Goal: Task Accomplishment & Management: Manage account settings

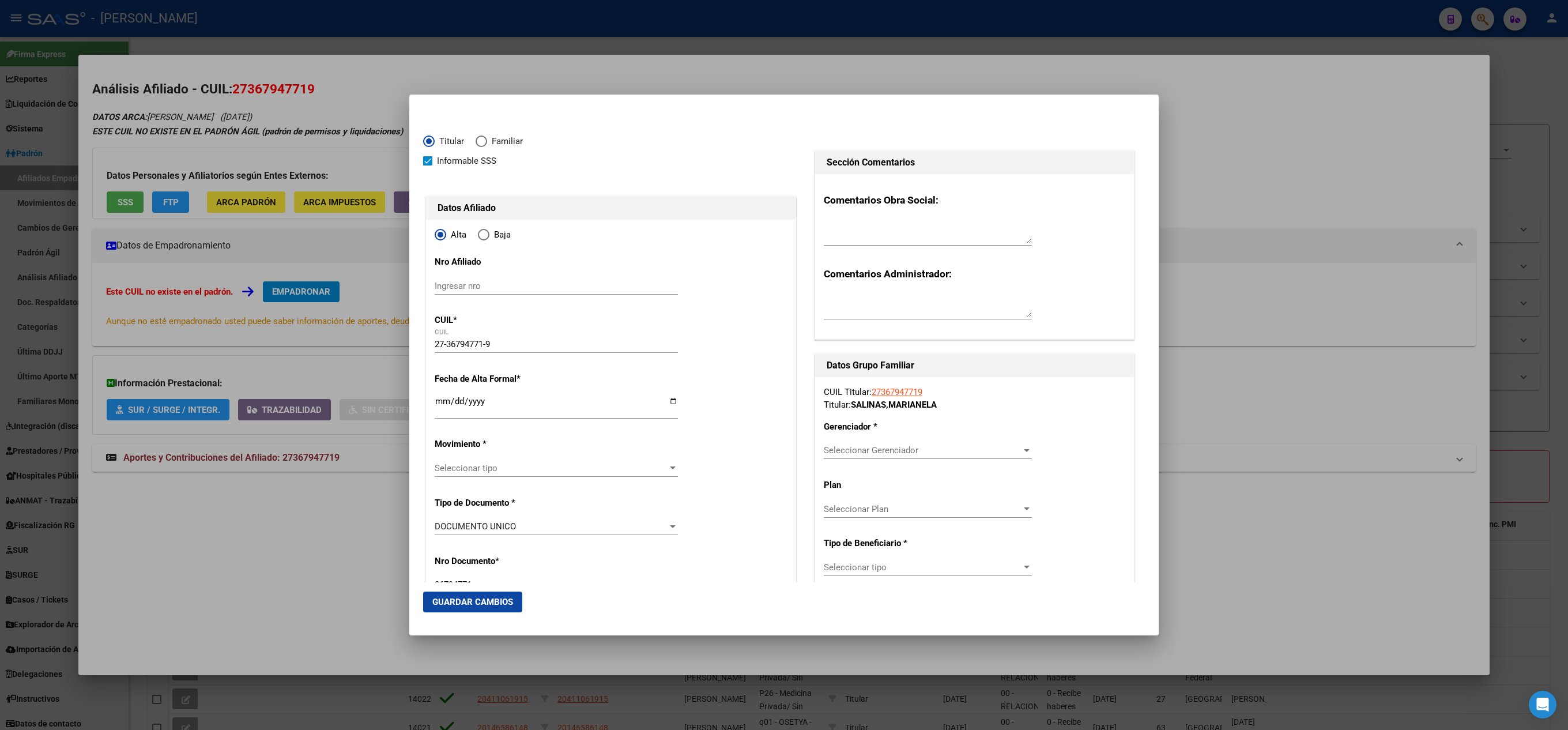
click at [529, 293] on div "Ingresar nro" at bounding box center [556, 286] width 243 height 17
click at [533, 293] on div "Ingresar nro" at bounding box center [556, 286] width 243 height 17
paste input "27367947719"
type input "27-36794771-9"
type input "[DATE]"
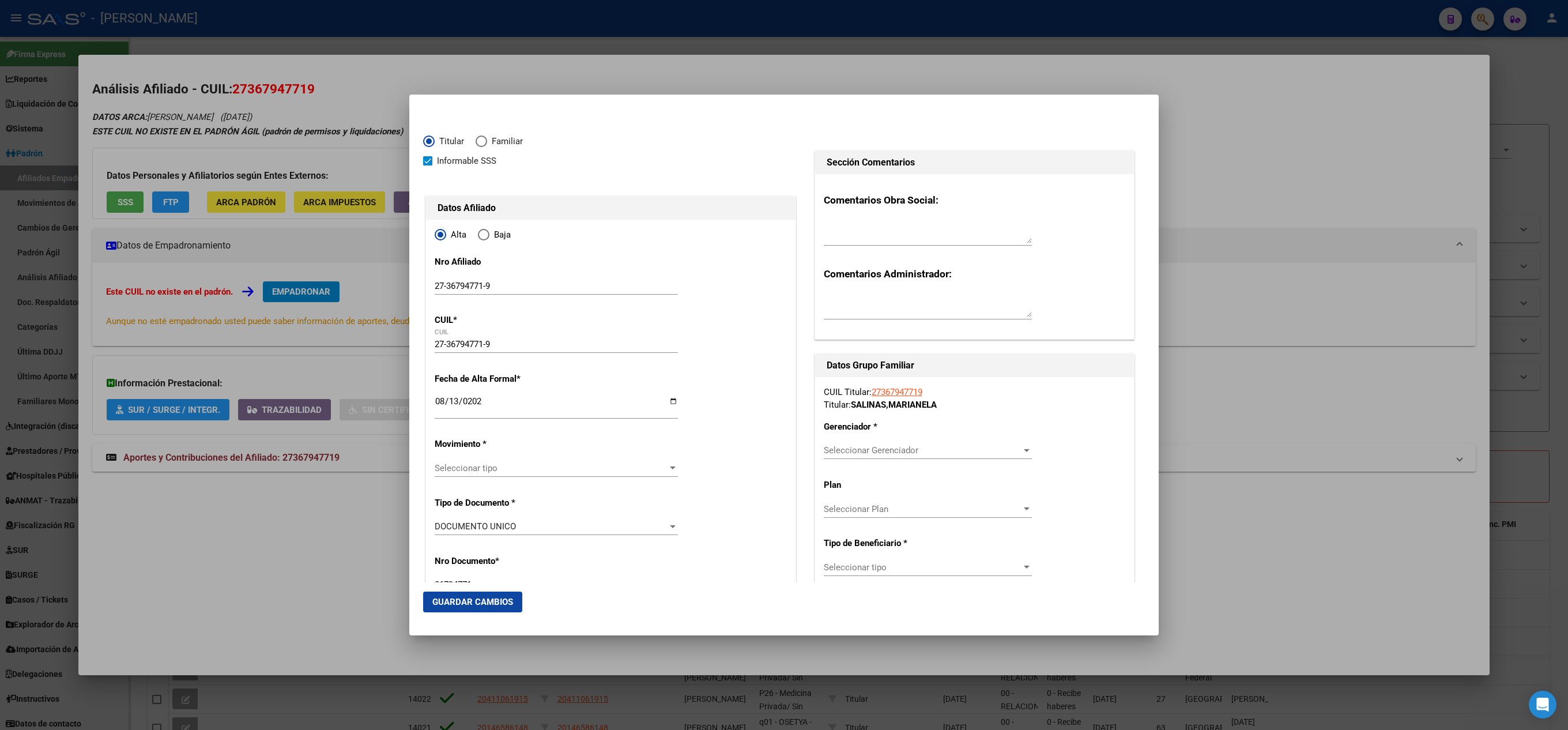
click at [489, 472] on span "Seleccionar tipo" at bounding box center [551, 468] width 233 height 10
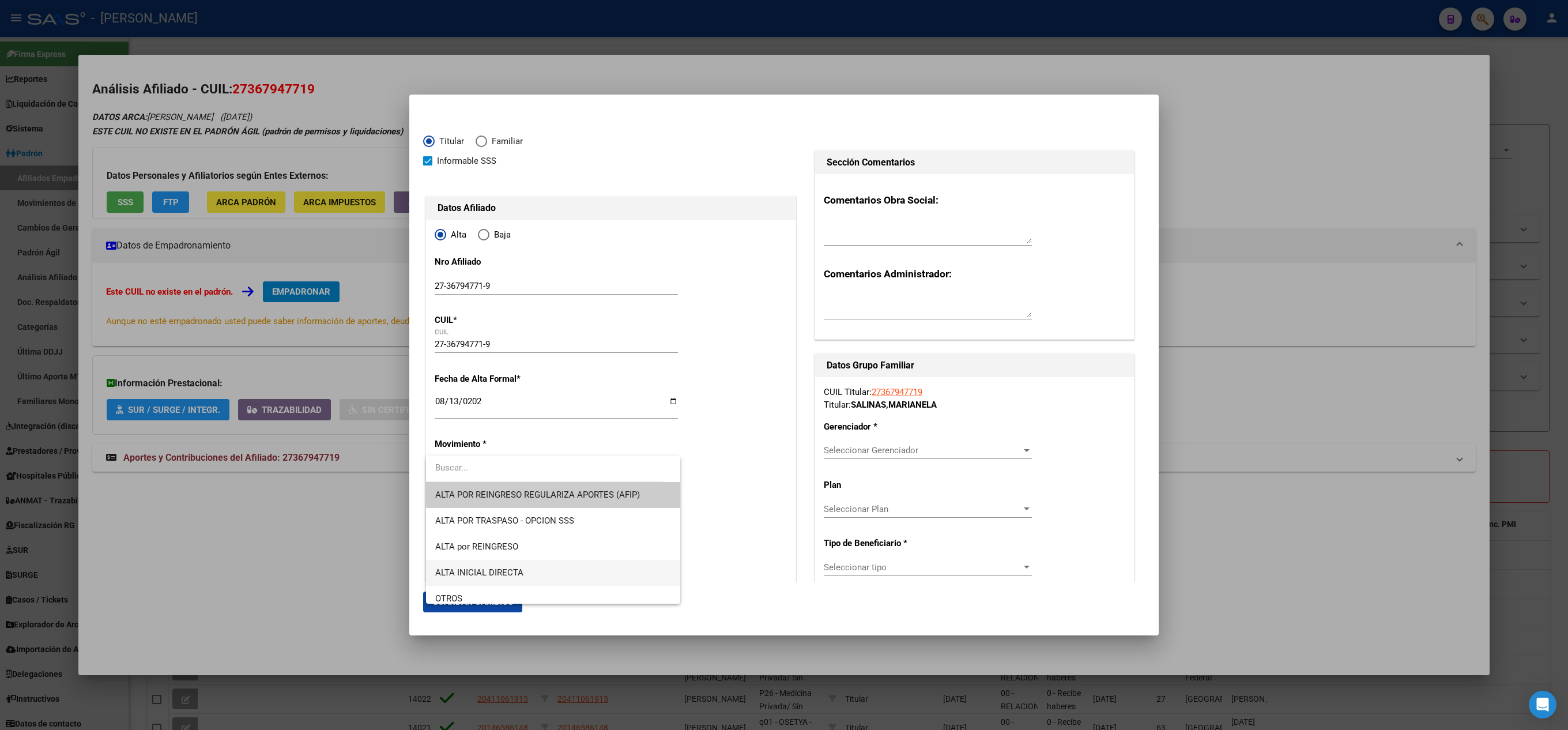
click at [550, 569] on span "ALTA INICIAL DIRECTA" at bounding box center [553, 573] width 236 height 26
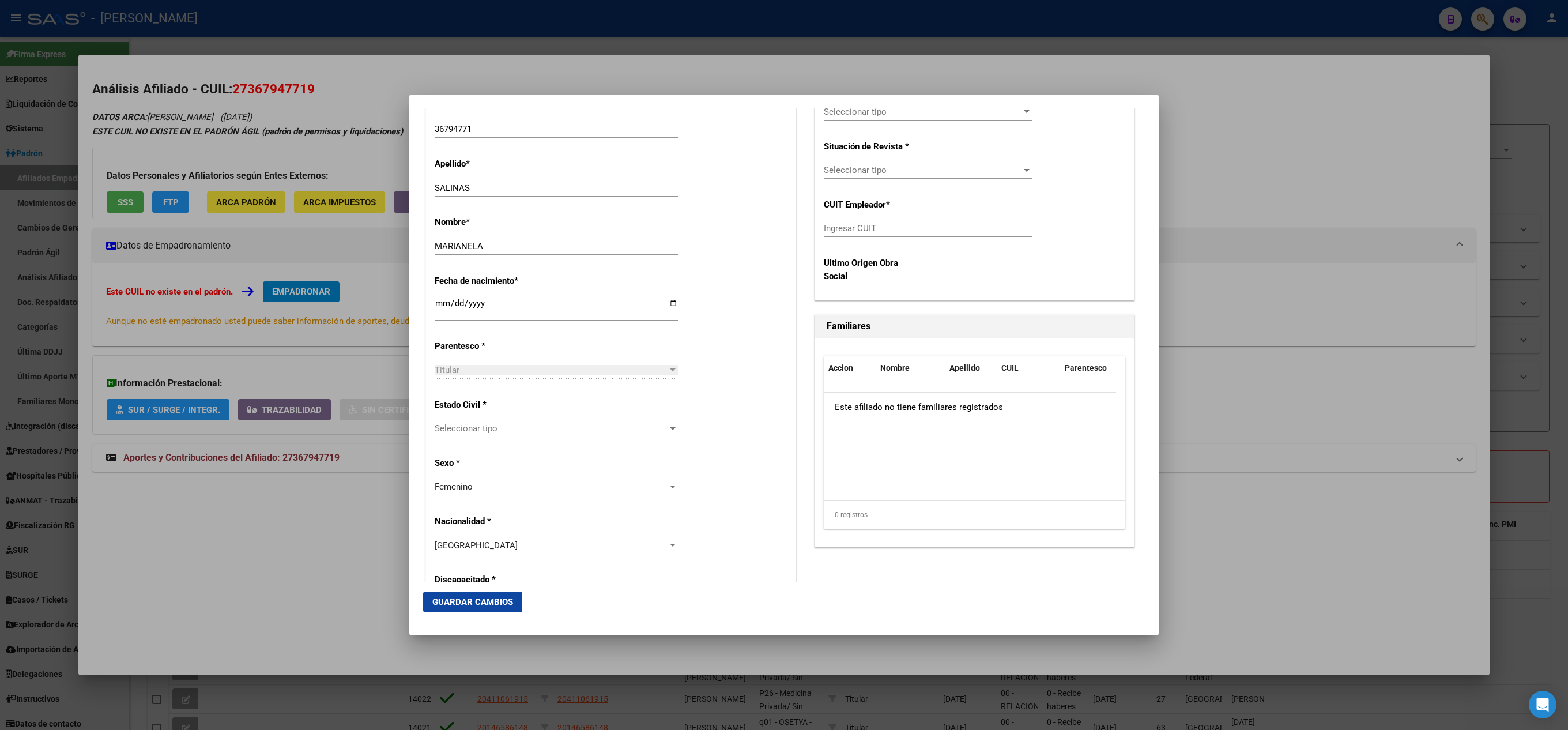
scroll to position [462, 0]
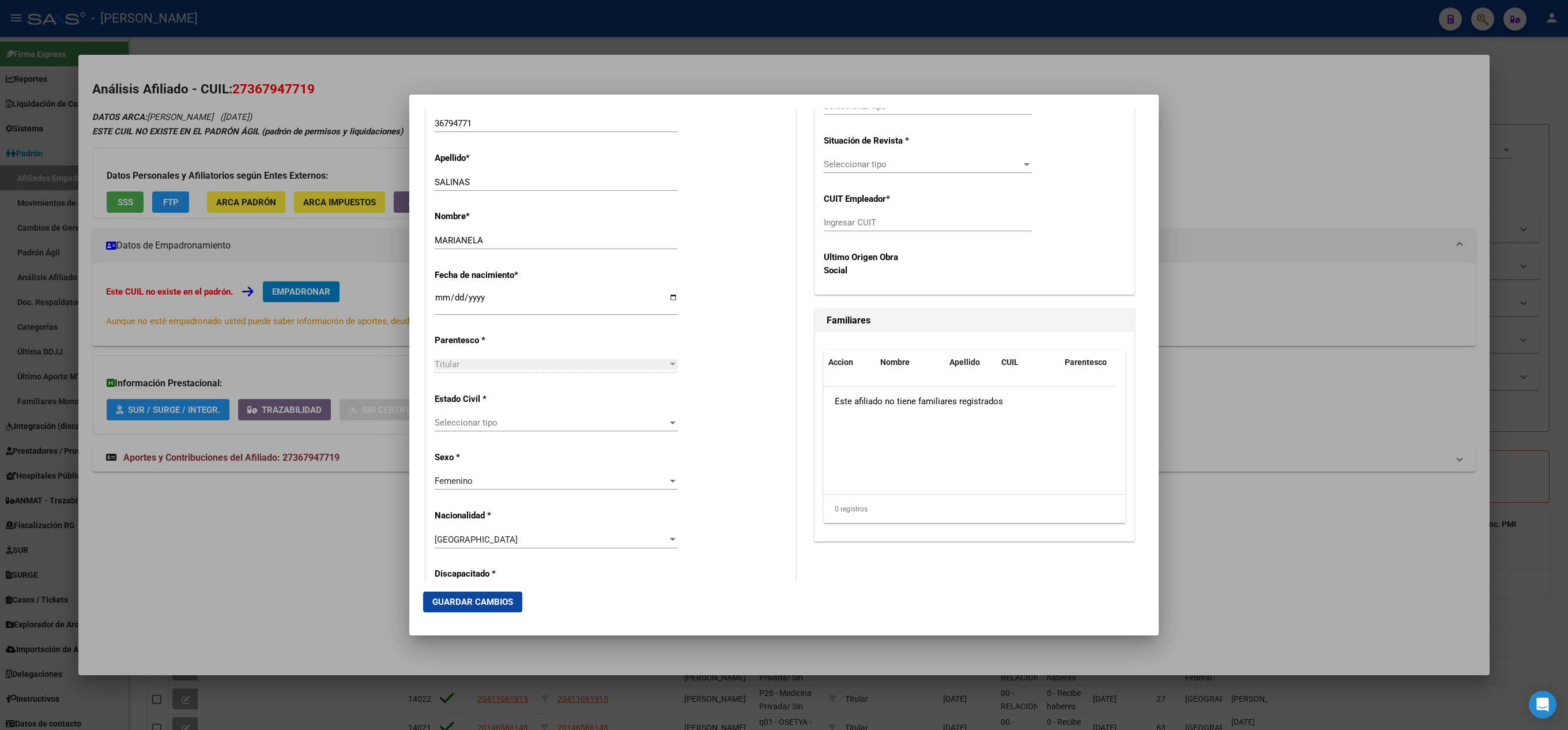
click at [590, 413] on div "Estado Civil * Seleccionar tipo Seleccionar tipo" at bounding box center [611, 413] width 352 height 58
click at [574, 415] on div "Seleccionar tipo Seleccionar tipo" at bounding box center [556, 423] width 243 height 17
click at [543, 452] on span "Soltero" at bounding box center [553, 449] width 236 height 26
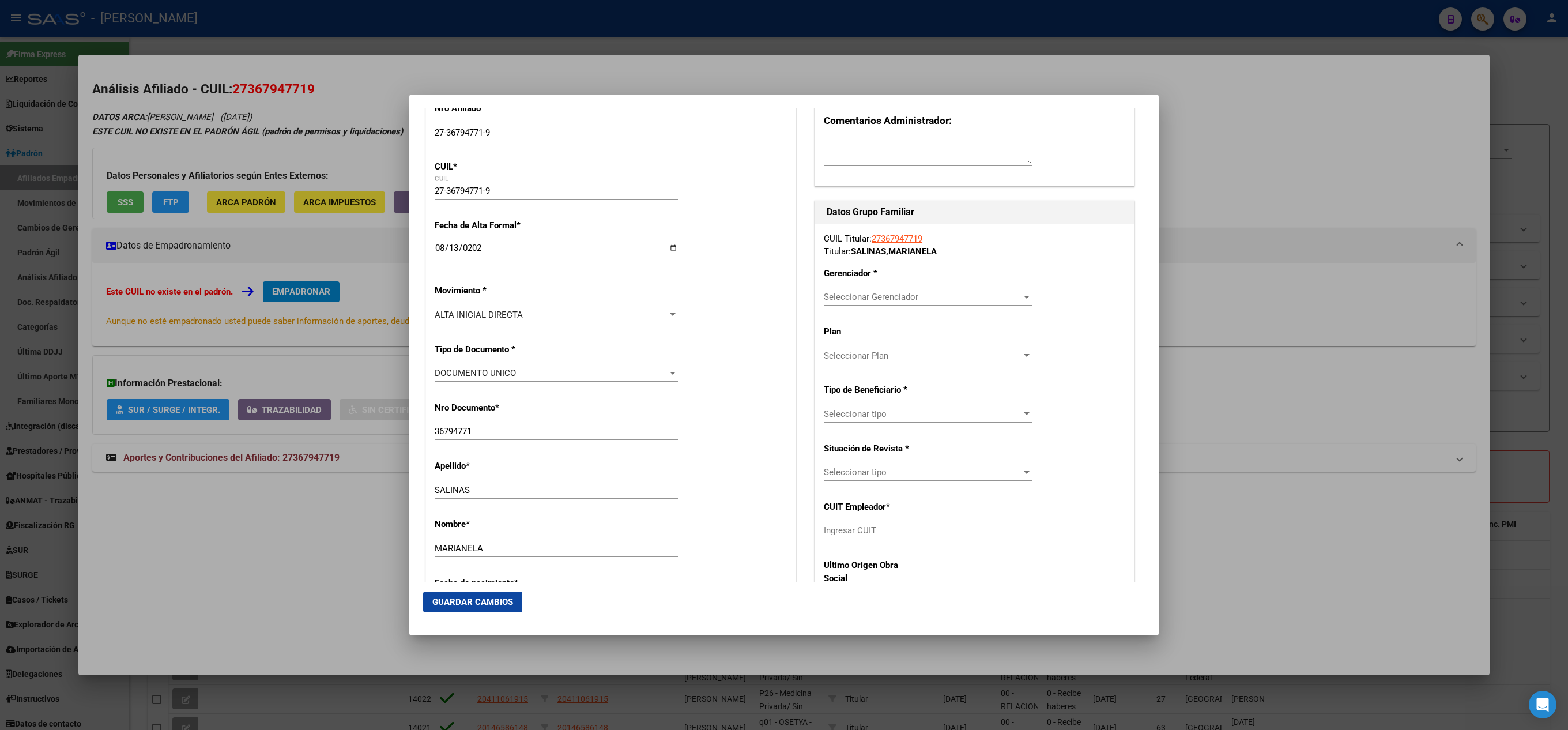
scroll to position [115, 0]
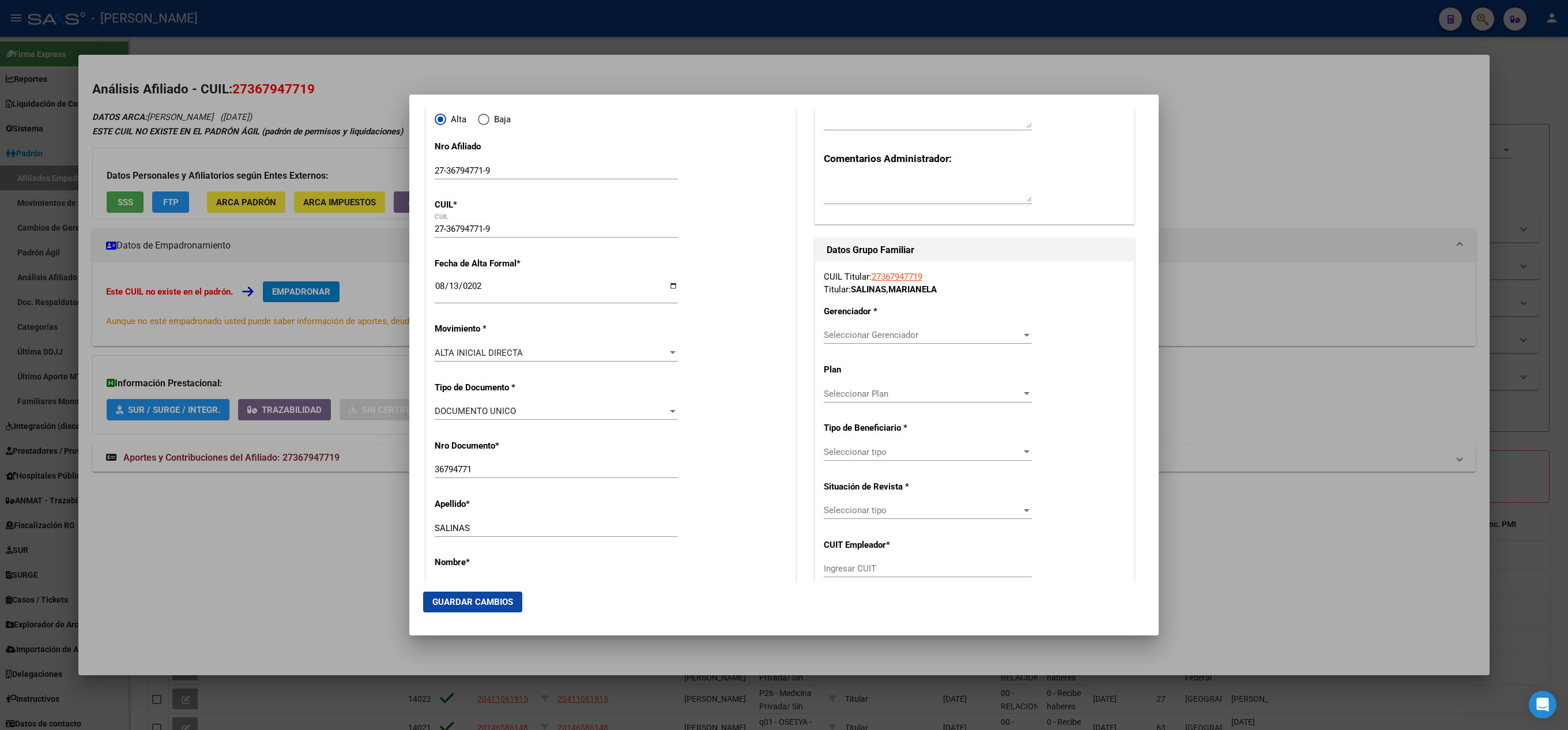
click at [908, 343] on div "Seleccionar Gerenciador Seleccionar Gerenciador" at bounding box center [928, 335] width 208 height 17
type input "gru"
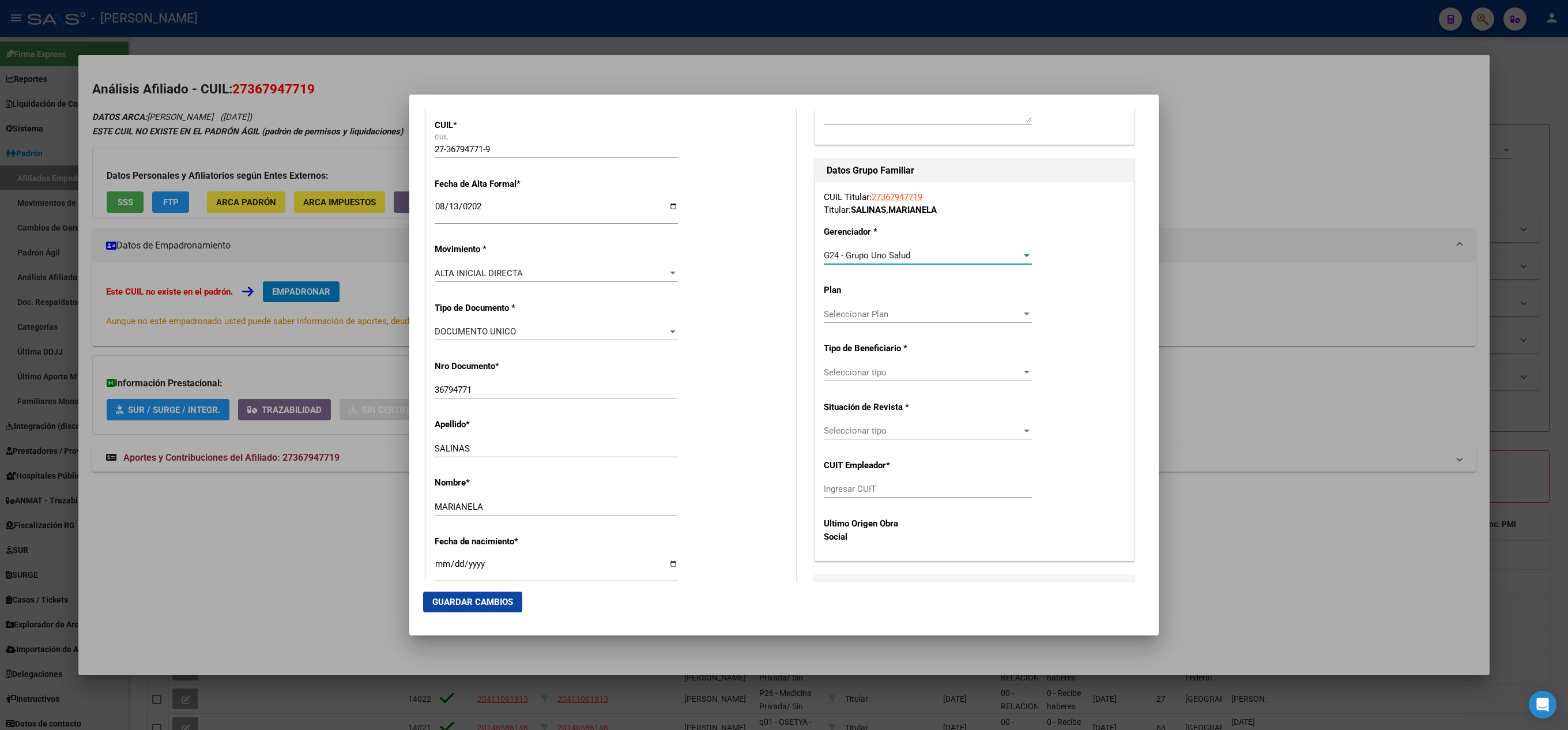
scroll to position [231, 0]
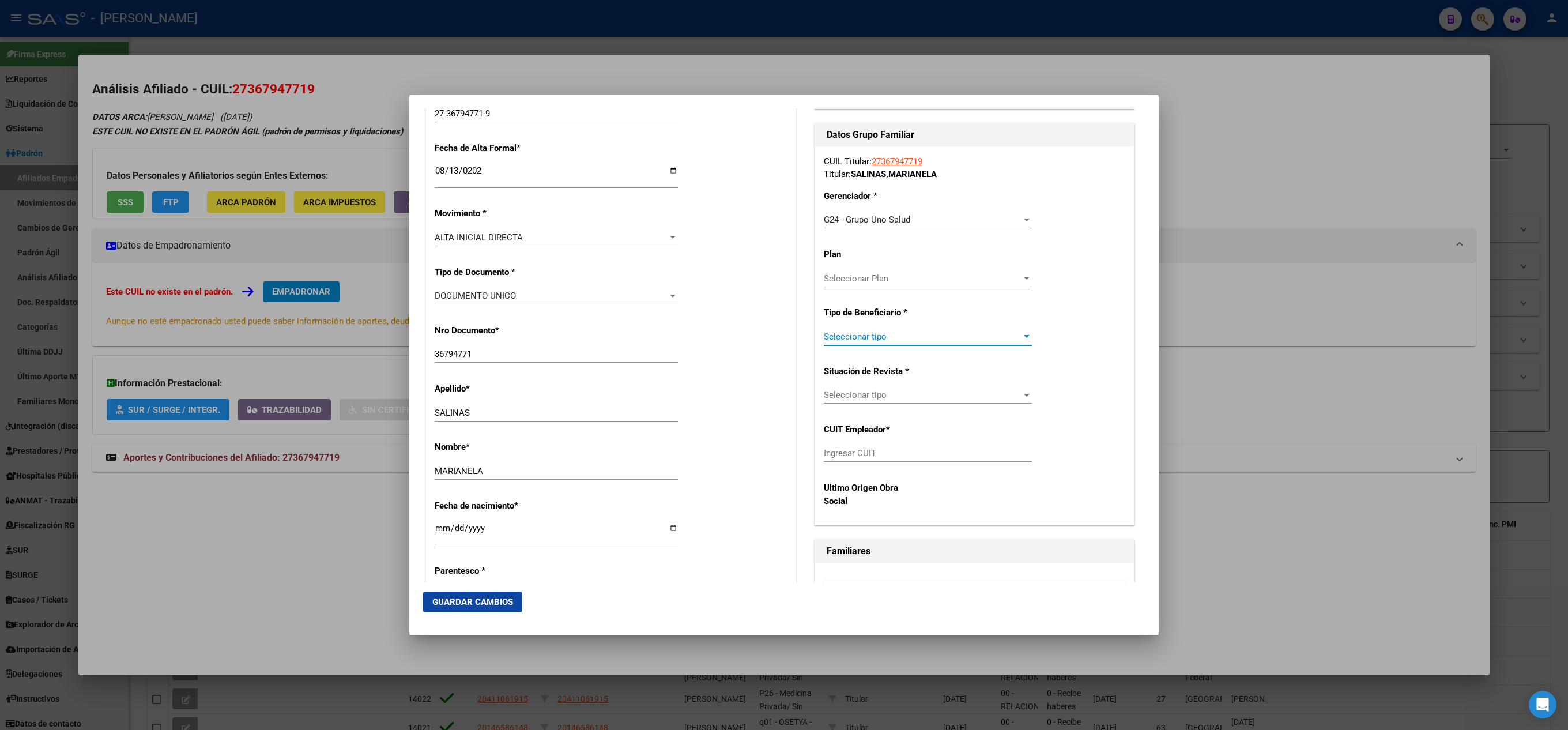
click at [895, 332] on span "Seleccionar tipo" at bounding box center [922, 337] width 198 height 10
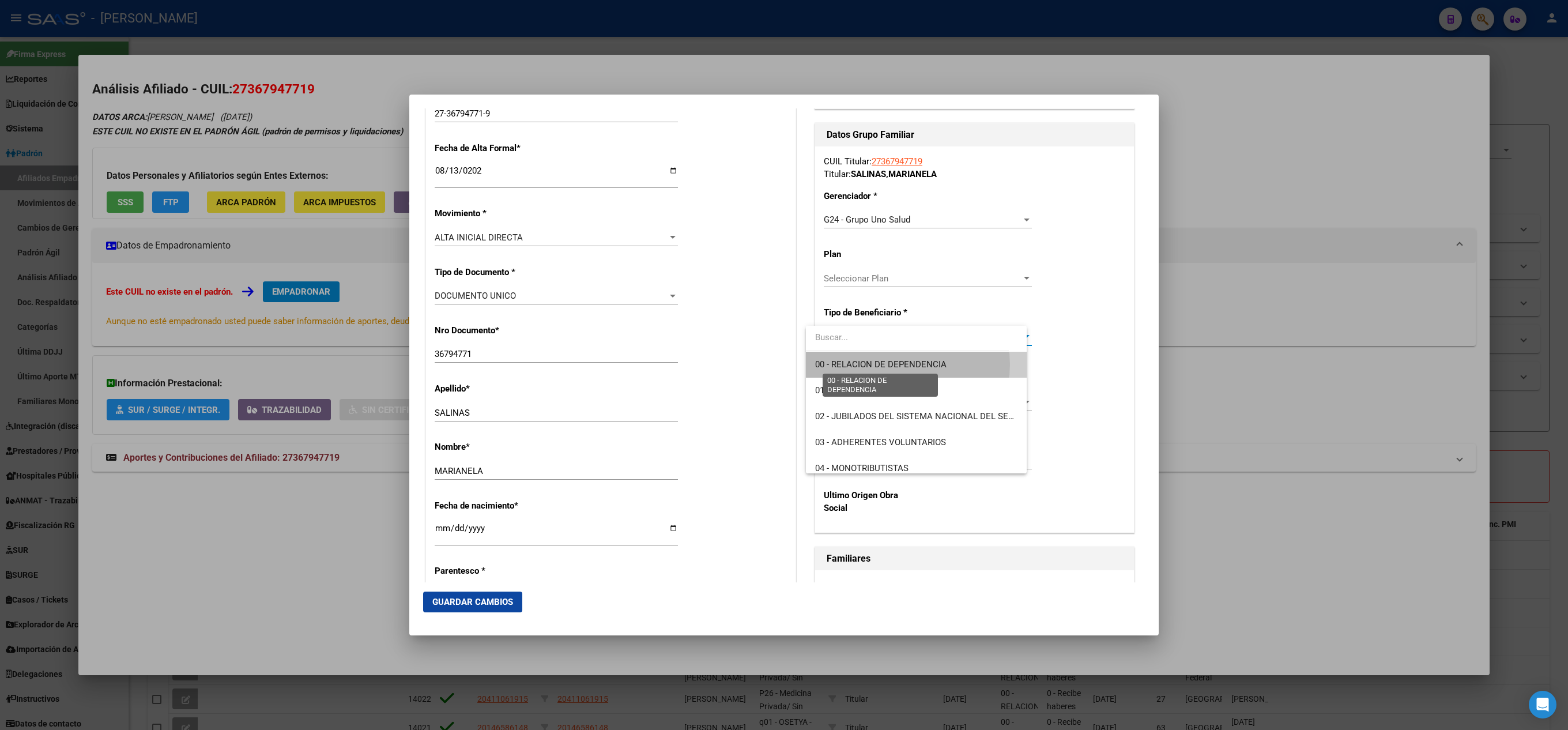
click at [904, 365] on span "00 - RELACION DE DEPENDENCIA" at bounding box center [881, 364] width 131 height 10
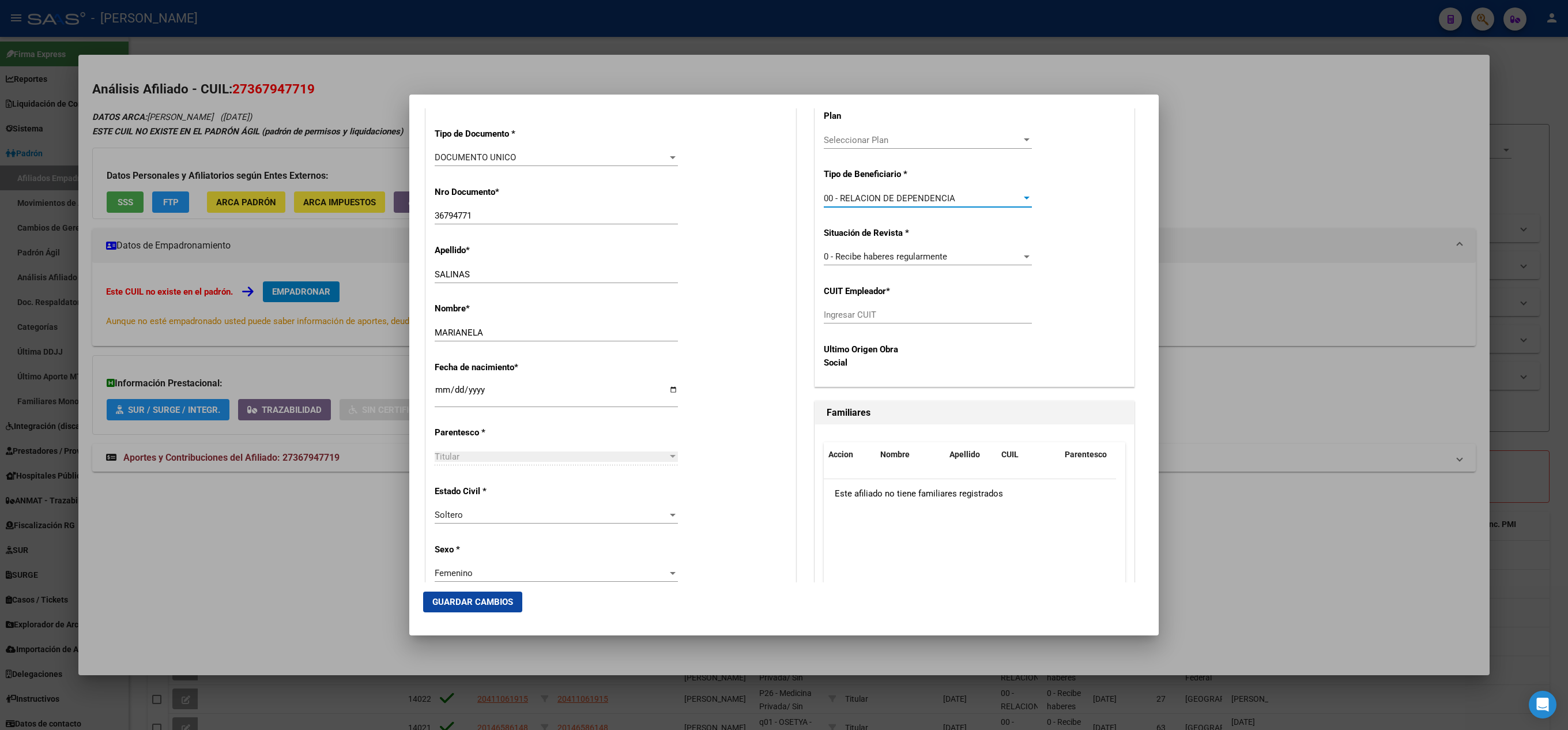
scroll to position [462, 0]
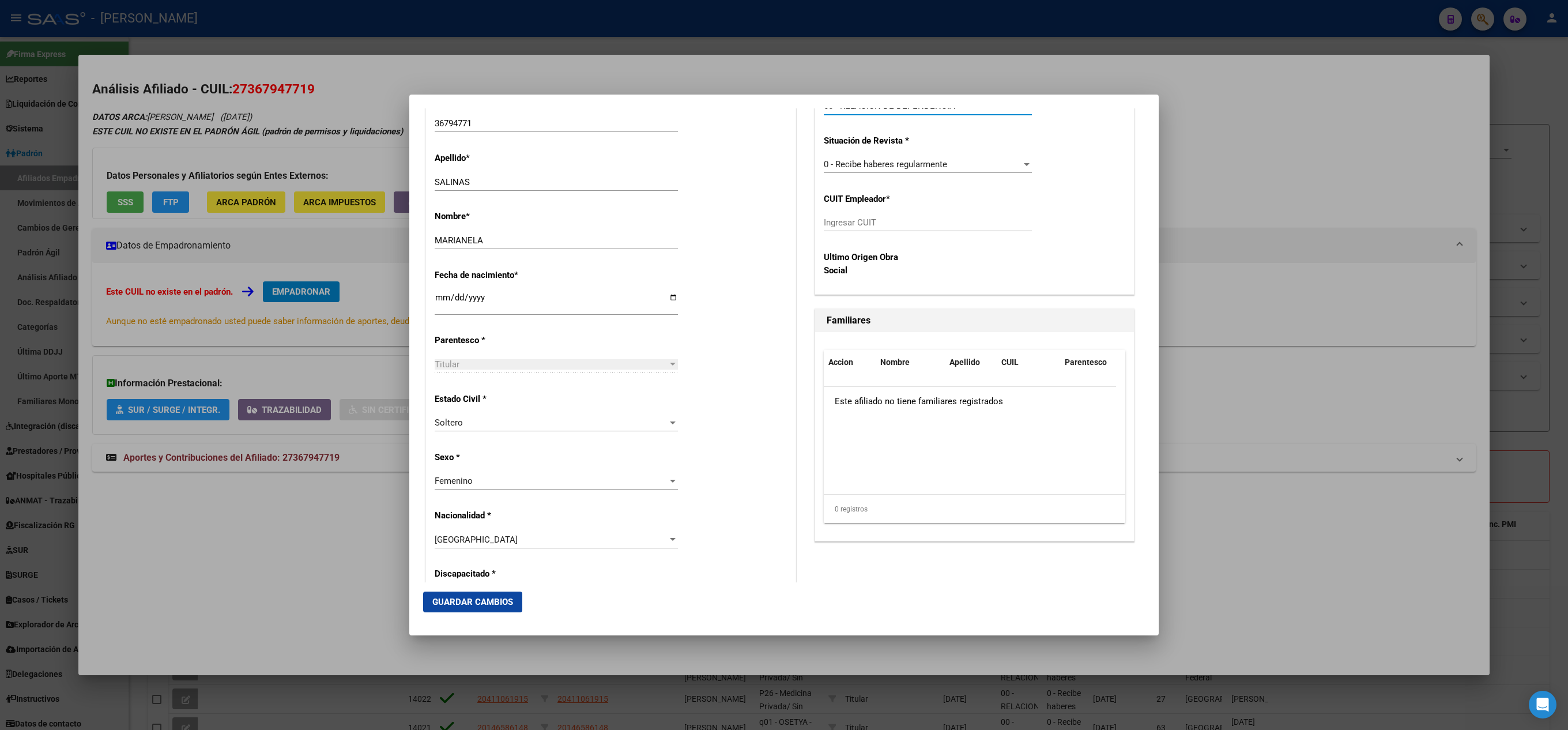
type input "20-14198265-7"
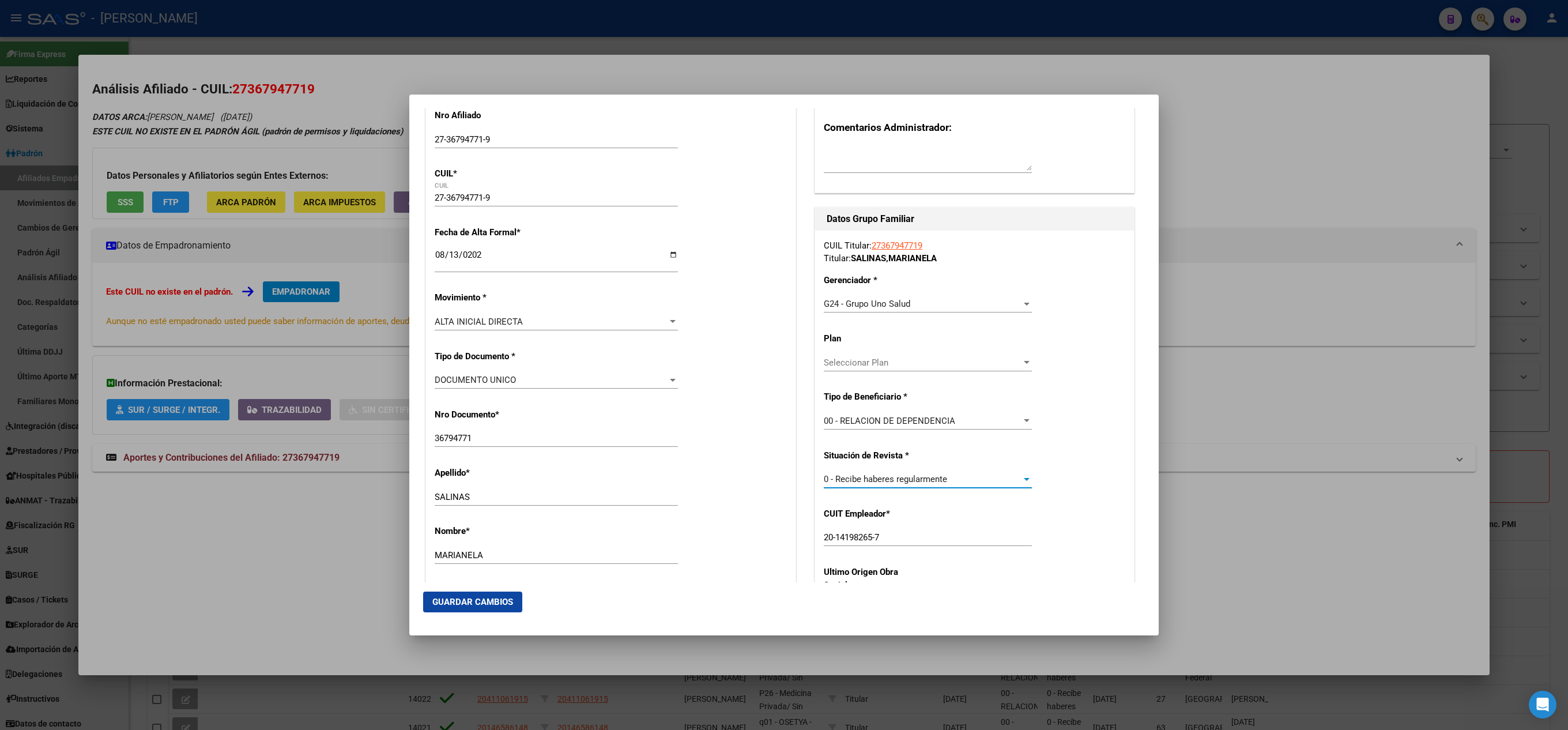
scroll to position [0, 0]
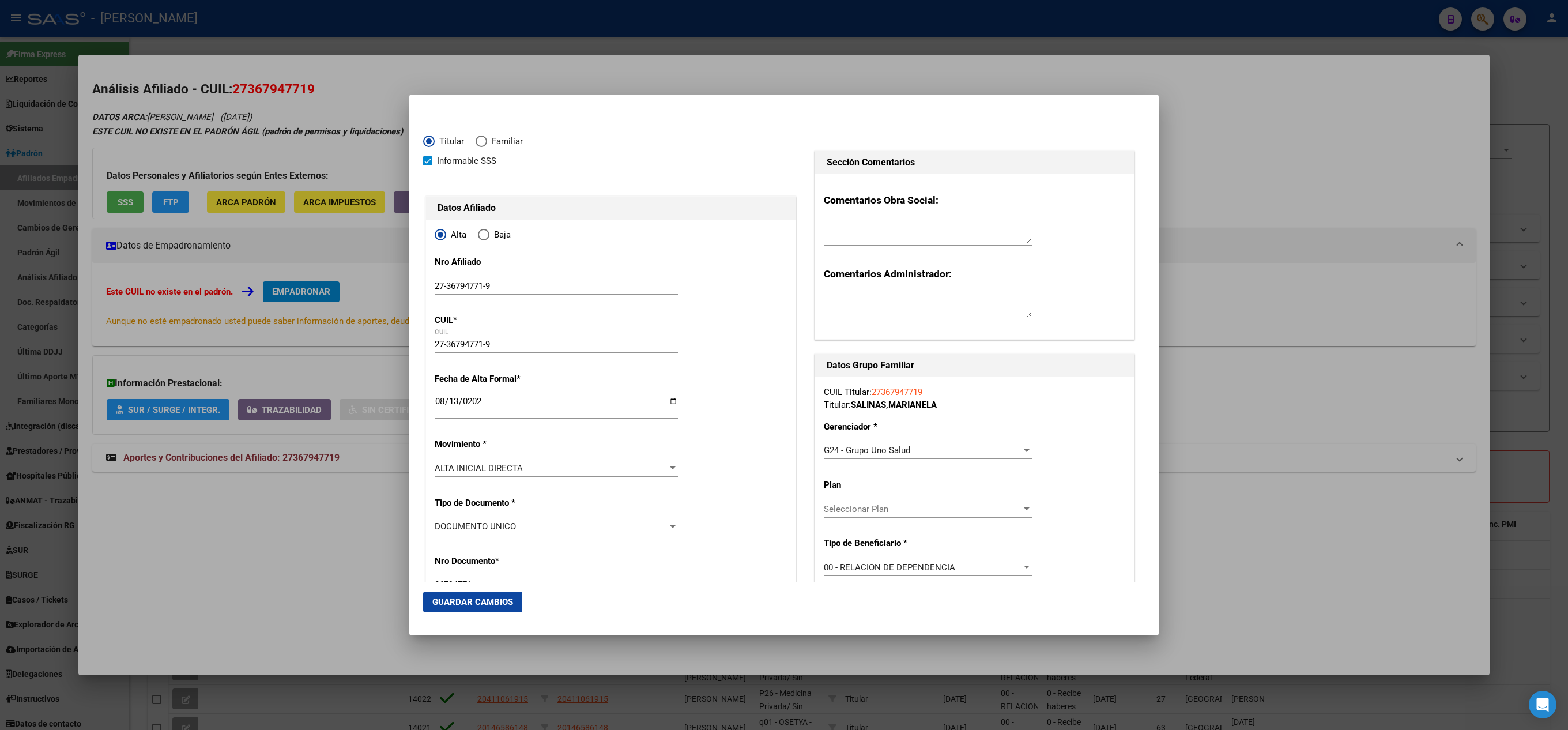
click at [891, 226] on textarea at bounding box center [928, 232] width 208 height 23
click at [909, 228] on textarea "mail" at bounding box center [928, 232] width 208 height 23
paste textarea "[DATE] 17:28"
type textarea "mail [DATE] 17:28"
click at [498, 602] on span "Guardar Cambios" at bounding box center [472, 602] width 81 height 10
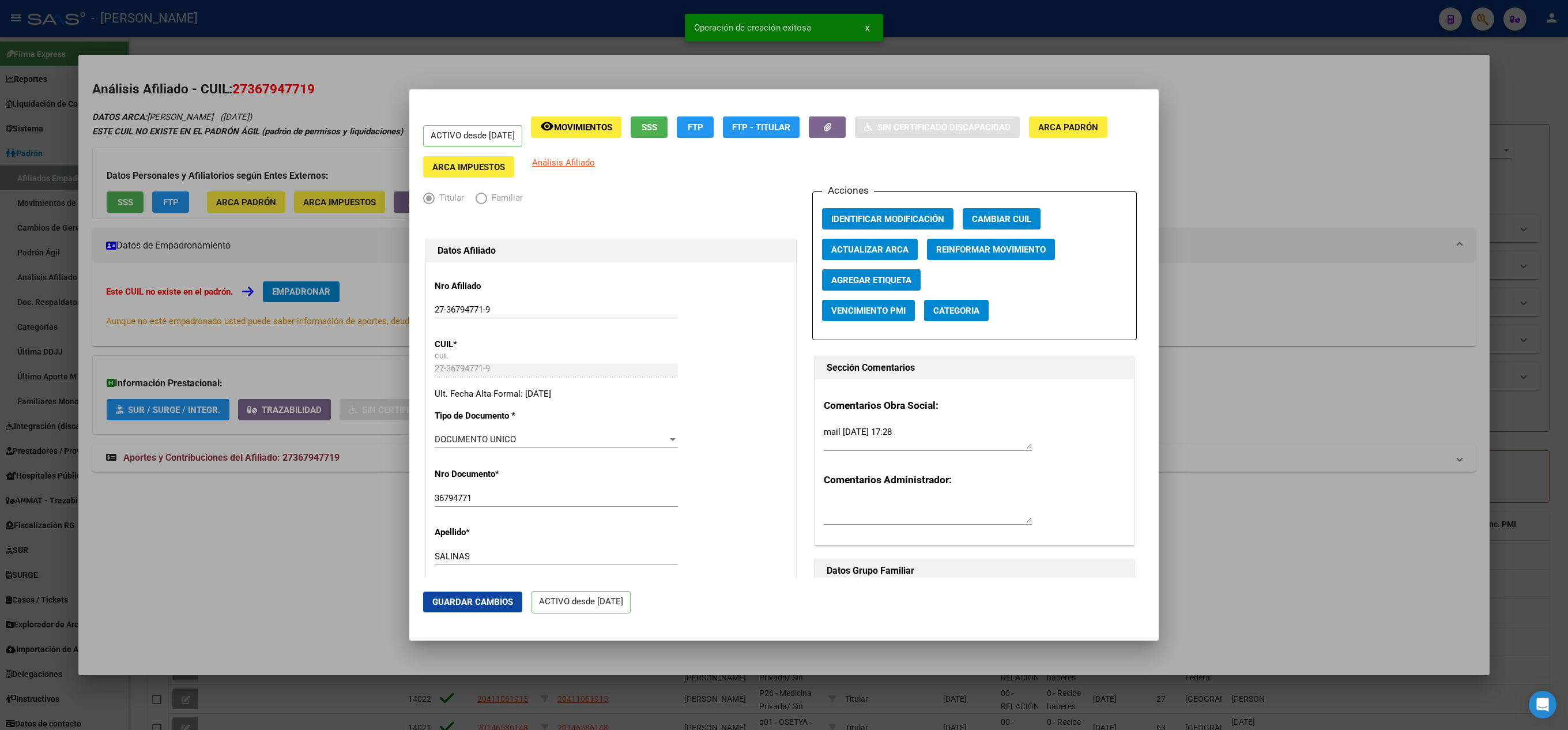
click at [26, 428] on div at bounding box center [784, 365] width 1568 height 730
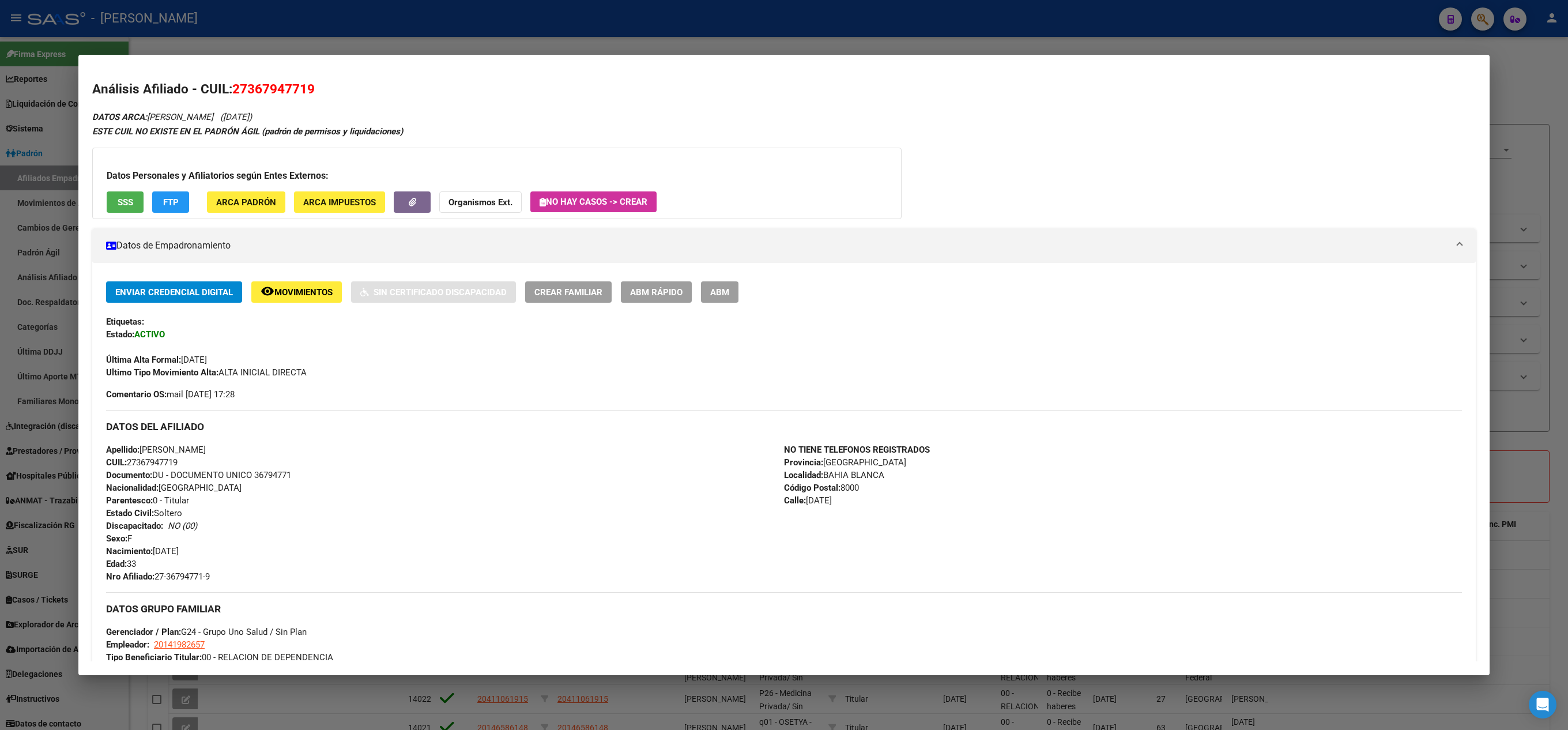
click at [278, 91] on span "27367947719" at bounding box center [273, 89] width 82 height 15
copy span "27367947719"
click at [23, 149] on div at bounding box center [784, 365] width 1568 height 730
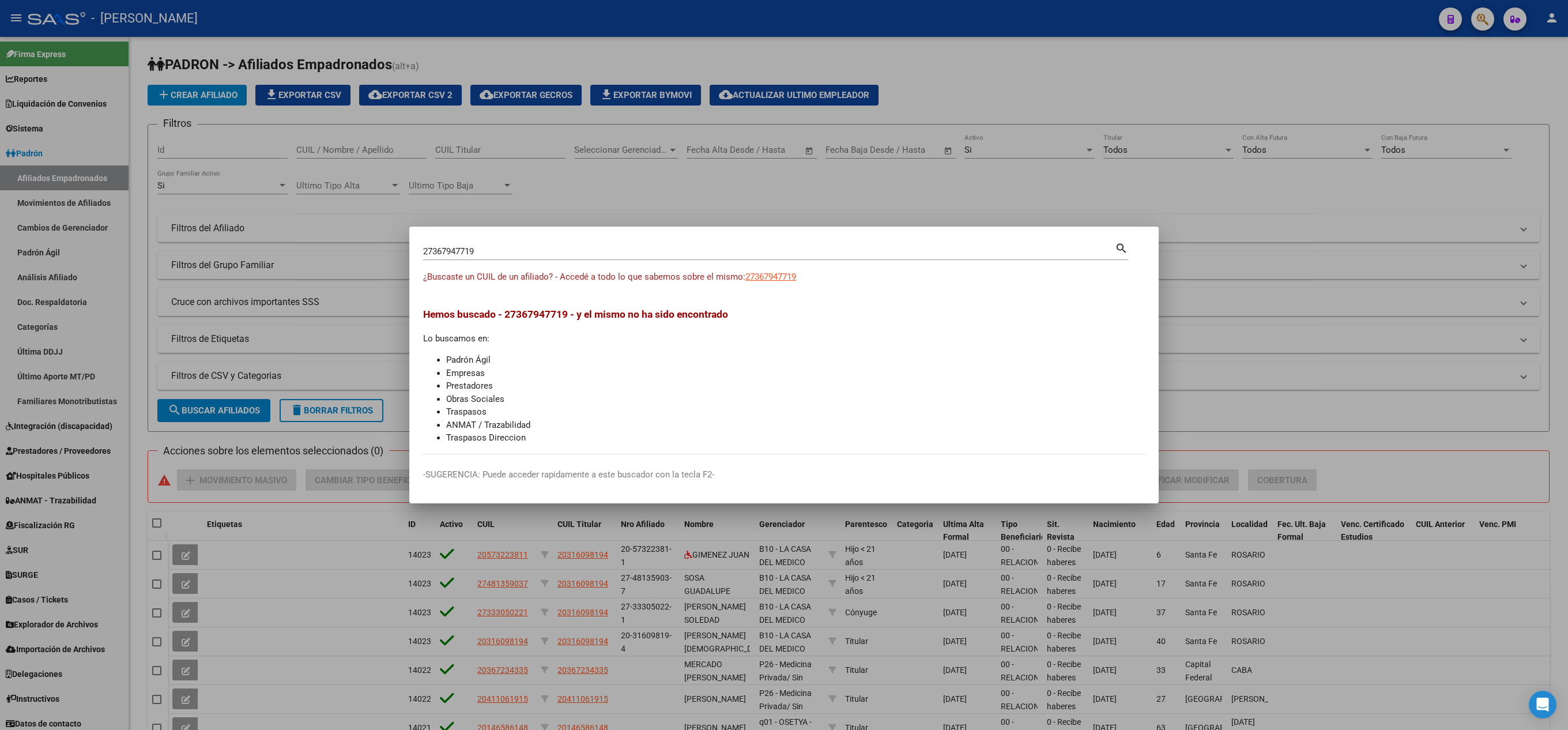
click at [27, 169] on div at bounding box center [784, 365] width 1568 height 730
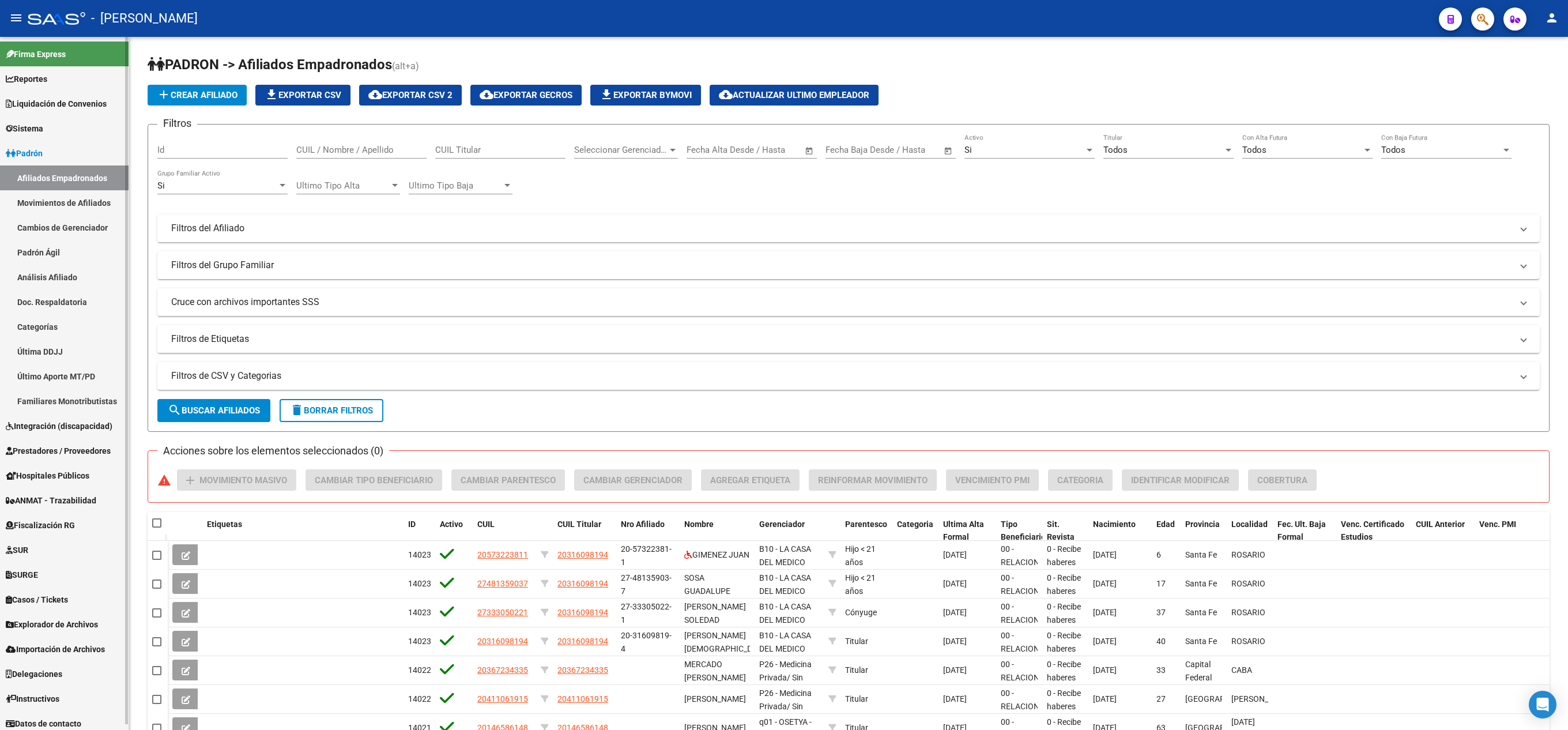
click at [38, 174] on link "Afiliados Empadronados" at bounding box center [64, 178] width 128 height 25
click at [481, 141] on div "CUIL Titular" at bounding box center [500, 146] width 130 height 25
paste input "27367947719"
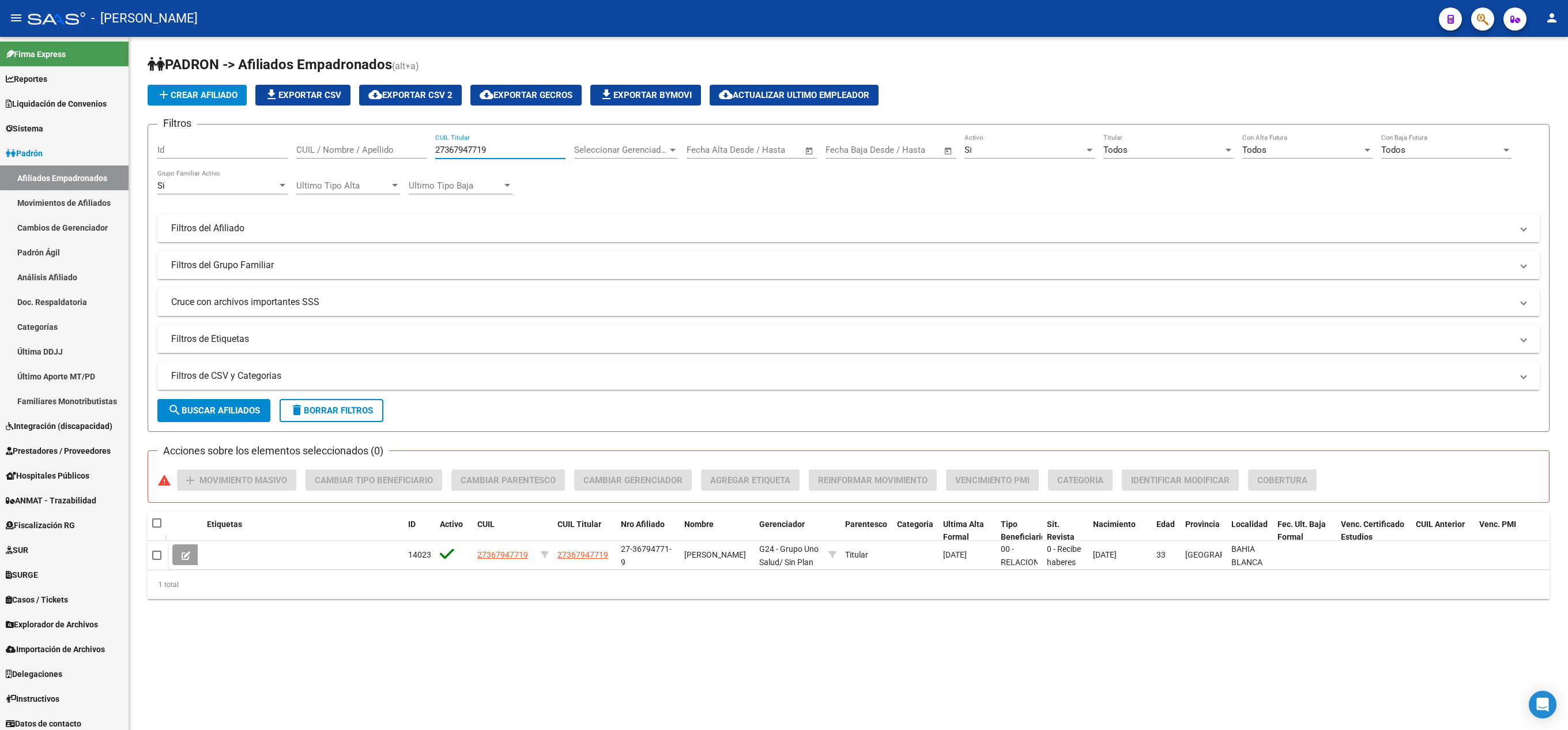
type input "27367947719"
click at [419, 99] on button "cloud_download Exportar CSV 2" at bounding box center [410, 95] width 103 height 21
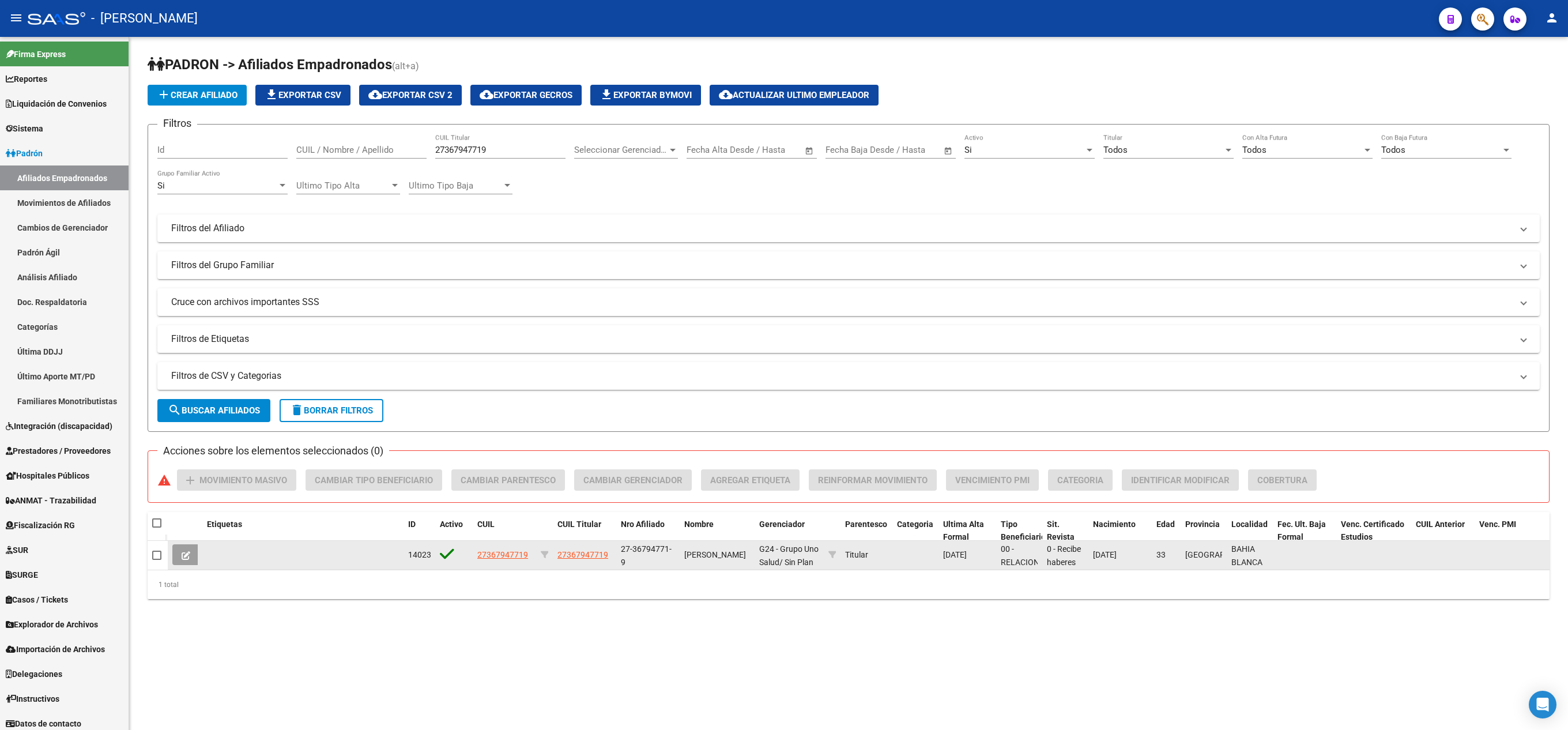
click at [688, 555] on div "[PERSON_NAME]" at bounding box center [717, 555] width 66 height 13
drag, startPoint x: 688, startPoint y: 555, endPoint x: 679, endPoint y: 549, distance: 10.8
click at [688, 555] on div "[PERSON_NAME]" at bounding box center [717, 555] width 66 height 13
drag, startPoint x: 678, startPoint y: 548, endPoint x: 687, endPoint y: 548, distance: 9.0
click at [678, 548] on datatable-body-cell "27-36794771-9" at bounding box center [648, 555] width 63 height 28
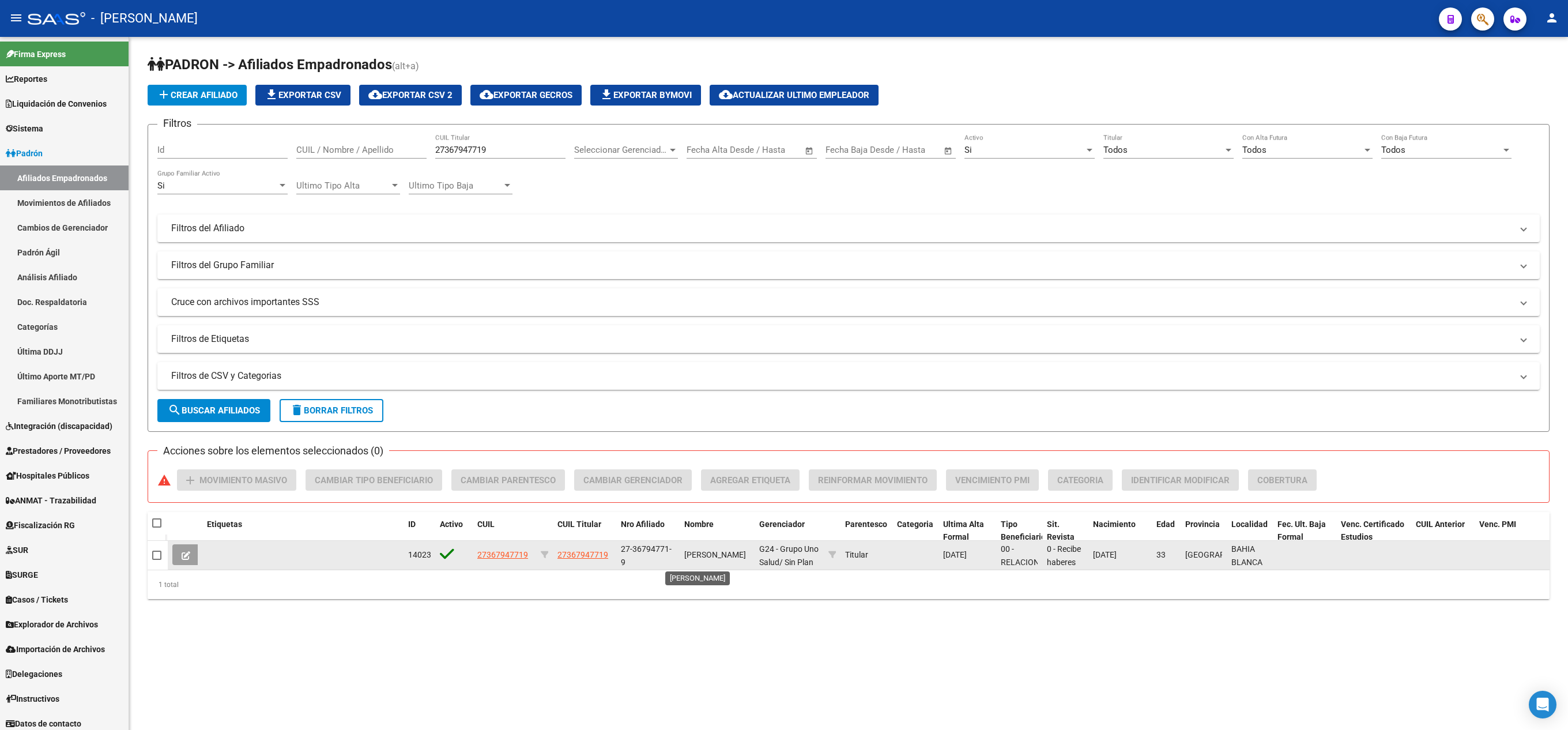
click at [688, 550] on span "[PERSON_NAME]" at bounding box center [715, 554] width 61 height 9
drag, startPoint x: 688, startPoint y: 548, endPoint x: 727, endPoint y: 560, distance: 40.8
click at [727, 560] on span "[PERSON_NAME]" at bounding box center [715, 554] width 61 height 9
copy span "[PERSON_NAME]"
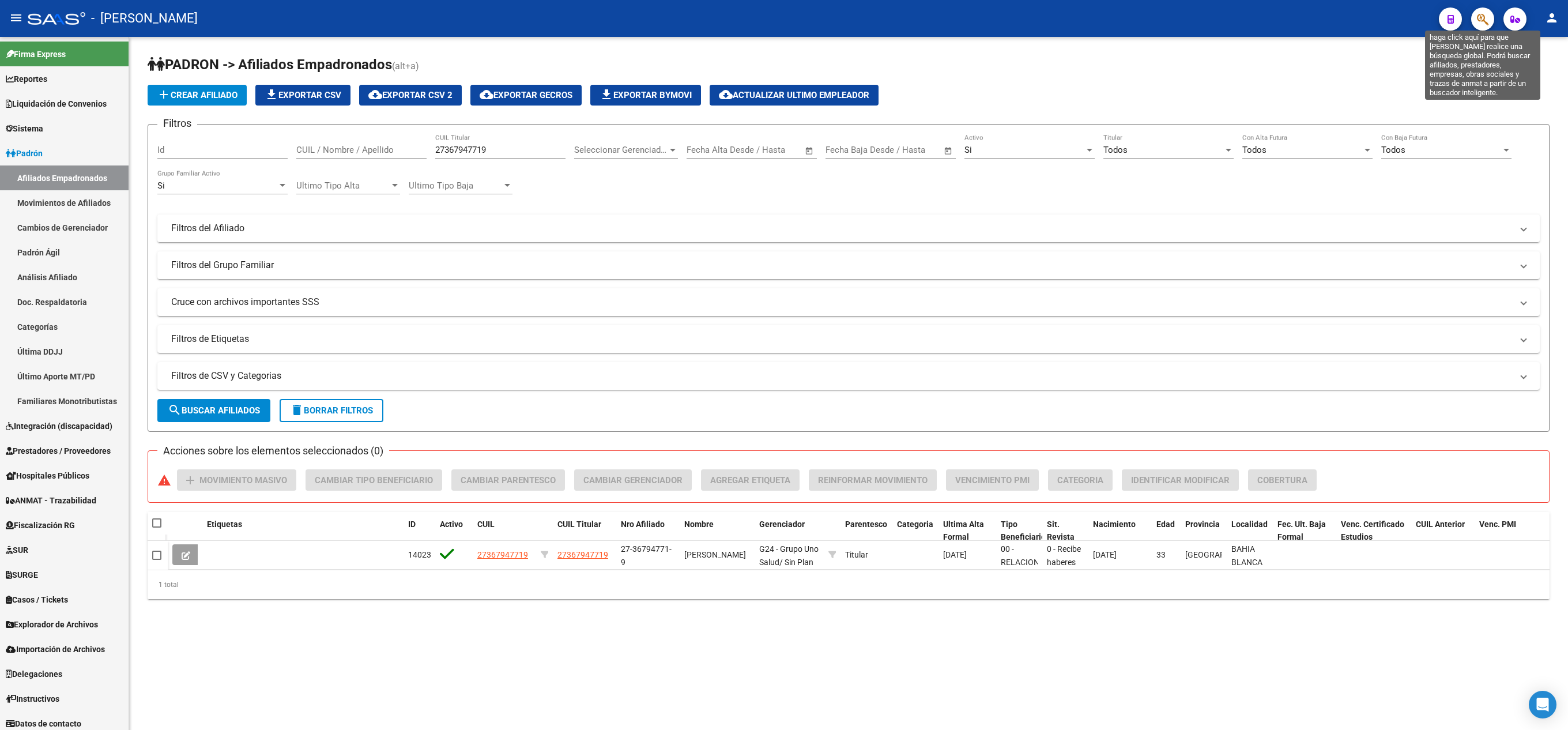
click at [1483, 24] on icon "button" at bounding box center [1482, 19] width 12 height 13
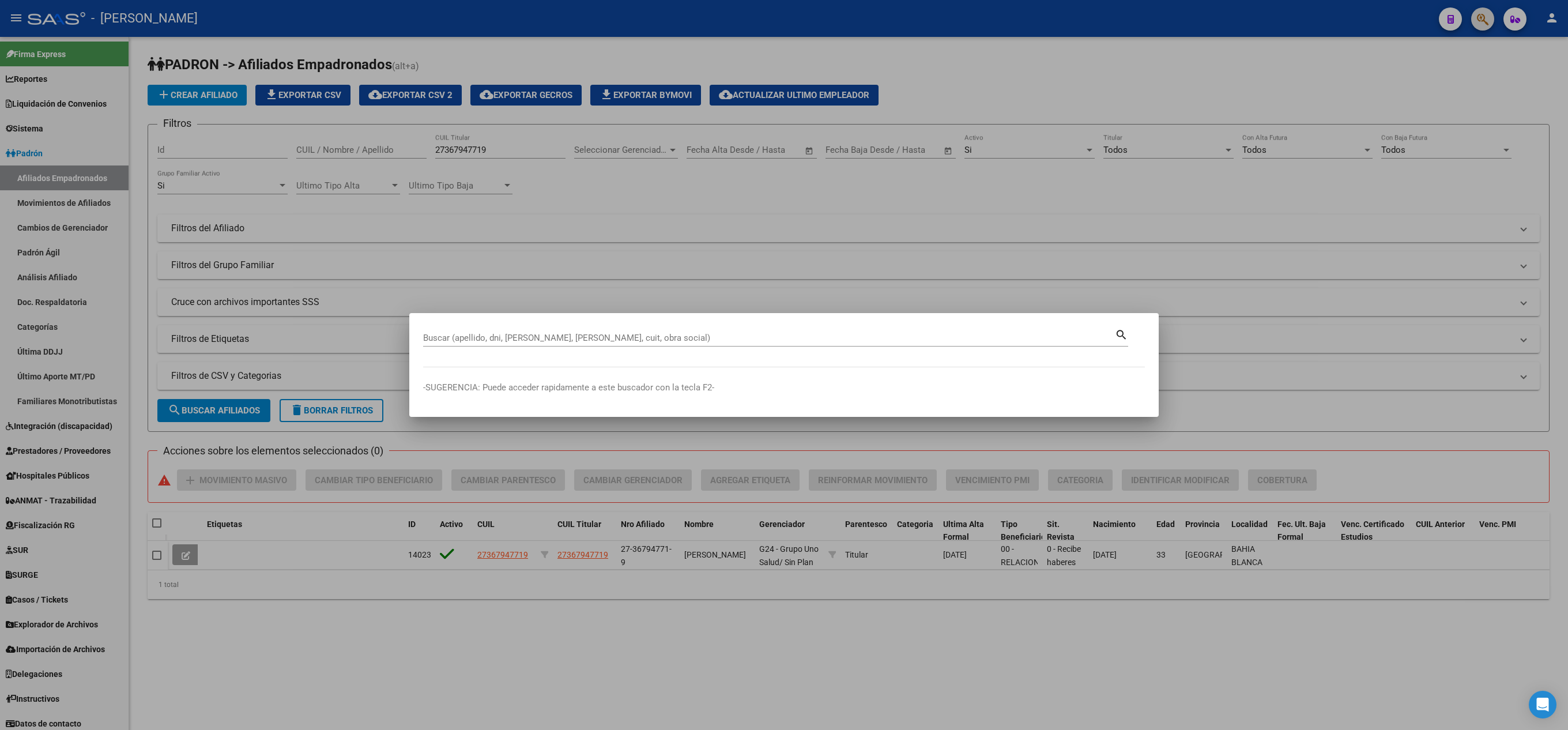
paste input "27939772907"
type input "27939772907"
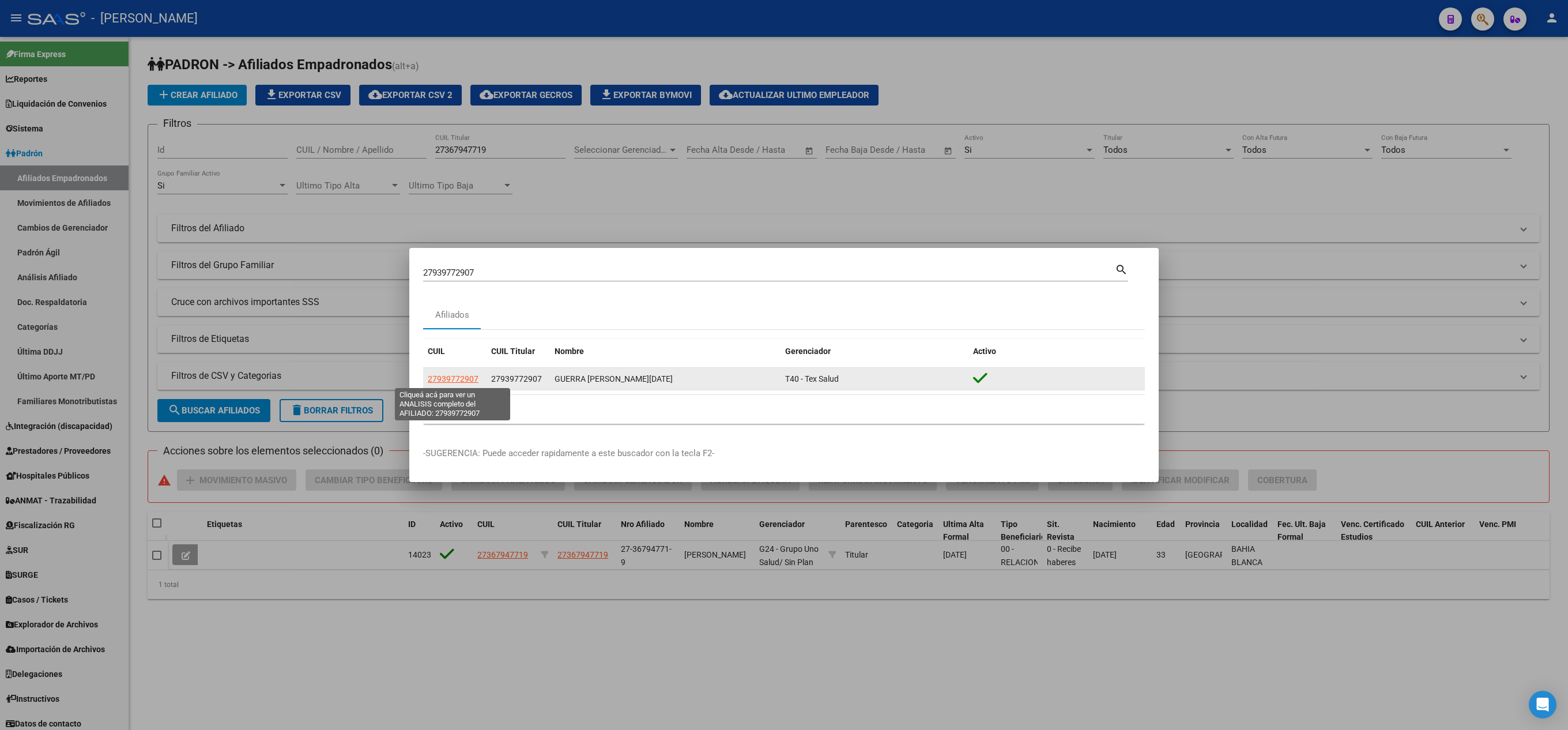
click at [459, 377] on span "27939772907" at bounding box center [453, 379] width 51 height 9
type textarea "27939772907"
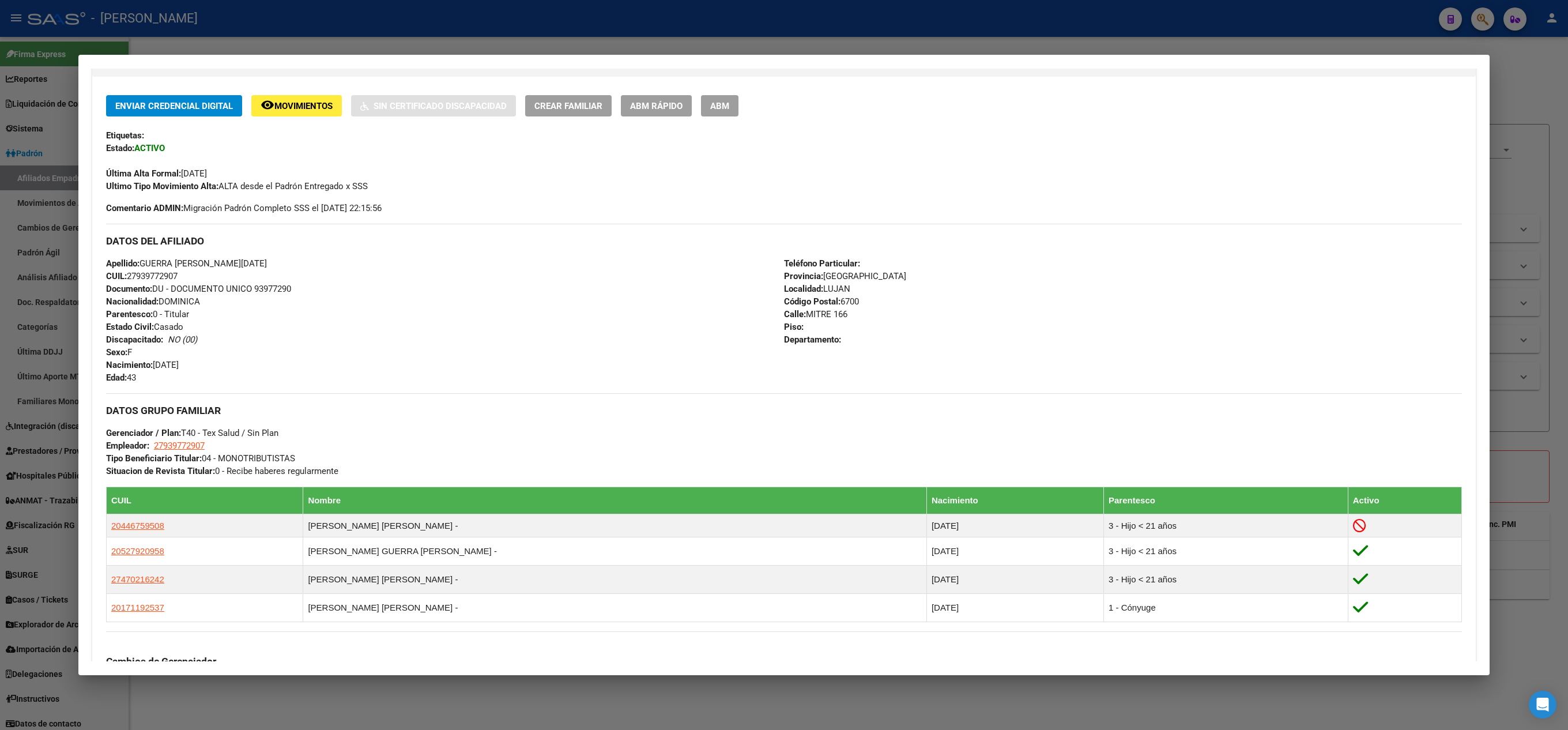
scroll to position [598, 0]
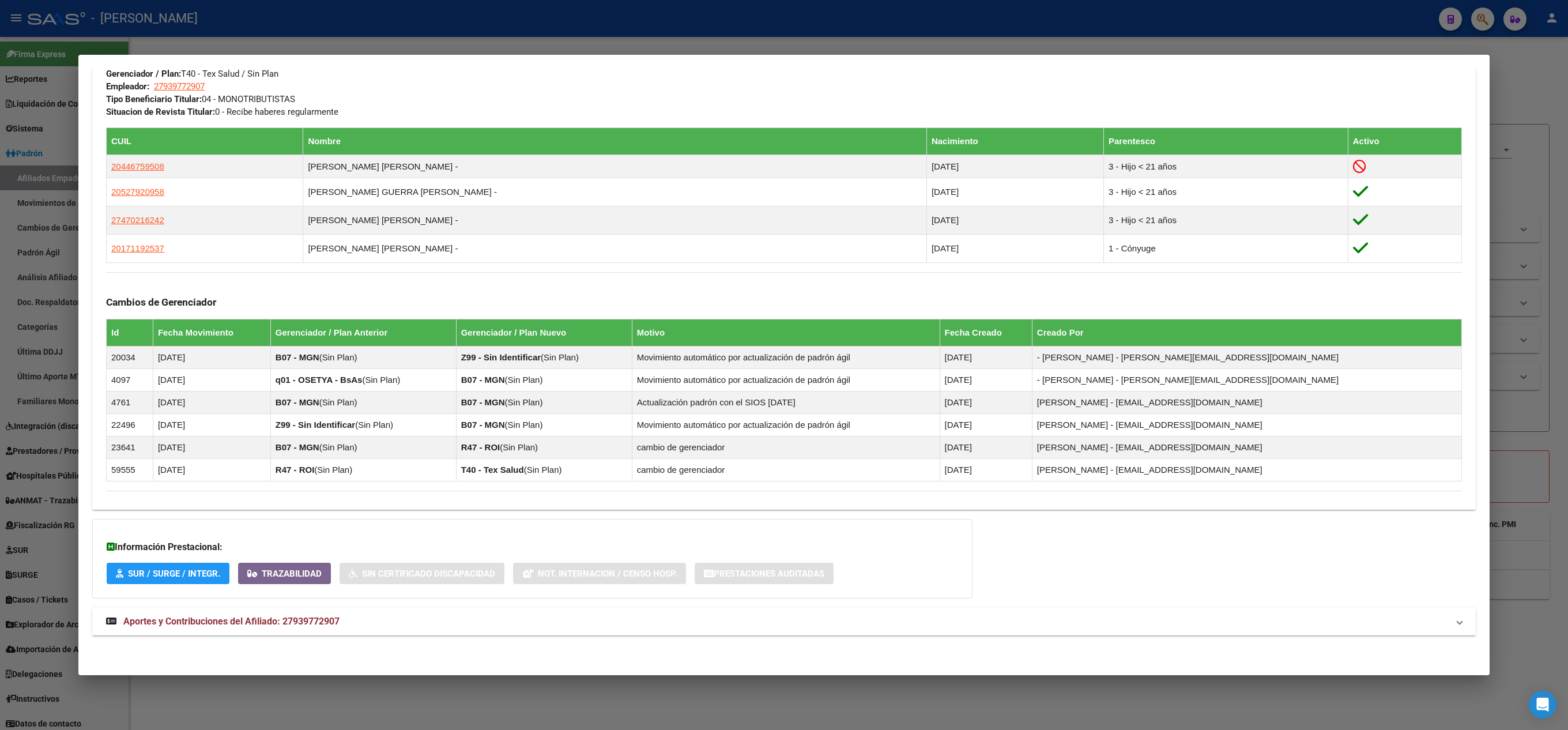
click at [337, 619] on span "Aportes y Contribuciones del Afiliado: 27939772907" at bounding box center [231, 621] width 216 height 11
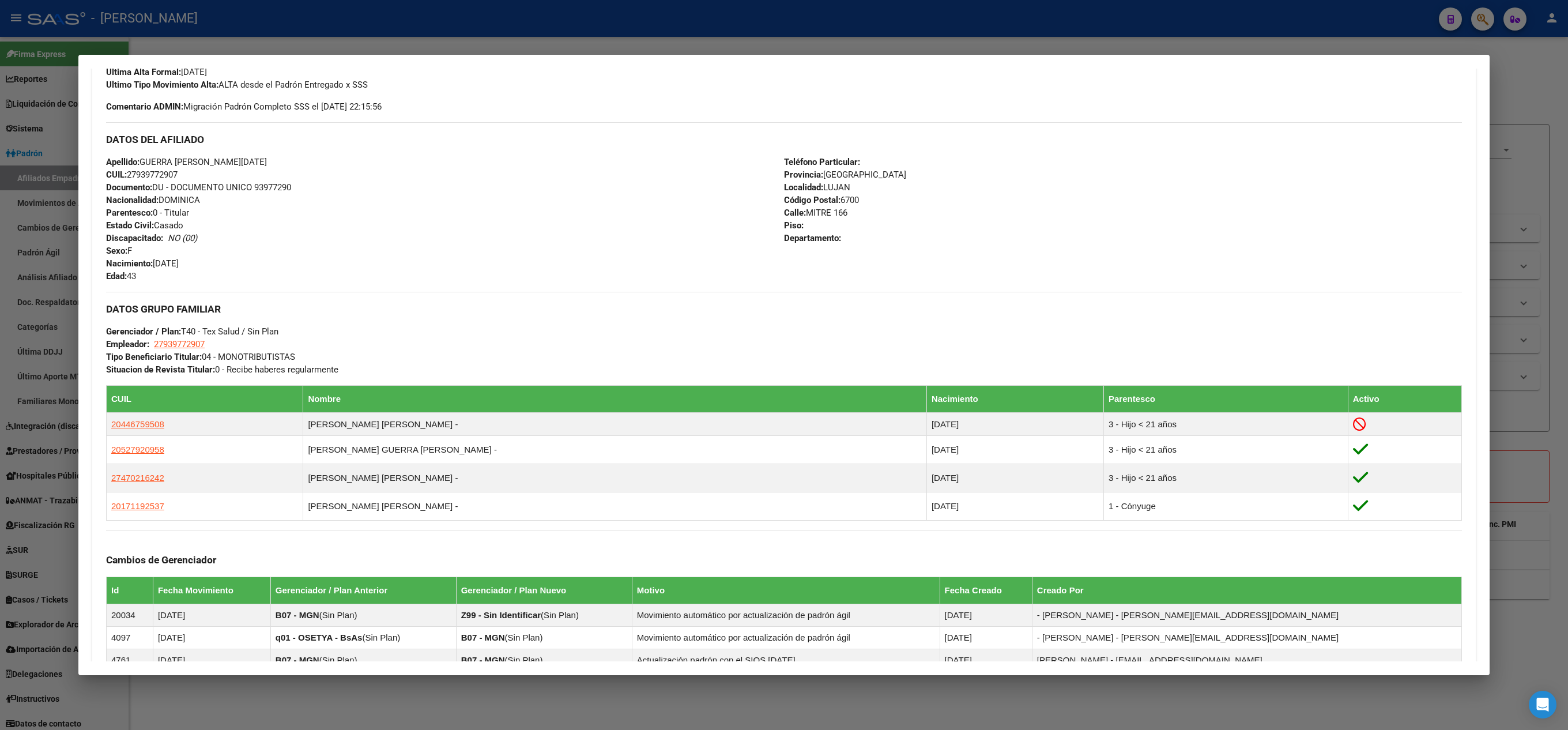
scroll to position [433, 0]
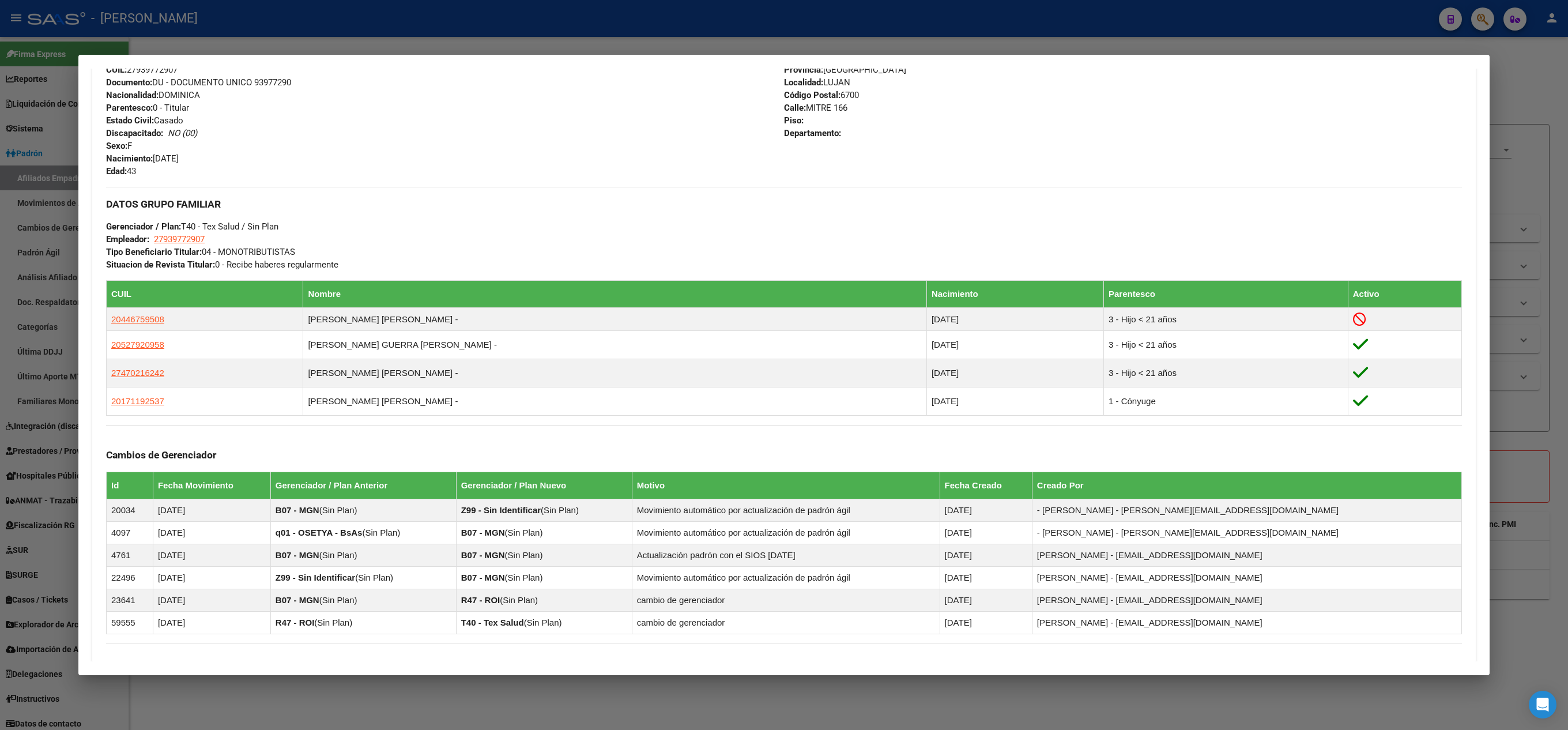
drag, startPoint x: 184, startPoint y: 328, endPoint x: 103, endPoint y: 324, distance: 81.1
click at [103, 323] on div "Enviar Credencial Digital remove_red_eye Movimientos Sin Certificado Discapacid…" at bounding box center [784, 271] width 1384 height 765
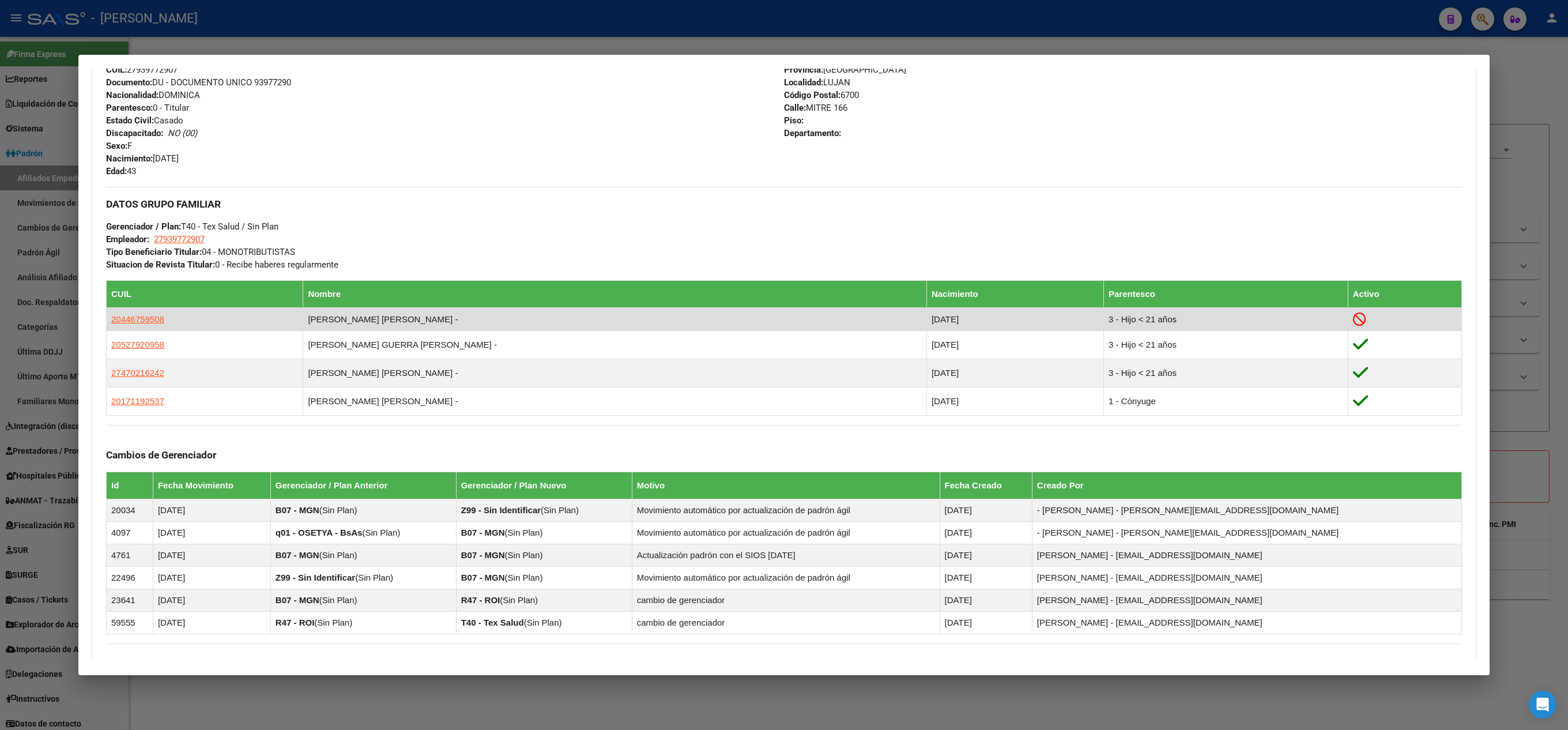
click at [173, 326] on td "20446759508" at bounding box center [205, 320] width 197 height 23
drag, startPoint x: 192, startPoint y: 326, endPoint x: 108, endPoint y: 326, distance: 84.0
click at [108, 326] on td "20446759508" at bounding box center [205, 320] width 197 height 23
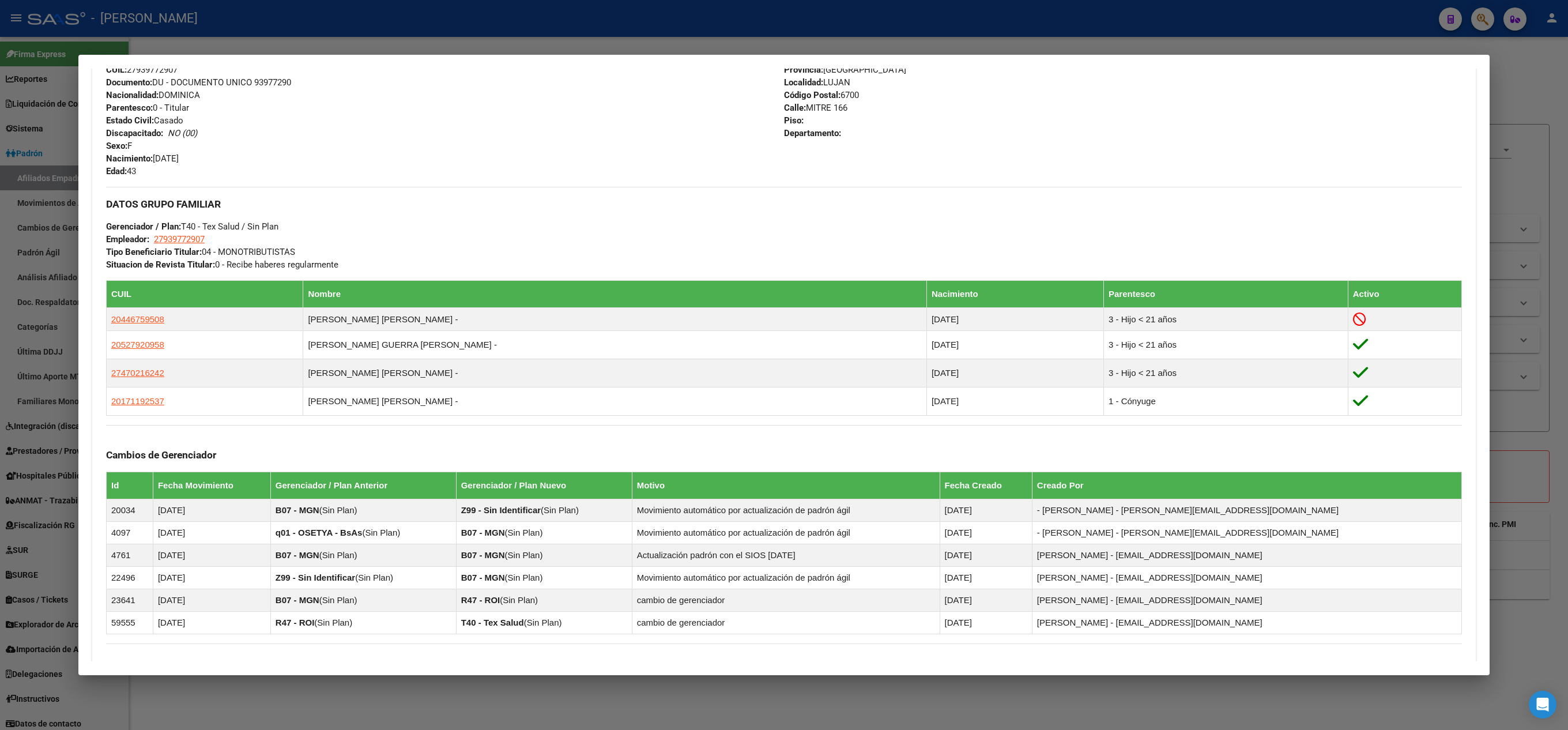
copy span "20446759508"
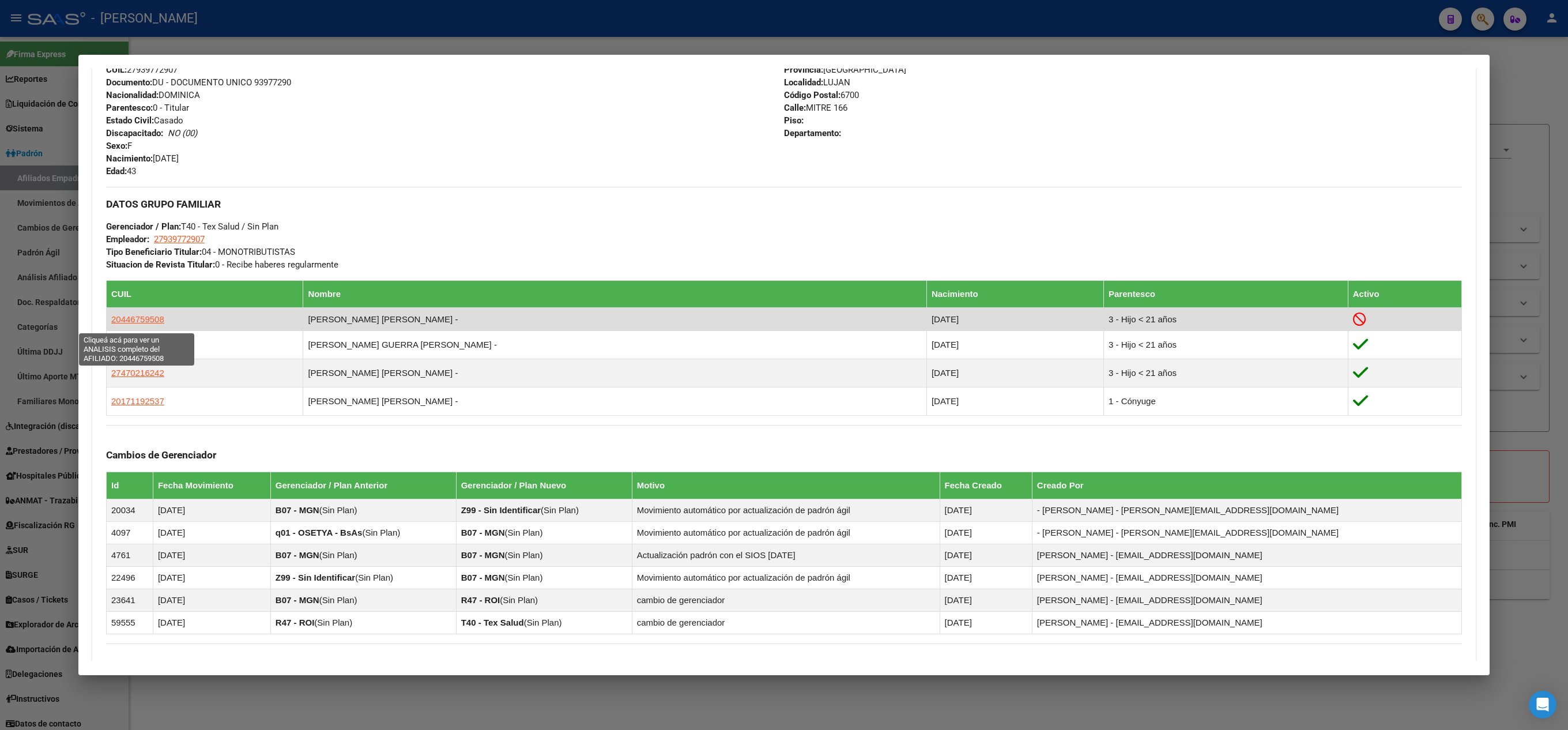
copy span "20446759508"
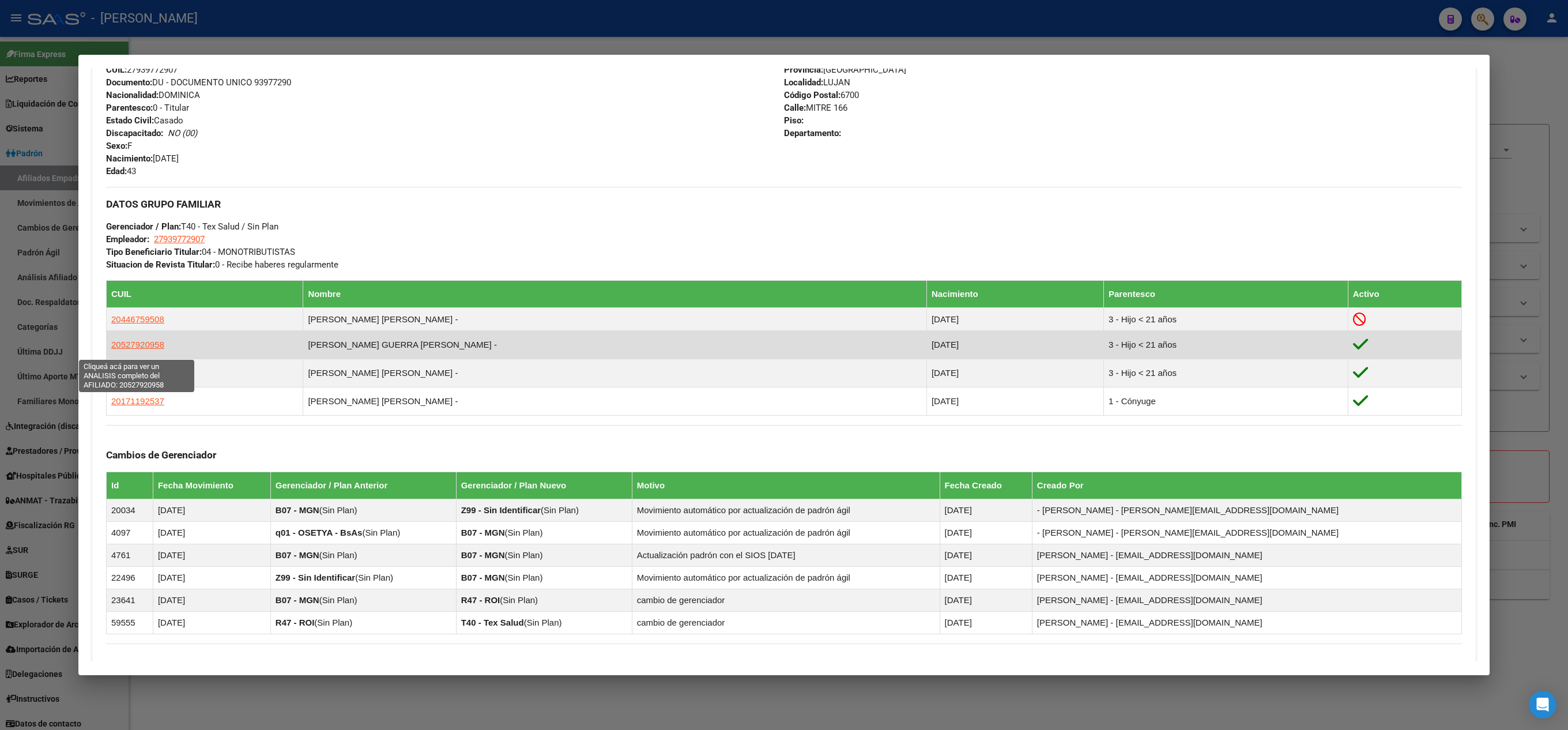
drag, startPoint x: 214, startPoint y: 348, endPoint x: 112, endPoint y: 346, distance: 102.0
click at [112, 346] on td "20527920958" at bounding box center [205, 345] width 197 height 28
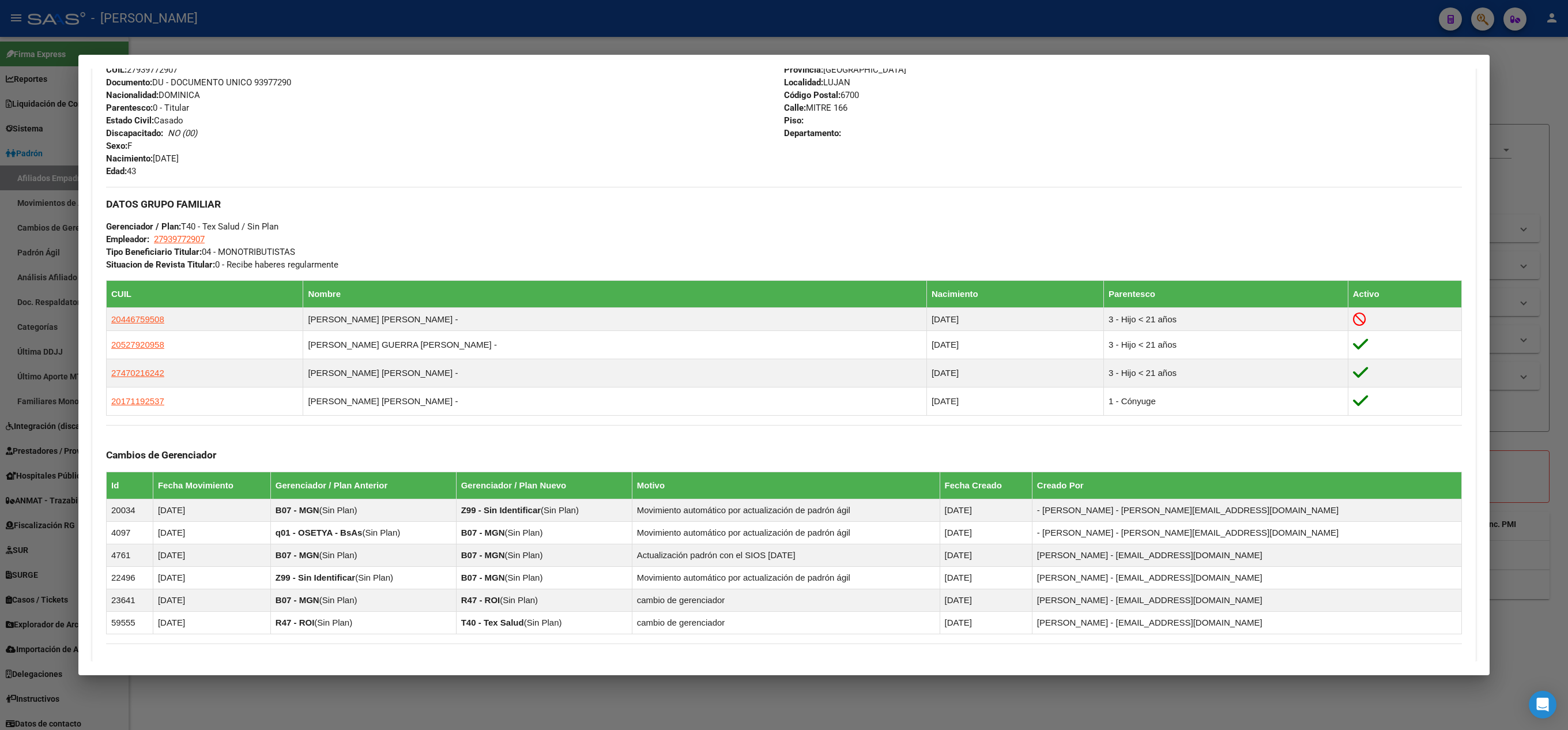
copy span "20527920958"
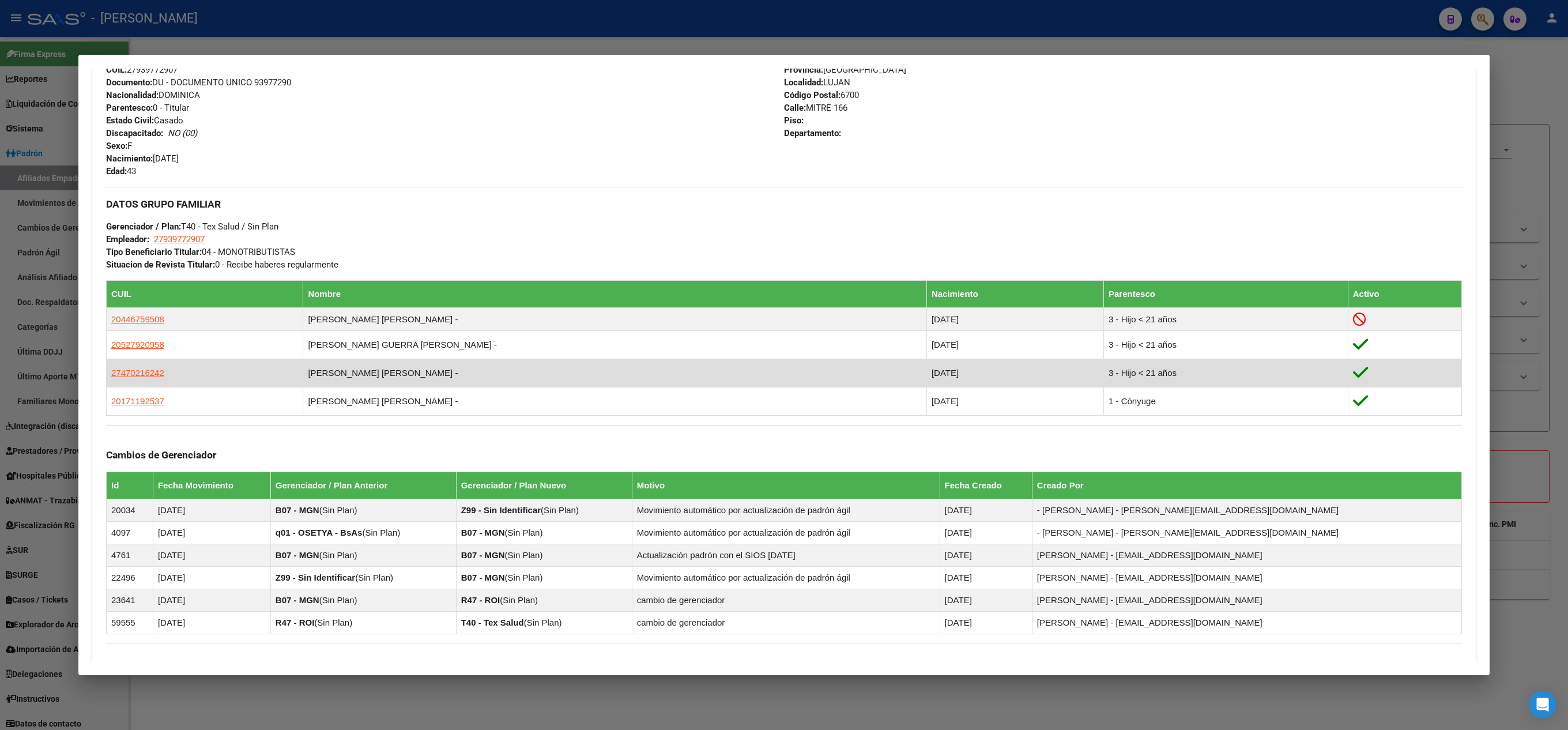
drag, startPoint x: 164, startPoint y: 379, endPoint x: 111, endPoint y: 379, distance: 53.0
click at [111, 379] on td "27470216242" at bounding box center [205, 373] width 197 height 28
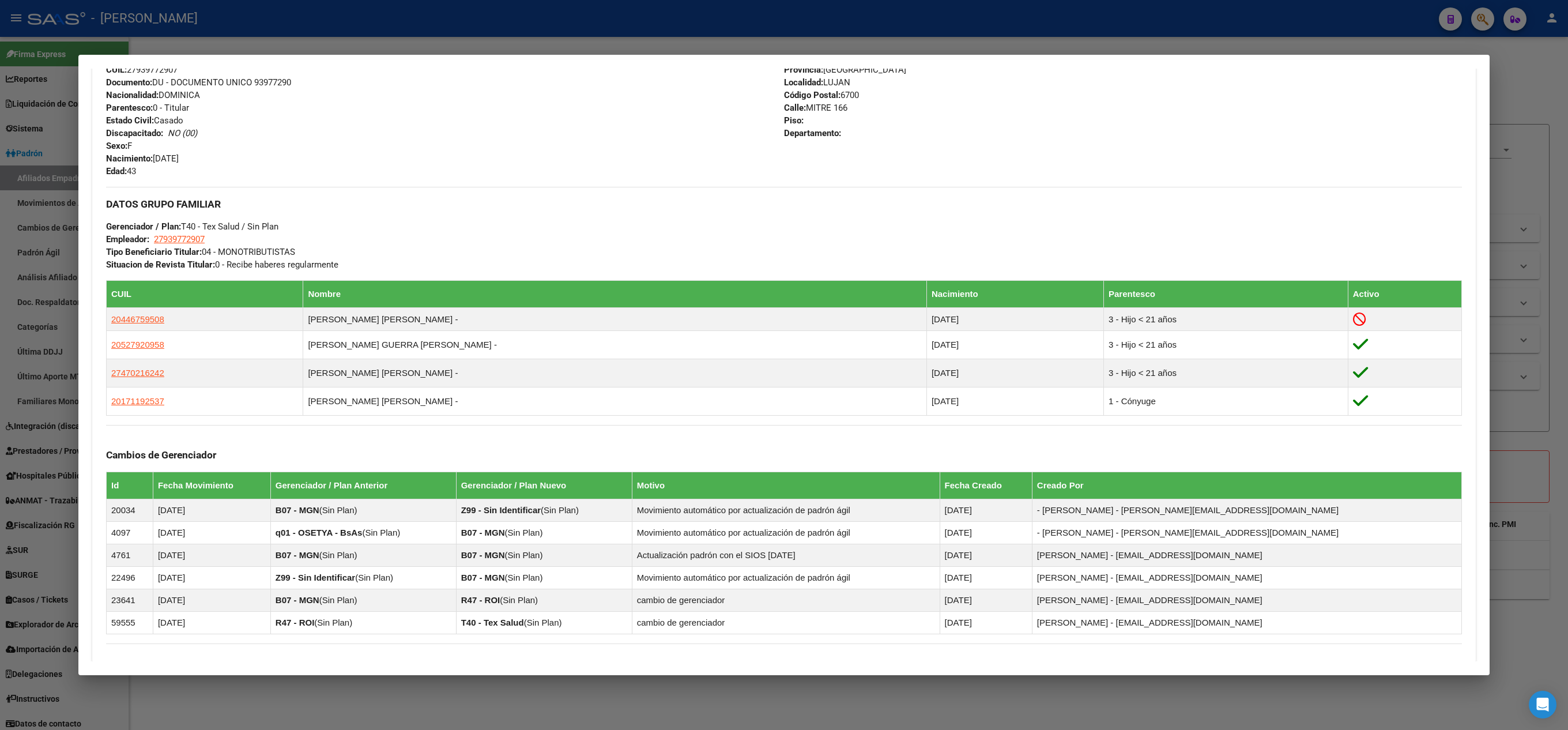
copy span "27470216242"
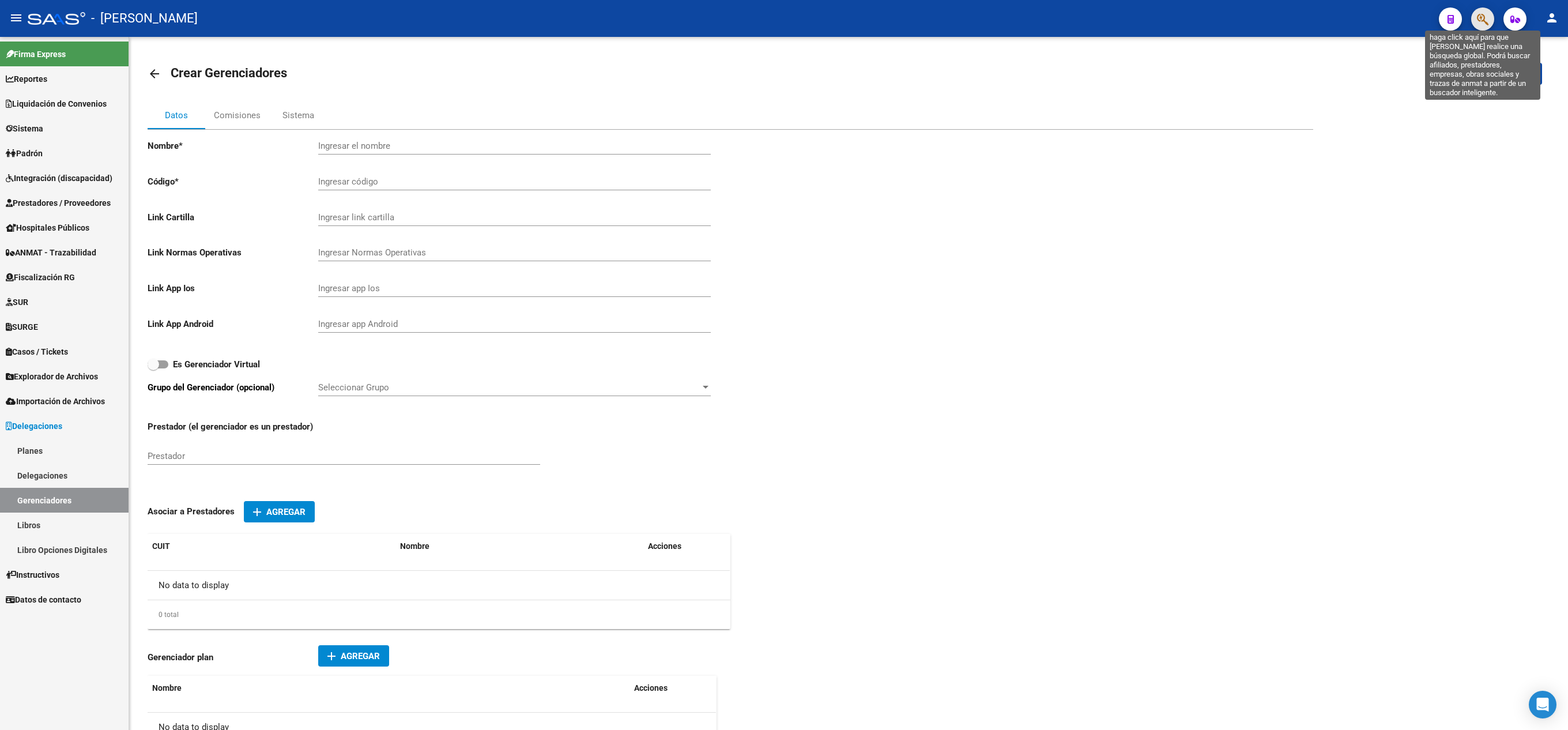
click at [1484, 18] on icon "button" at bounding box center [1482, 19] width 12 height 13
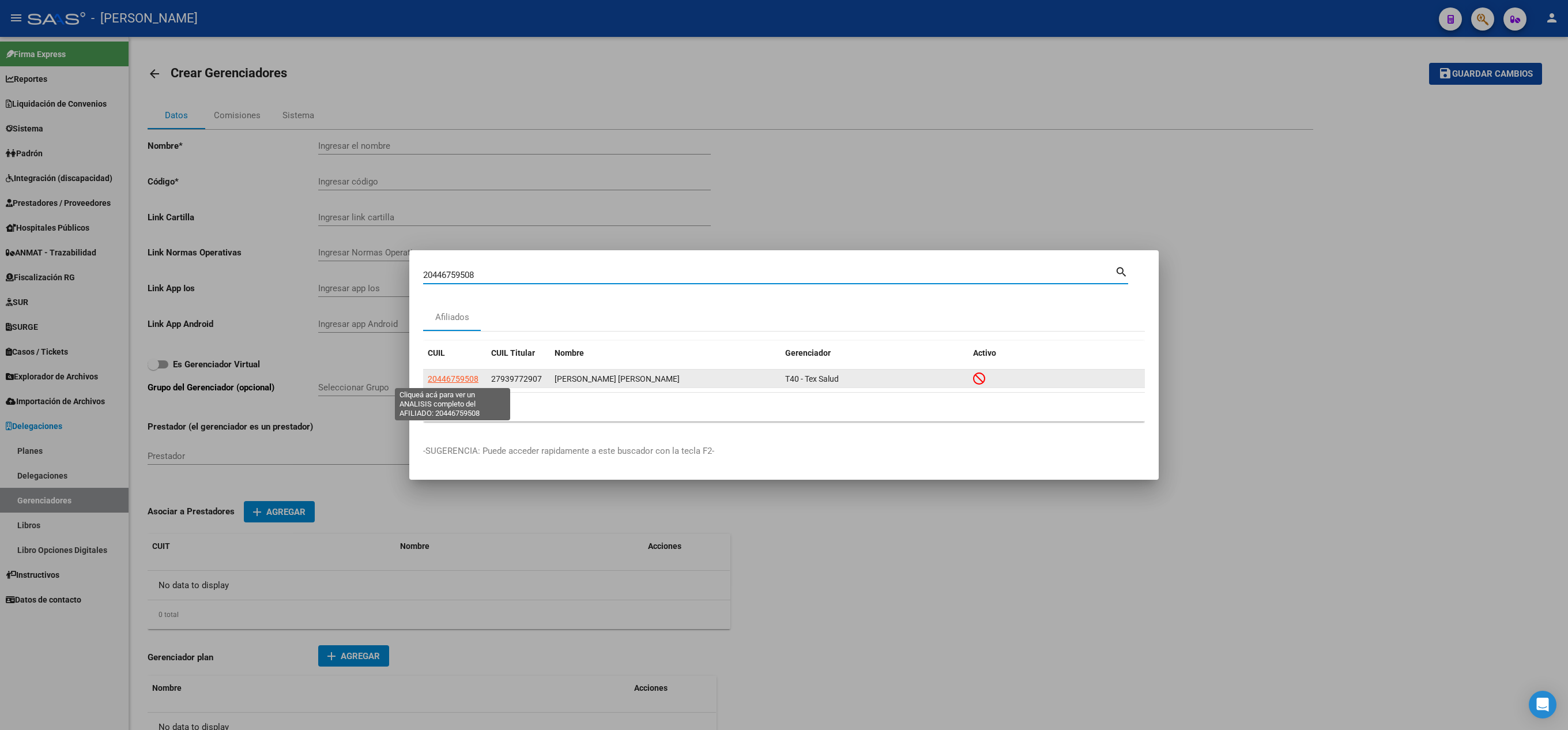
click at [461, 376] on span "20446759508" at bounding box center [453, 379] width 51 height 9
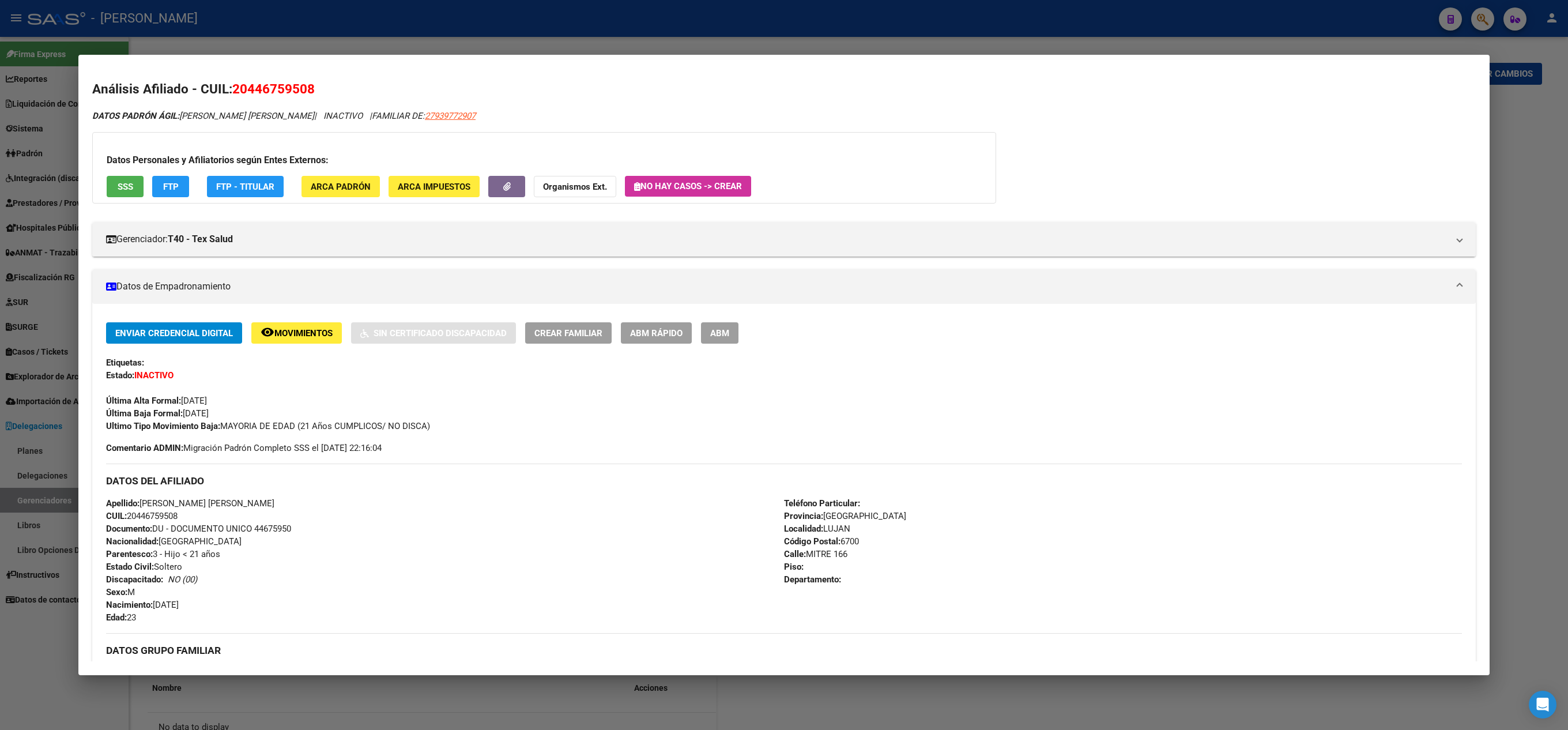
click at [45, 138] on div at bounding box center [784, 365] width 1568 height 730
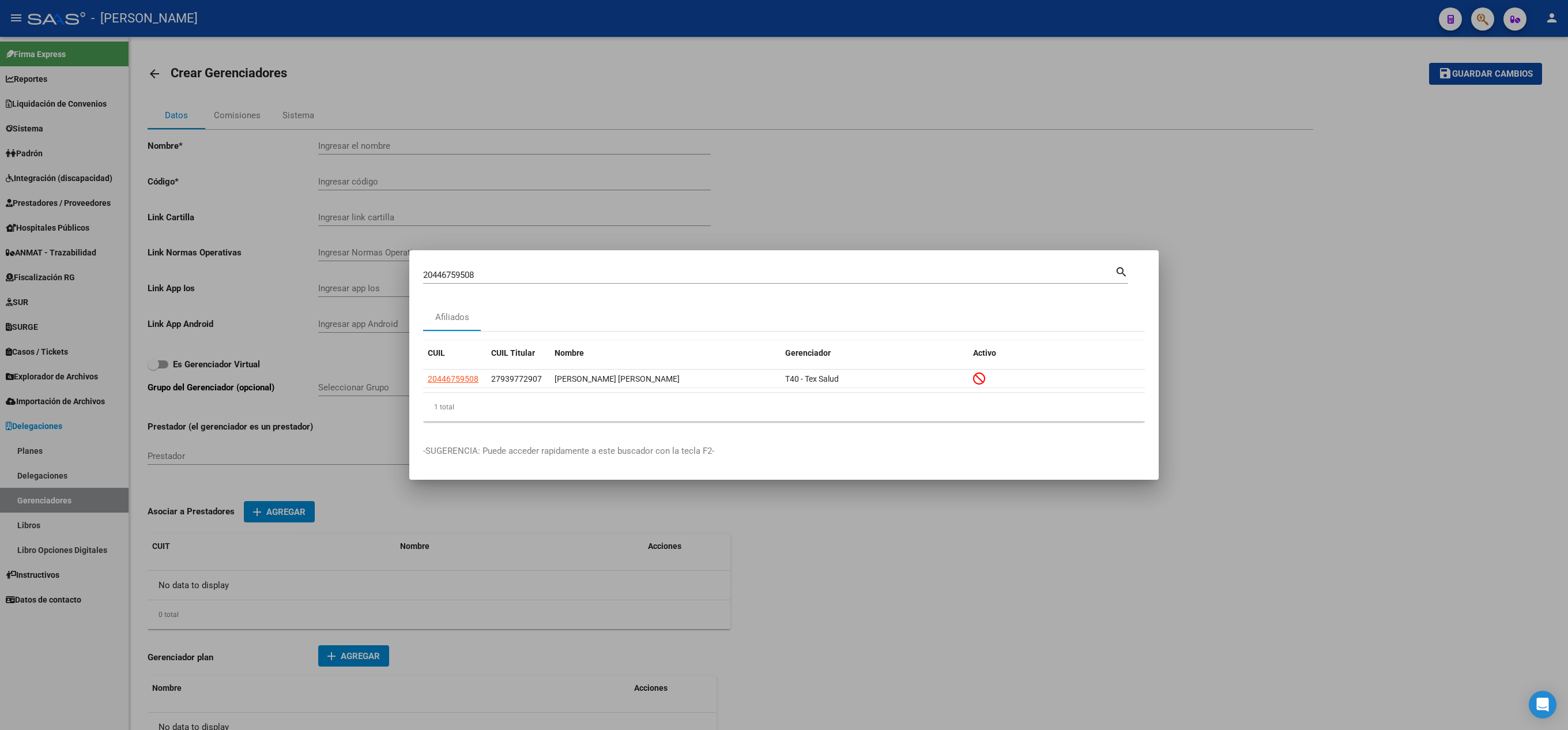
click at [497, 278] on input "20446759508" at bounding box center [769, 275] width 691 height 10
paste input "52792095"
type input "20527920958"
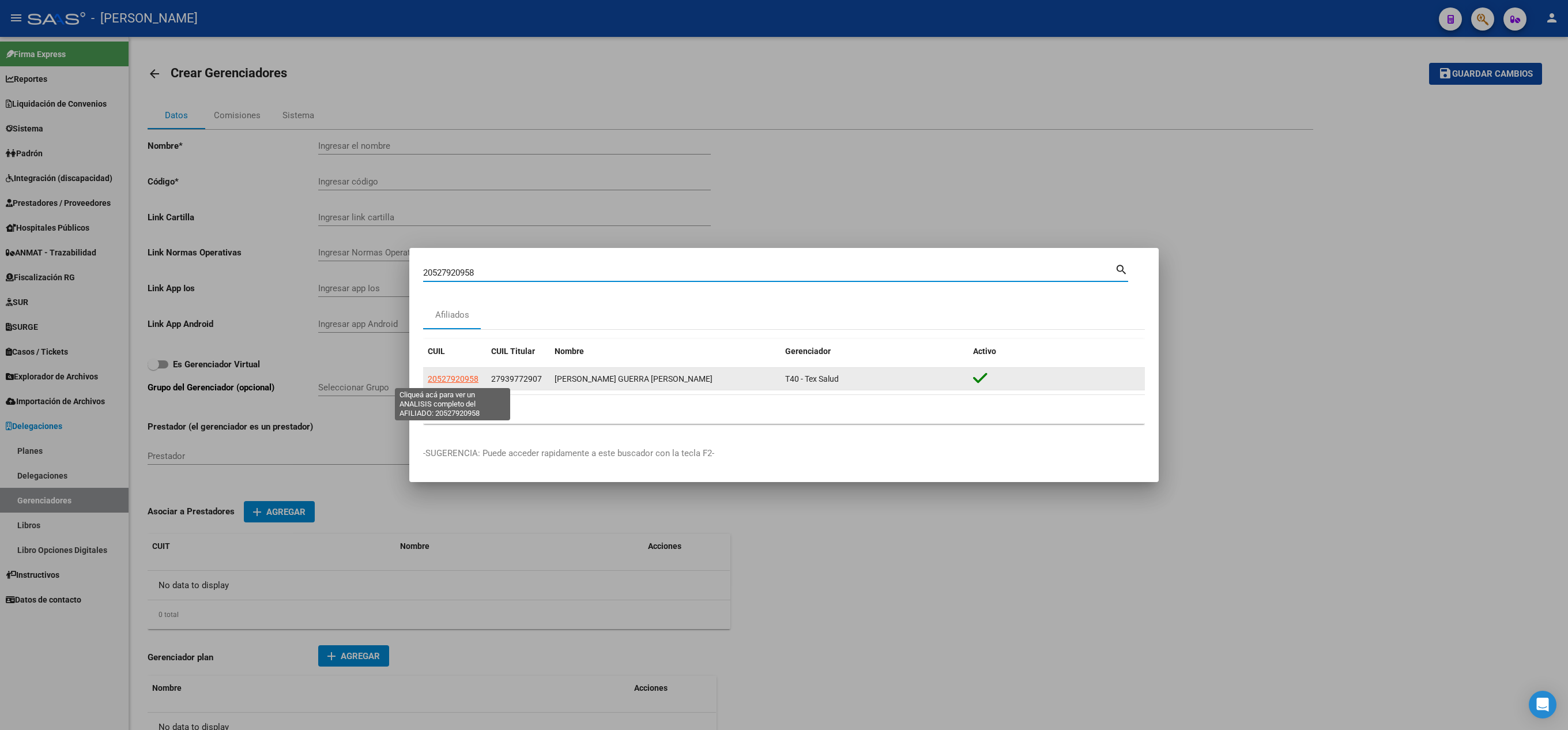
click at [460, 383] on span "20527920958" at bounding box center [453, 379] width 51 height 9
type textarea "20527920958"
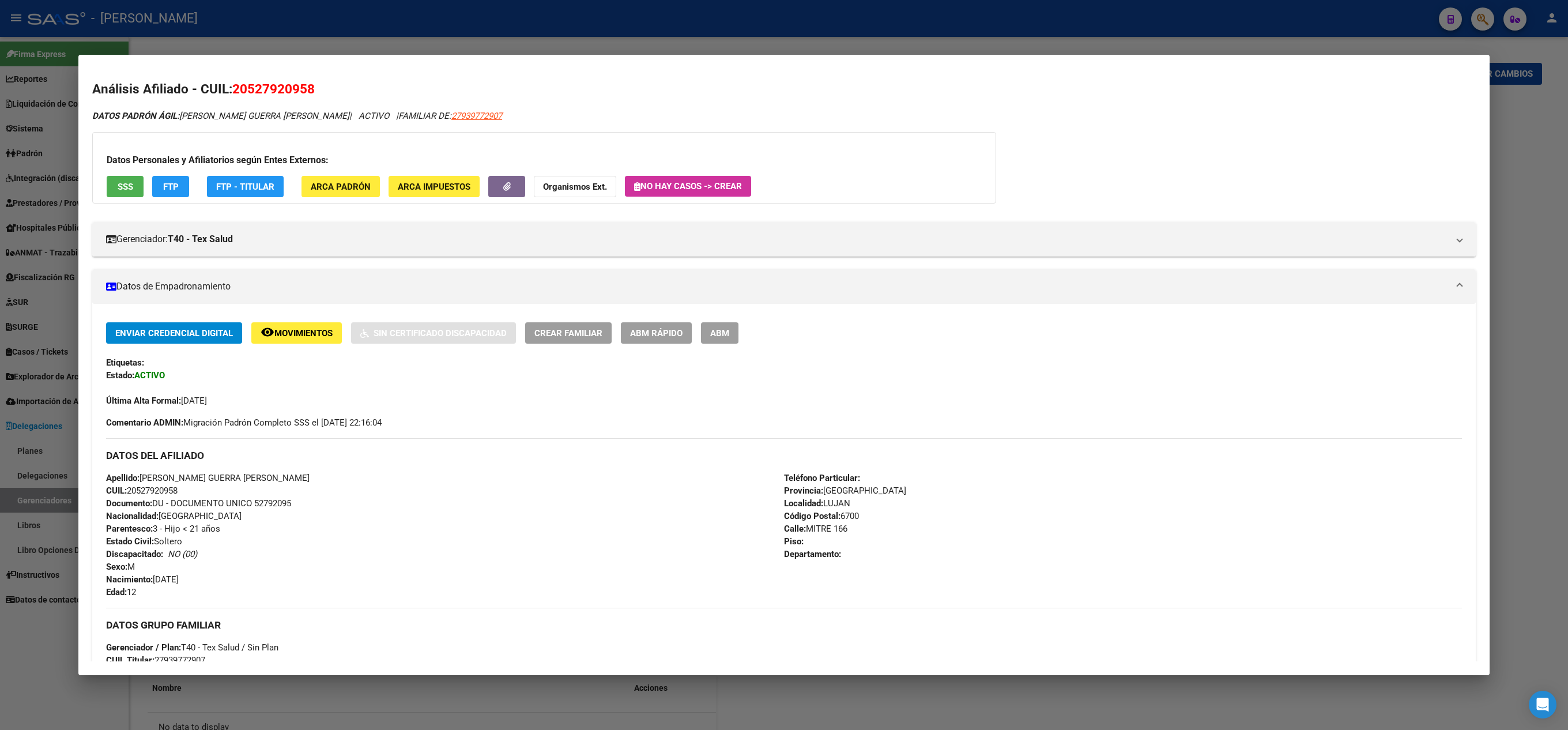
click at [730, 321] on div "Enviar Credencial Digital remove_red_eye Movimientos Sin Certificado Discapacid…" at bounding box center [784, 700] width 1384 height 792
click at [723, 331] on span "ABM" at bounding box center [719, 333] width 19 height 10
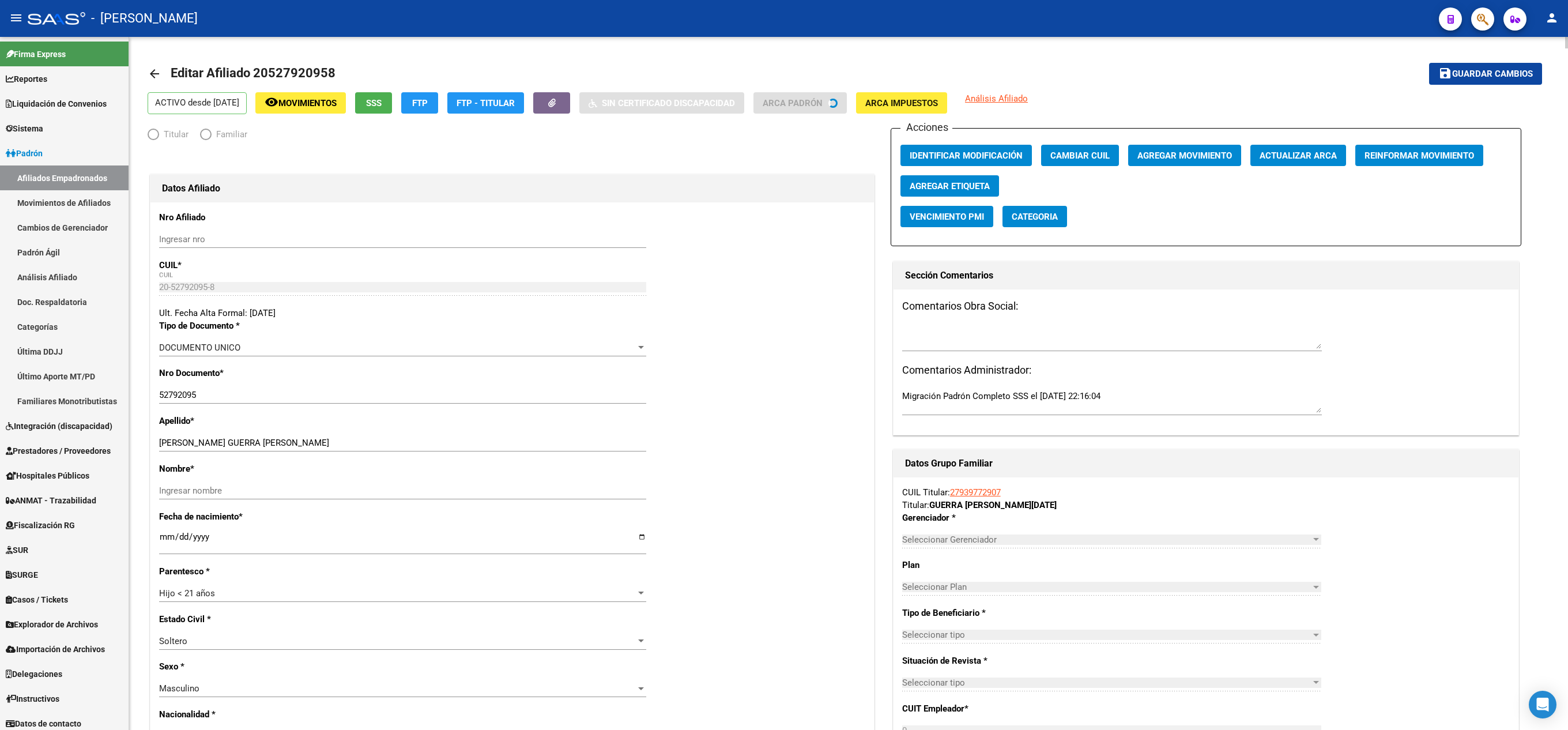
radio input "true"
type input "27-93977290-7"
click at [1190, 165] on button "Agregar Movimiento" at bounding box center [1185, 155] width 113 height 21
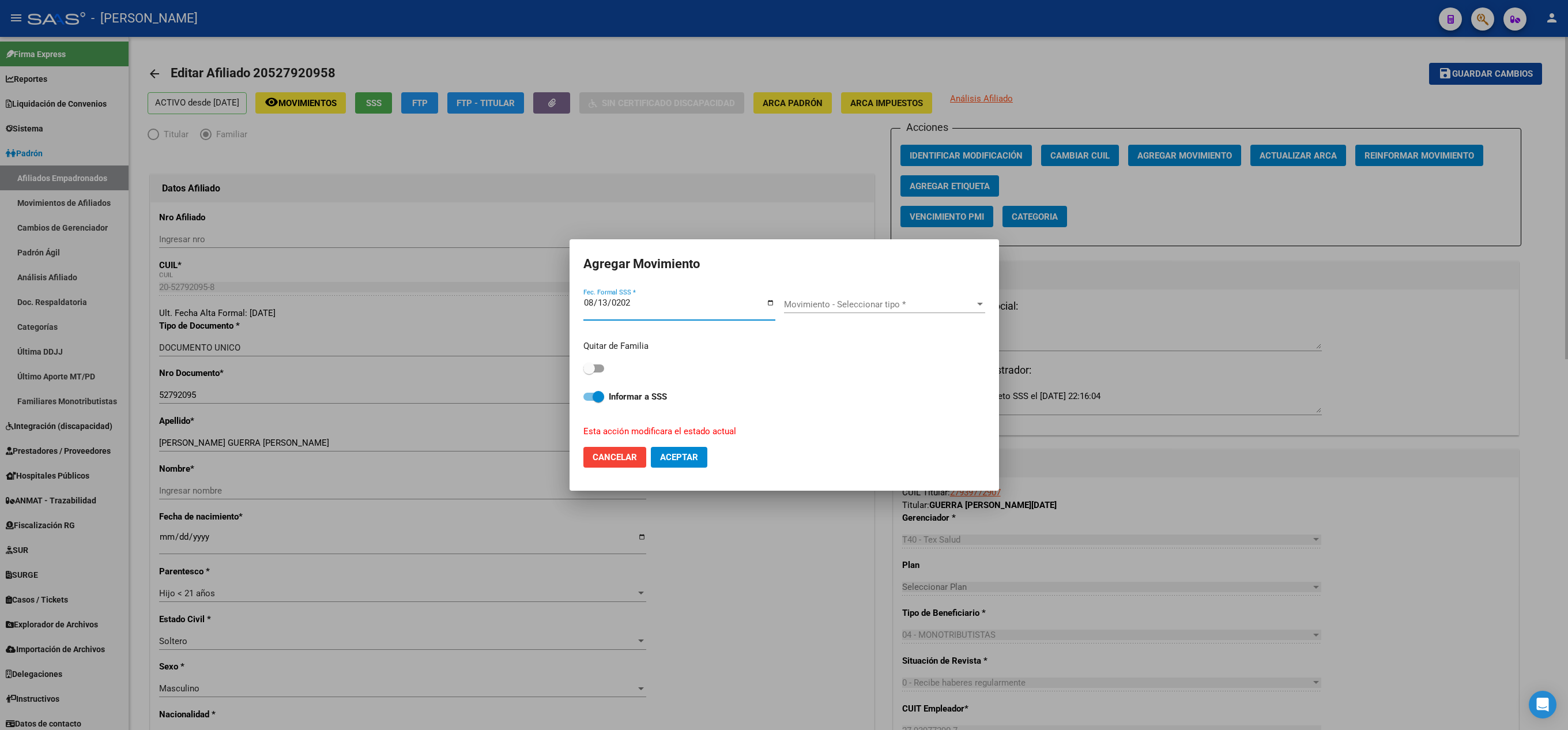
type input "[DATE]"
click at [844, 296] on div "Movimiento - Seleccionar tipo * Movimiento - Seleccionar tipo *" at bounding box center [884, 304] width 201 height 17
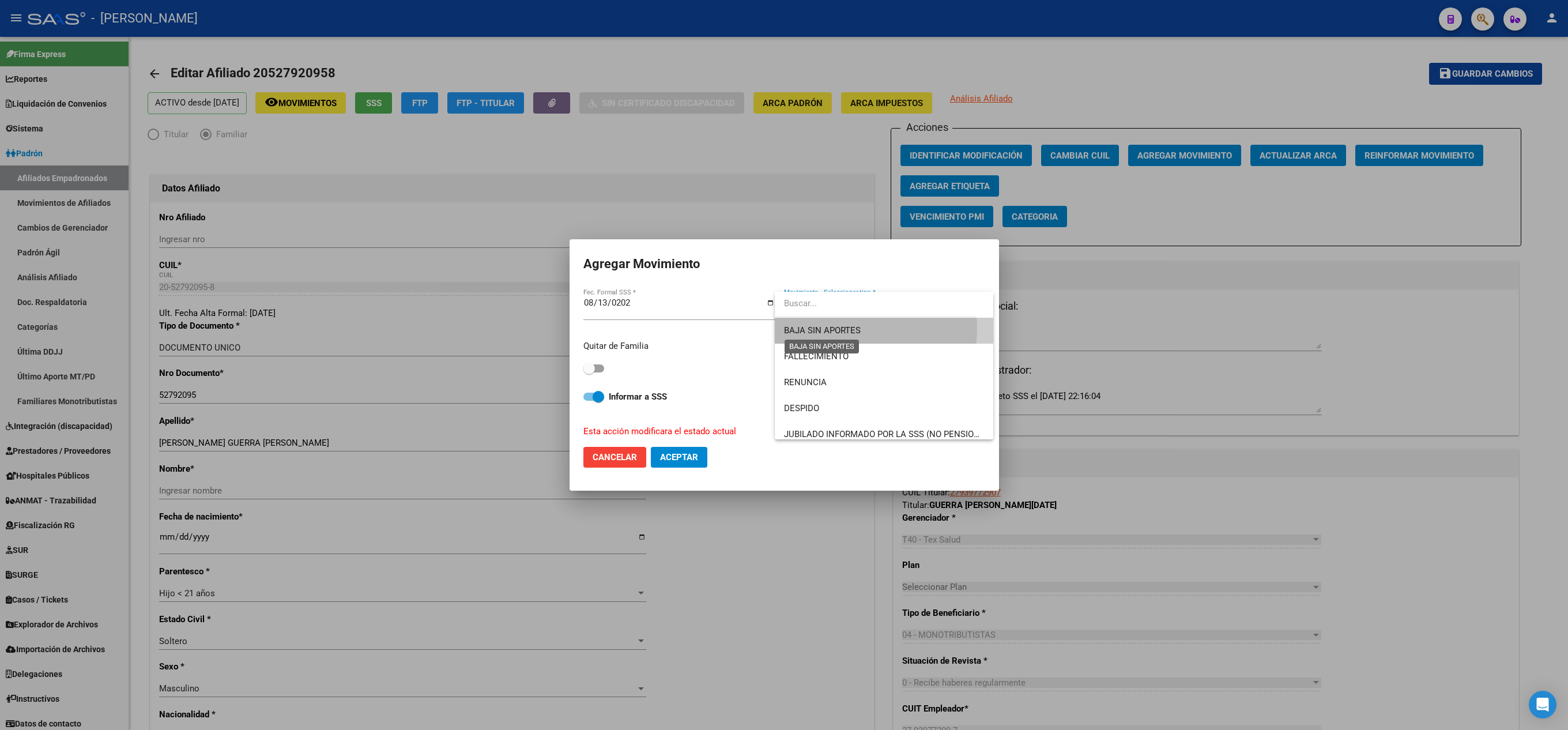
drag, startPoint x: 841, startPoint y: 328, endPoint x: 684, endPoint y: 370, distance: 162.5
click at [839, 329] on span "BAJA SIN APORTES" at bounding box center [822, 330] width 77 height 10
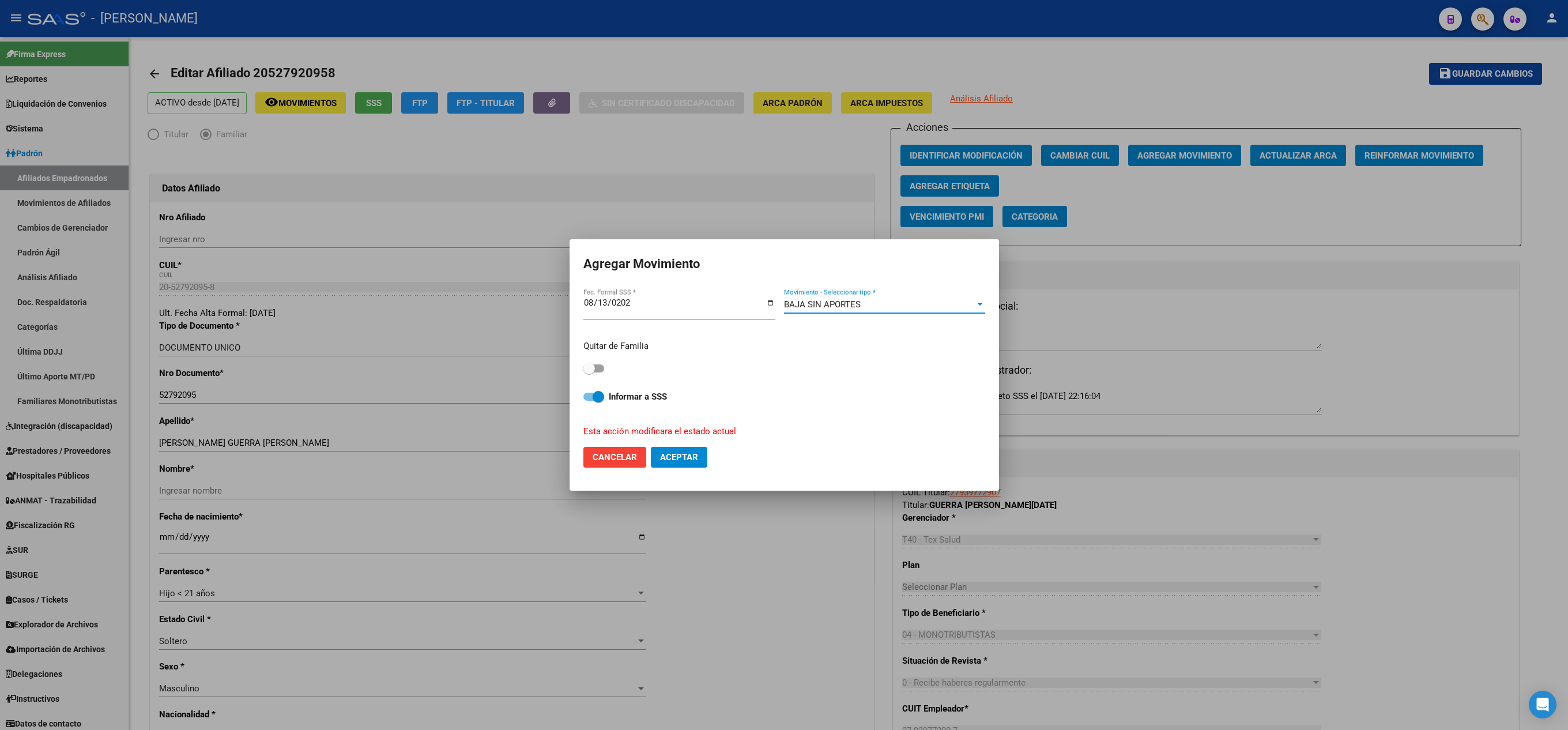
click at [601, 369] on span at bounding box center [593, 368] width 21 height 8
click at [589, 373] on input "checkbox" at bounding box center [589, 373] width 1 height 1
checkbox input "true"
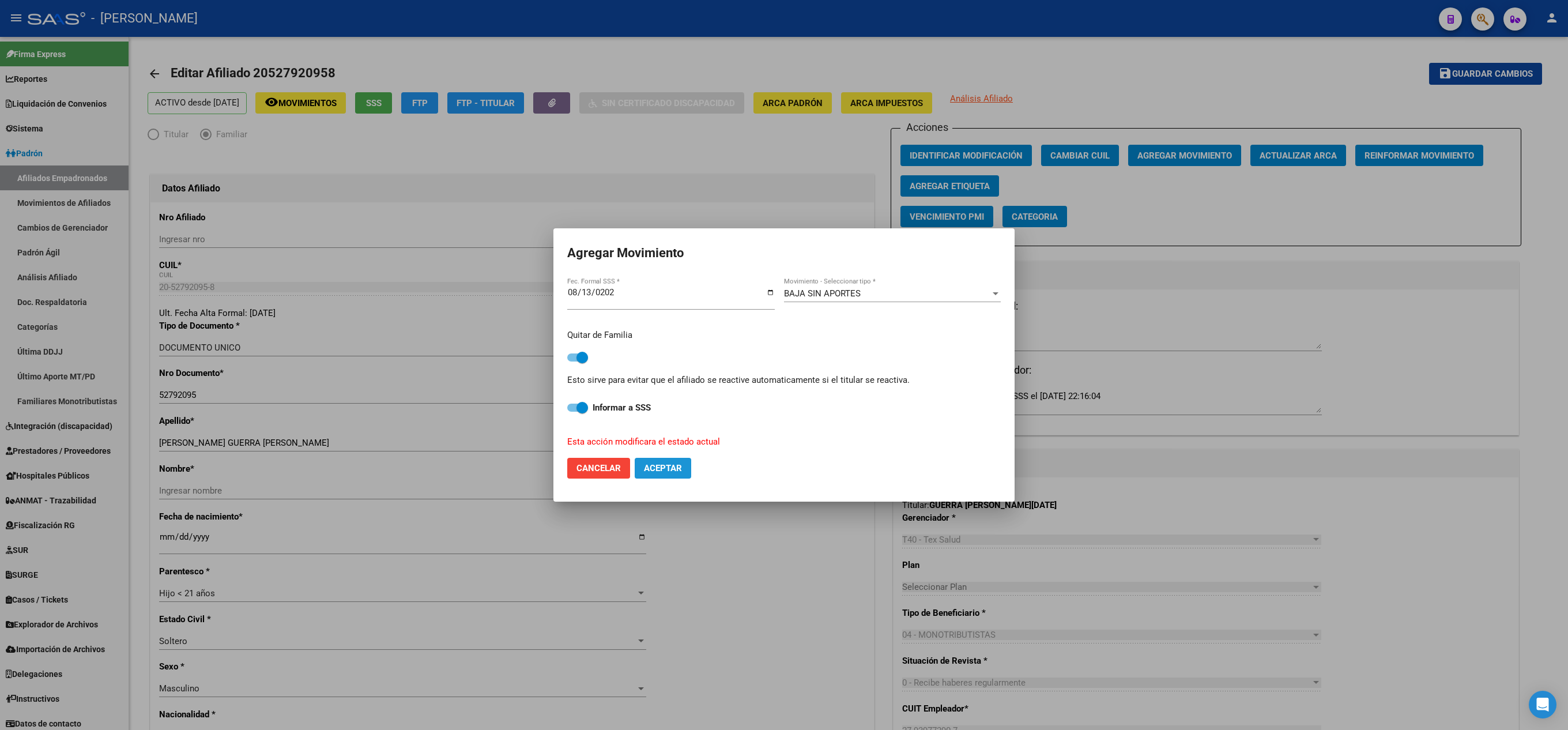
click at [656, 473] on button "Aceptar" at bounding box center [663, 468] width 57 height 21
checkbox input "false"
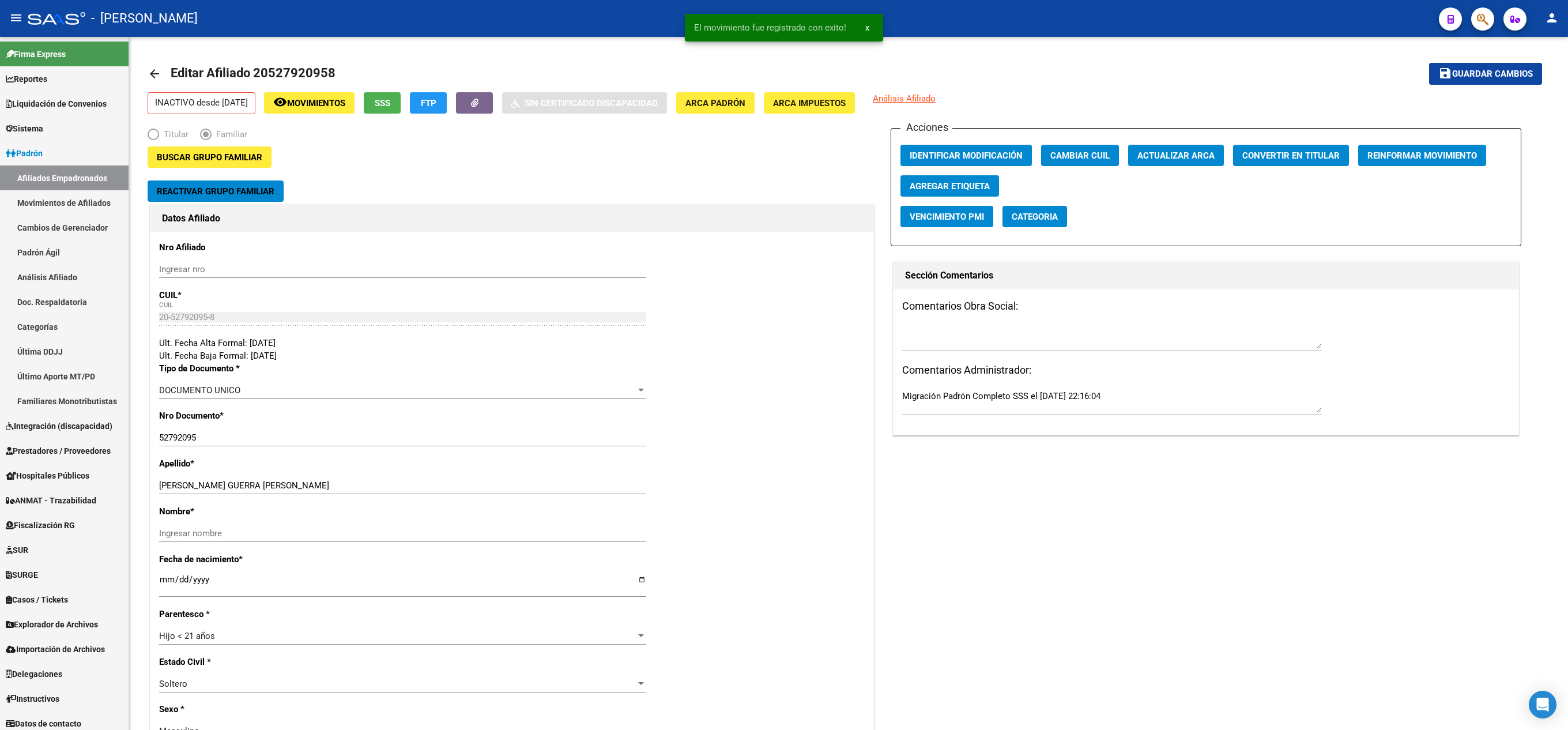
click at [1478, 21] on icon "button" at bounding box center [1482, 19] width 12 height 13
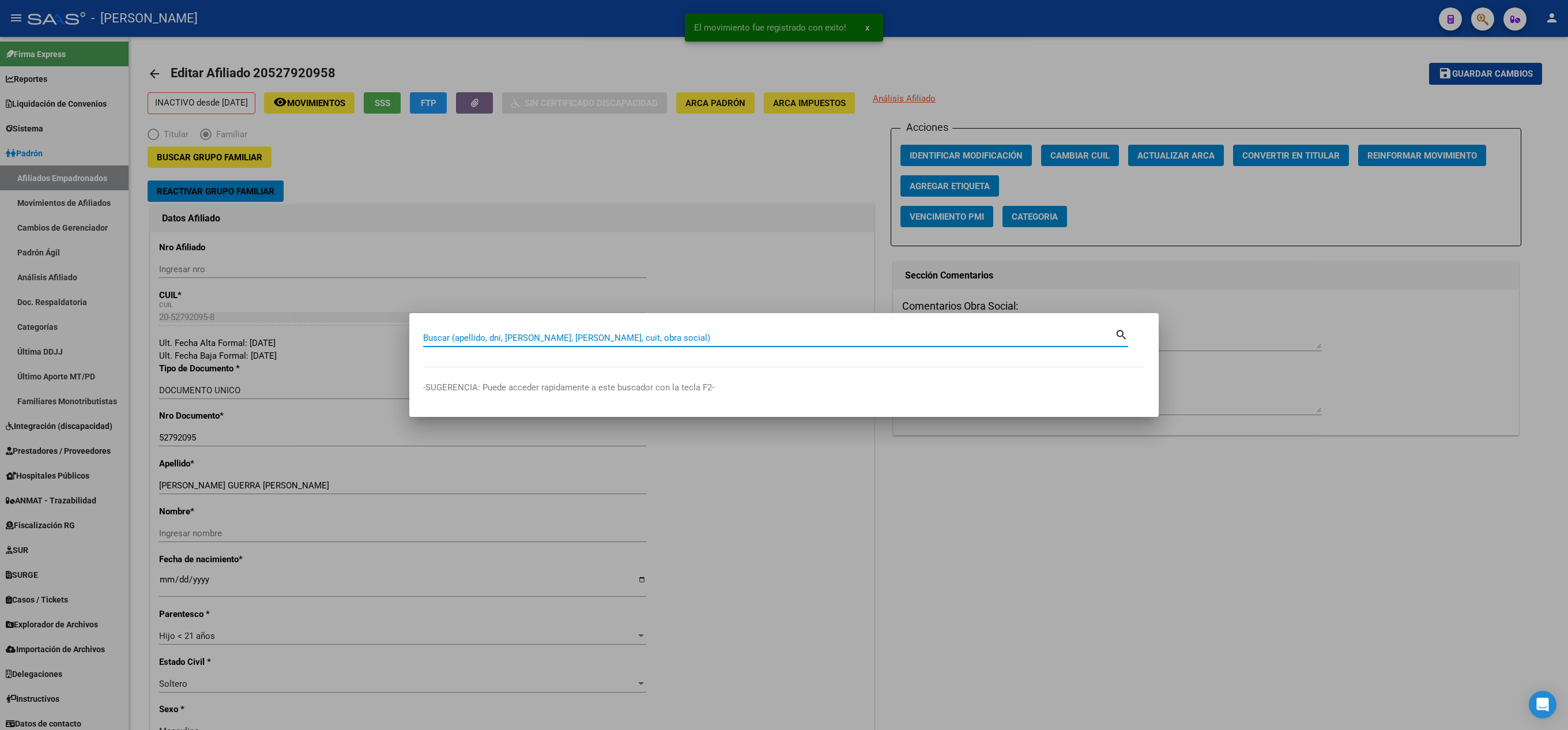
paste input "27470216242"
type input "27470216242"
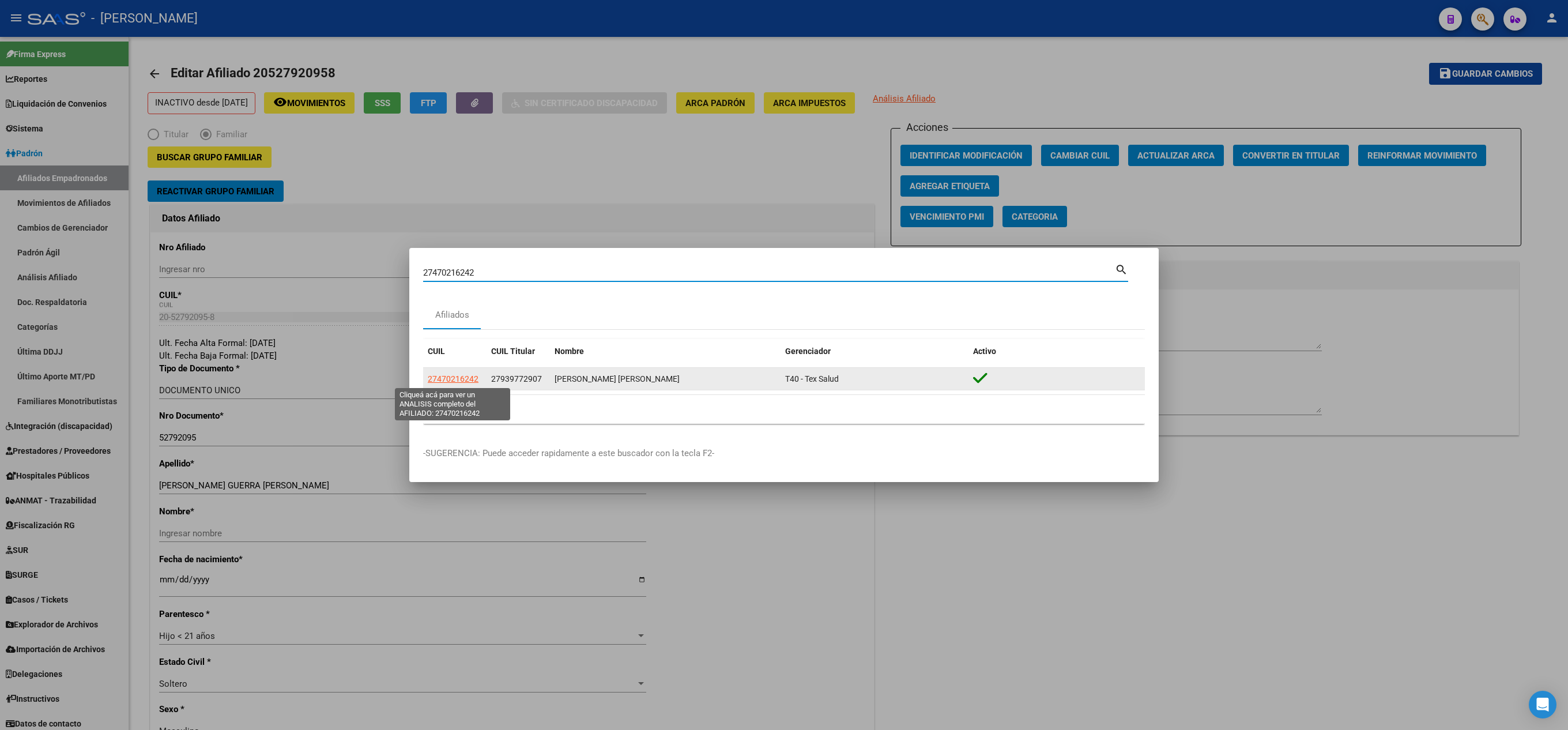
click at [463, 377] on span "27470216242" at bounding box center [453, 379] width 51 height 9
type textarea "27470216242"
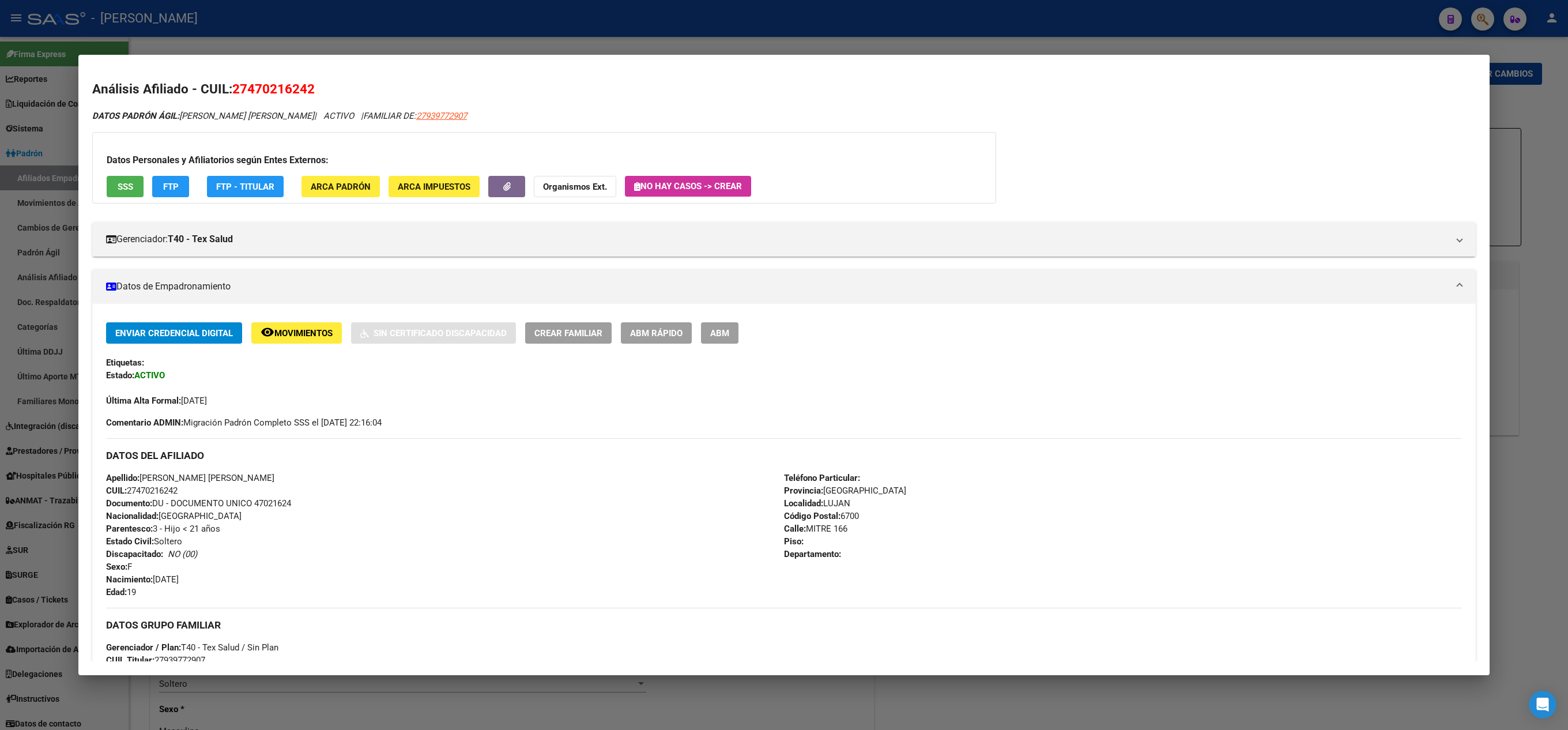
click at [735, 331] on button "ABM" at bounding box center [720, 332] width 38 height 21
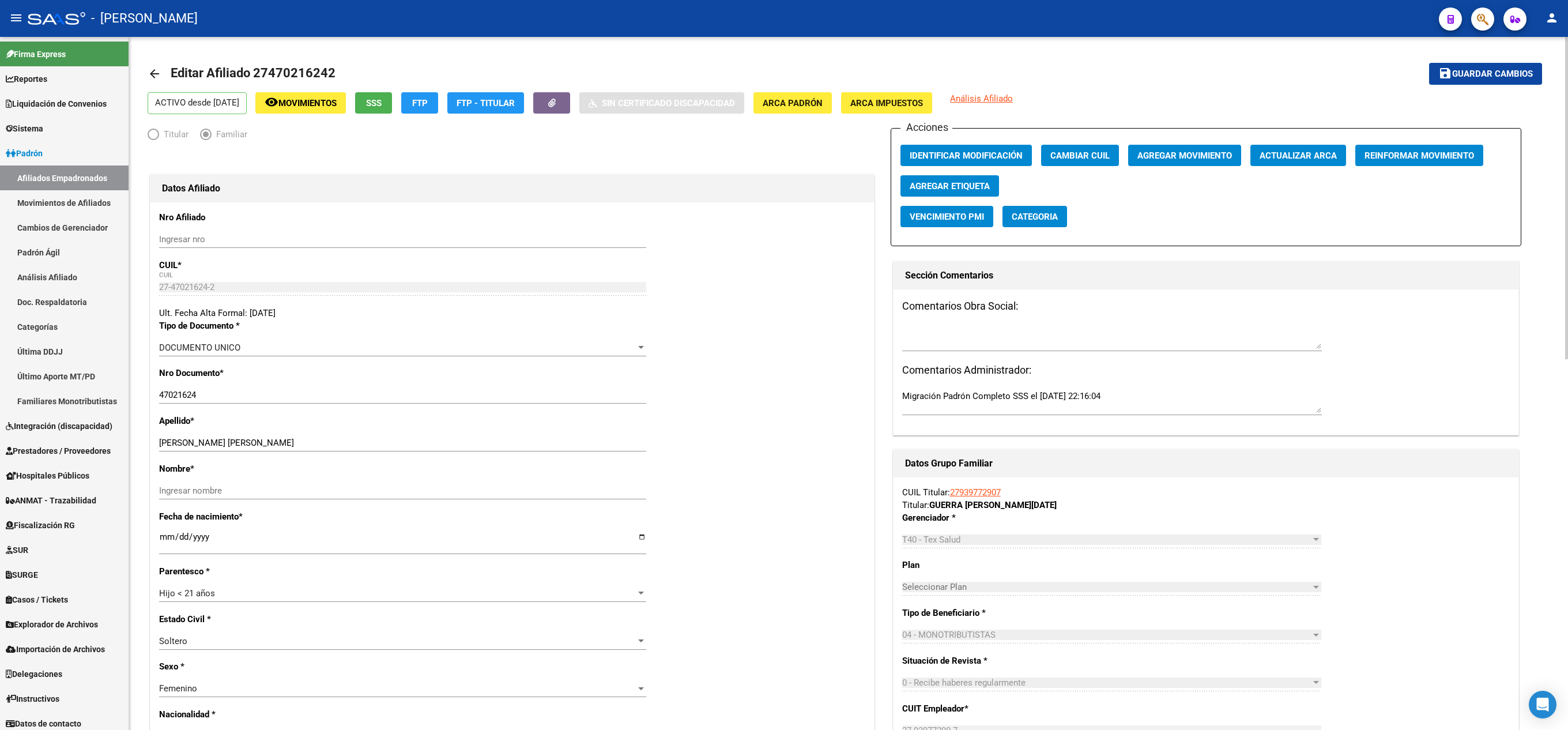
click at [1189, 150] on button "Agregar Movimiento" at bounding box center [1185, 155] width 113 height 21
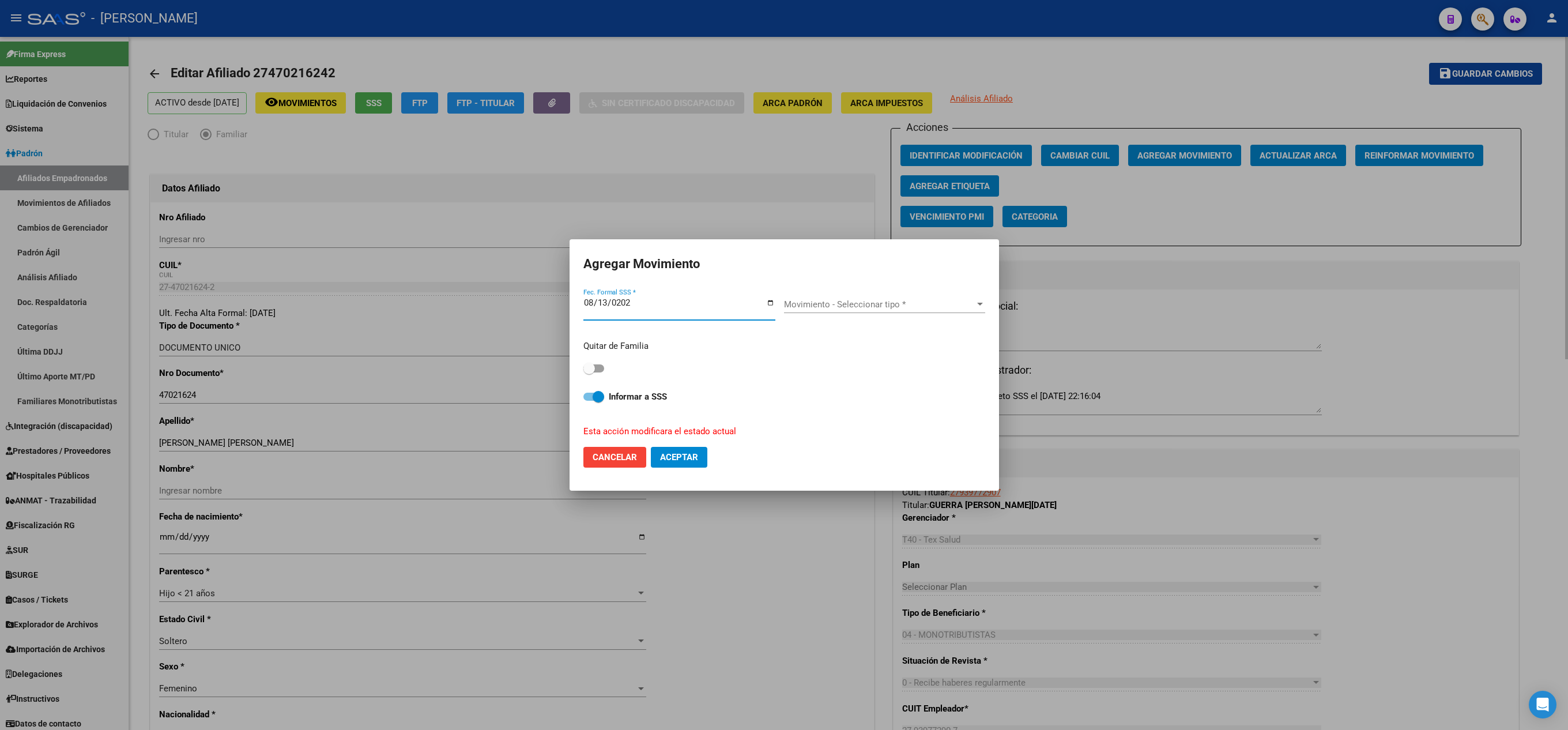
type input "[DATE]"
click at [927, 297] on div "Movimiento - Seleccionar tipo * Movimiento - Seleccionar tipo *" at bounding box center [884, 304] width 201 height 17
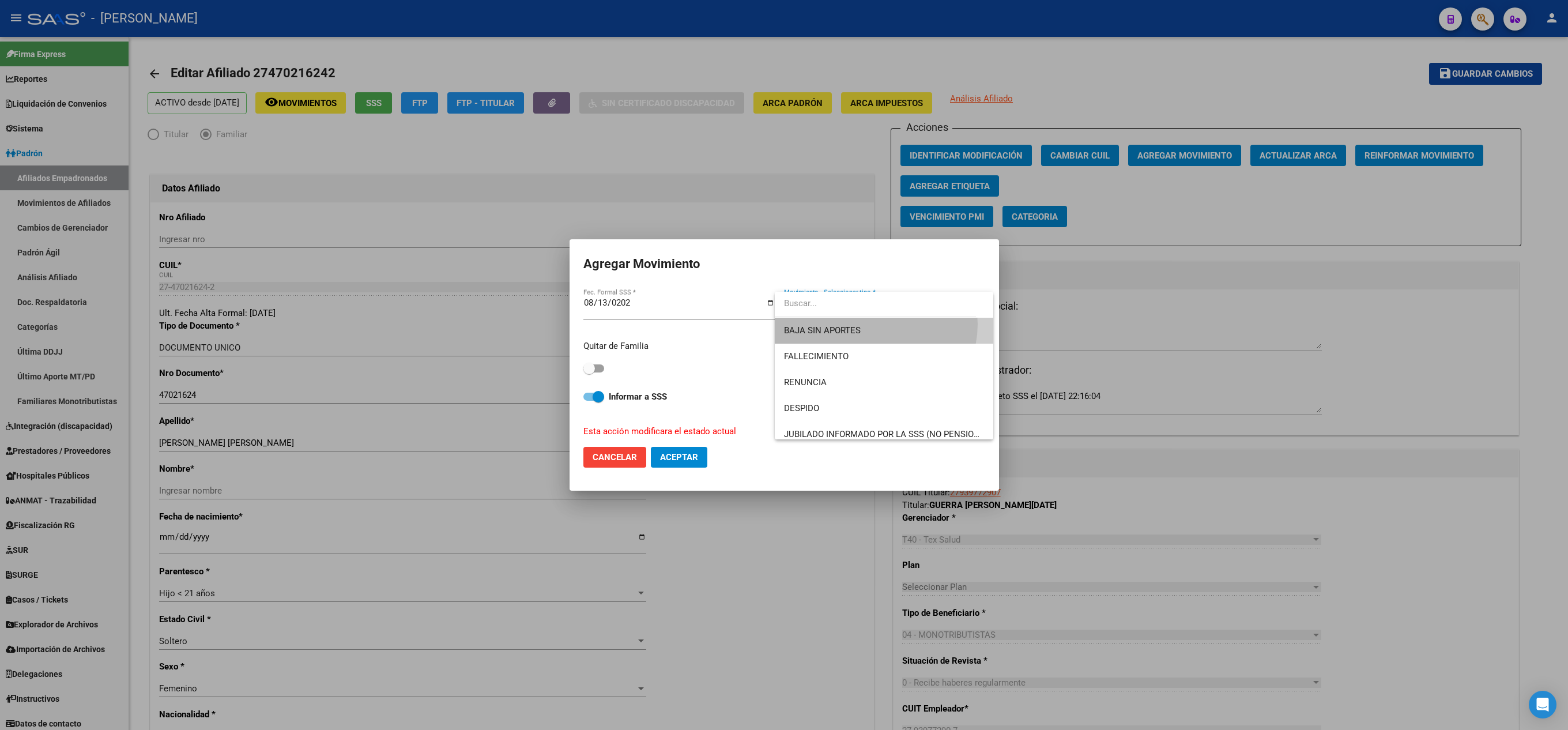
click at [873, 324] on span "BAJA SIN APORTES" at bounding box center [884, 331] width 200 height 26
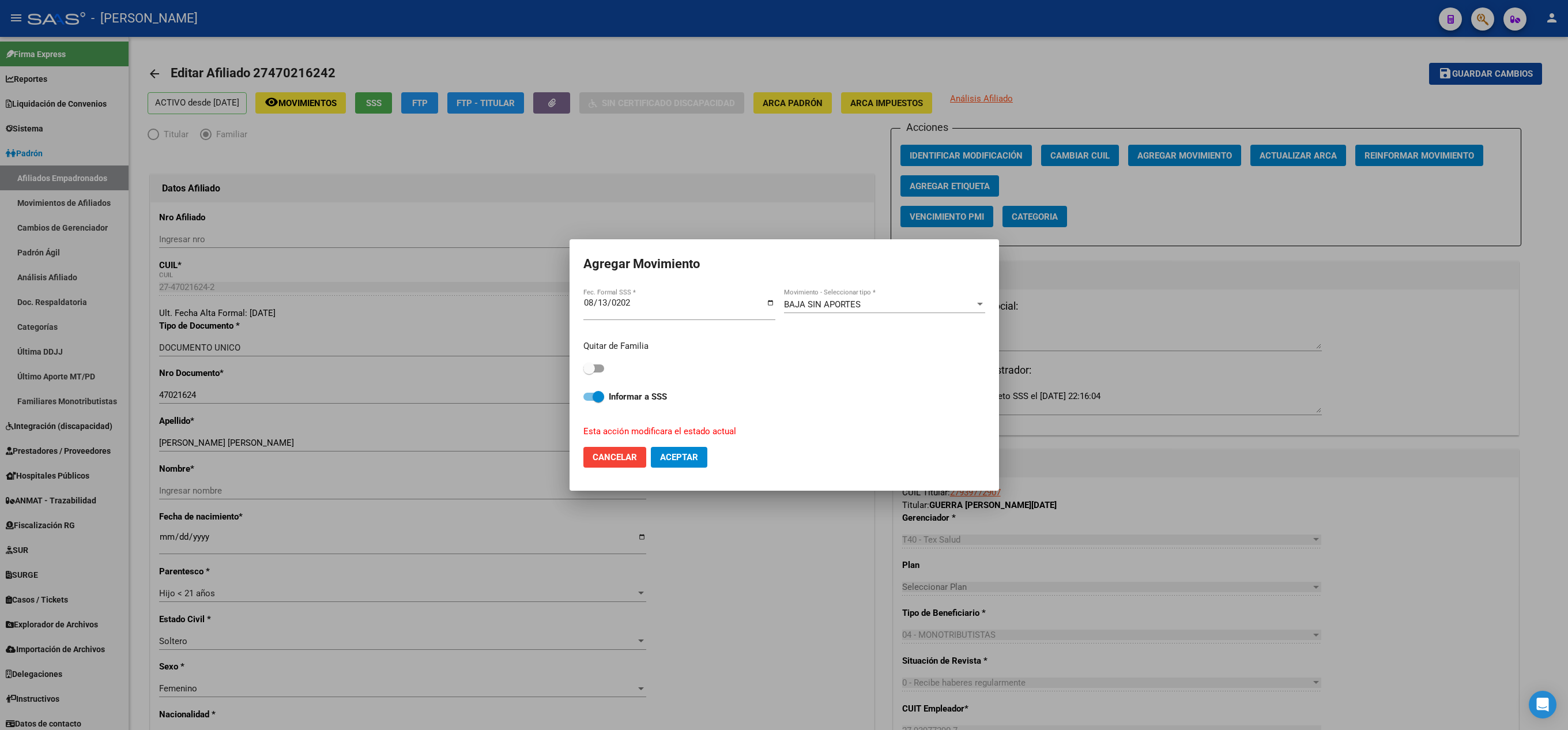
click at [605, 365] on div "Quitar de Familia" at bounding box center [784, 358] width 402 height 37
click at [601, 367] on span at bounding box center [593, 368] width 21 height 8
click at [589, 373] on input "checkbox" at bounding box center [589, 373] width 1 height 1
checkbox input "true"
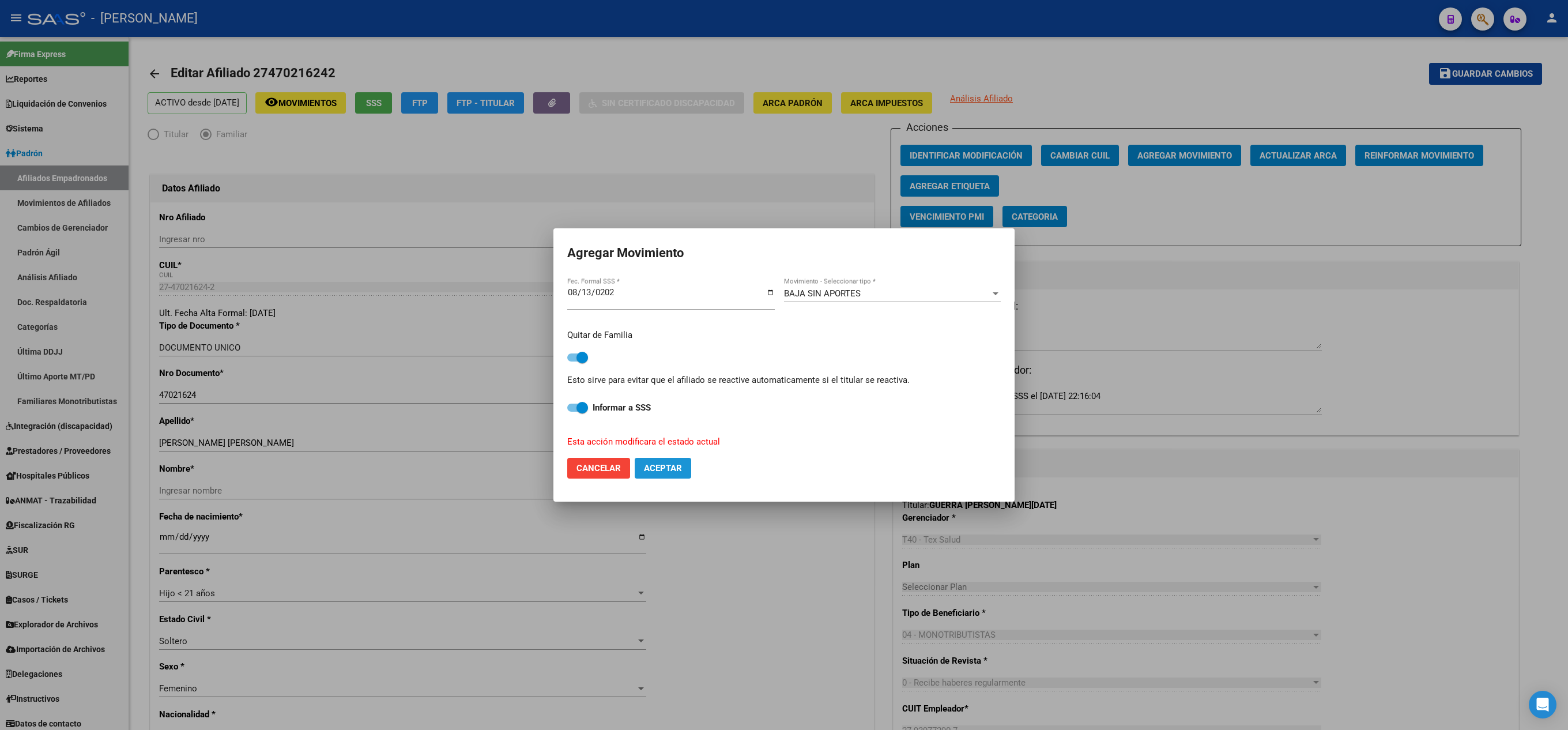
click at [686, 466] on button "Aceptar" at bounding box center [663, 468] width 57 height 21
checkbox input "false"
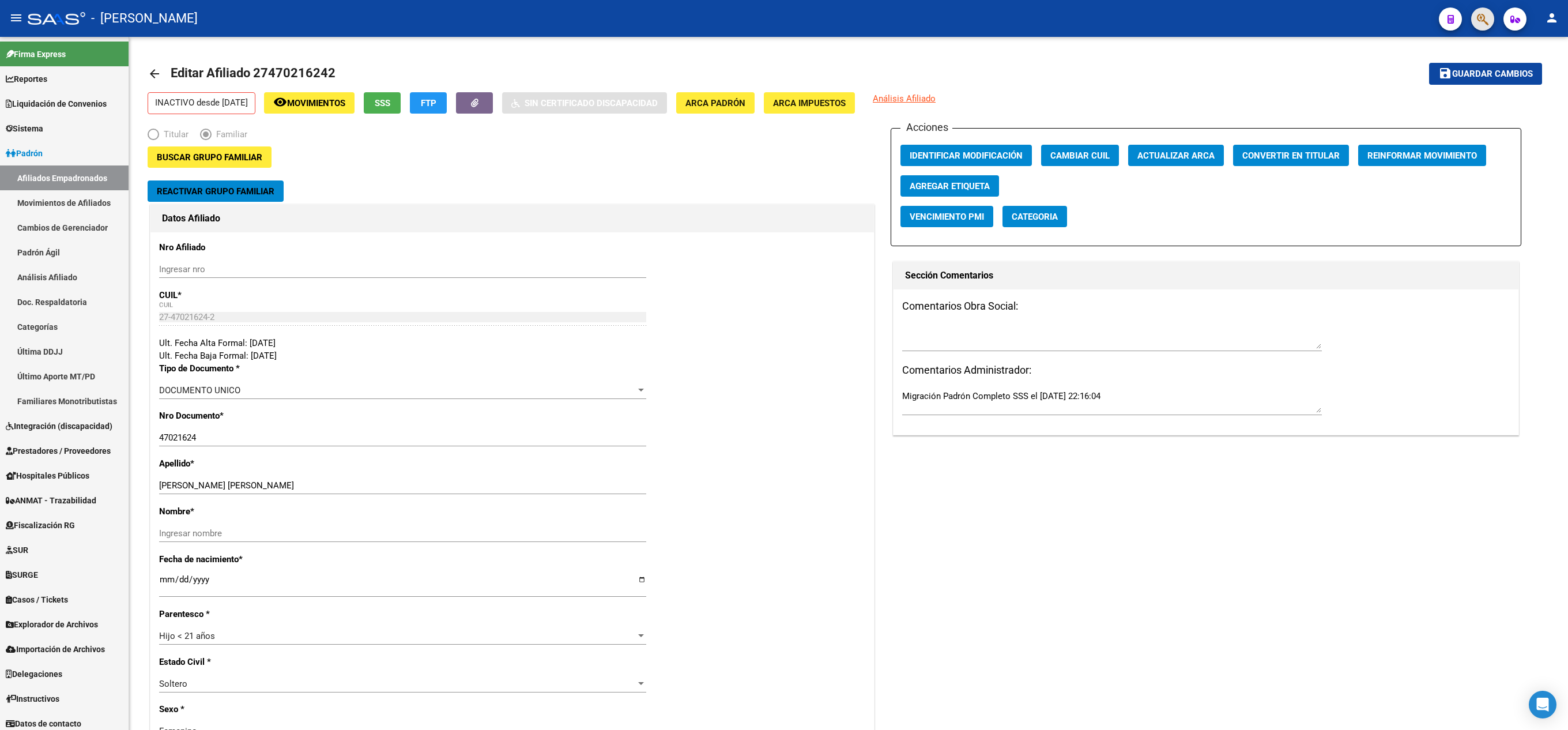
click at [1485, 9] on span "button" at bounding box center [1482, 19] width 12 height 24
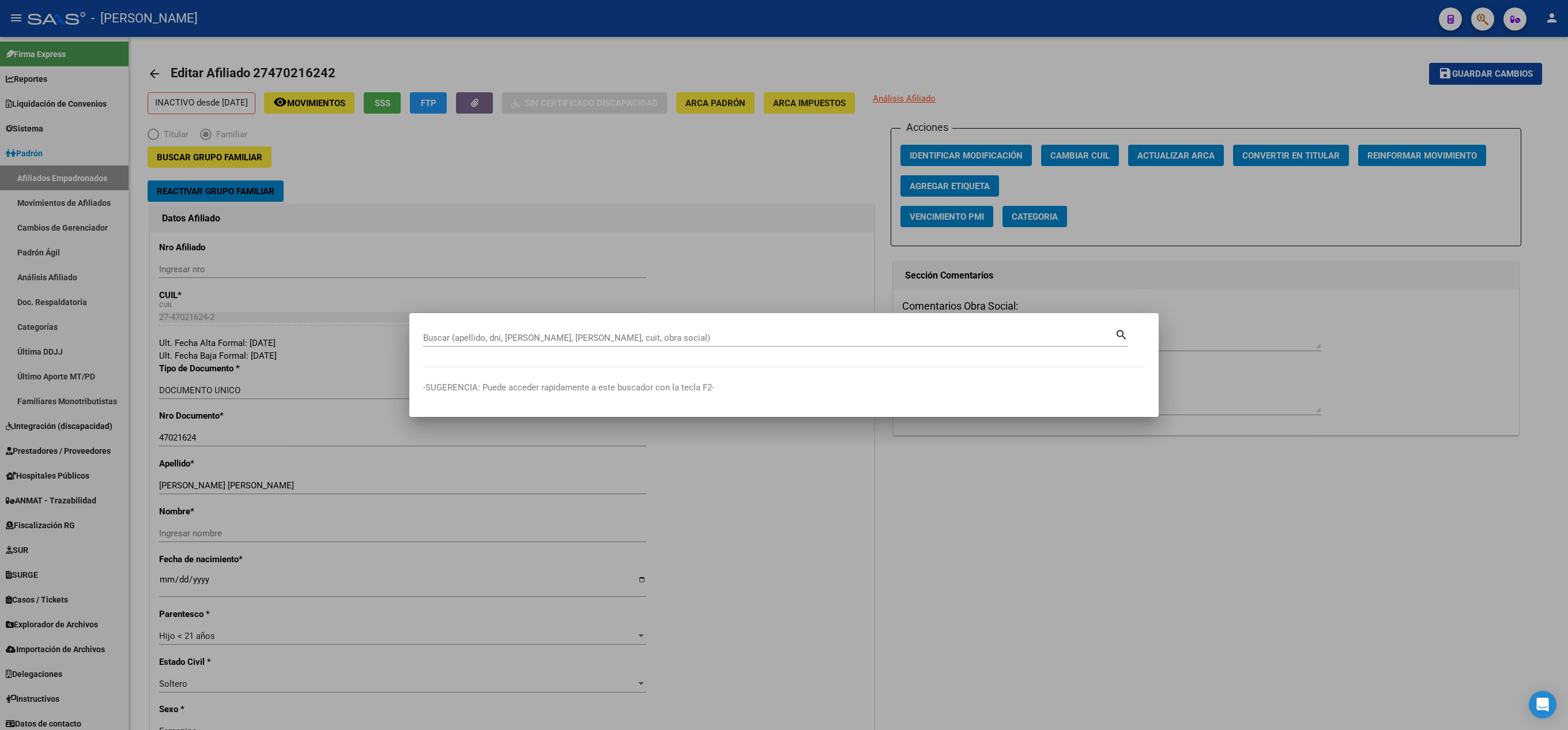
paste input "20171192537"
type input "20171192537"
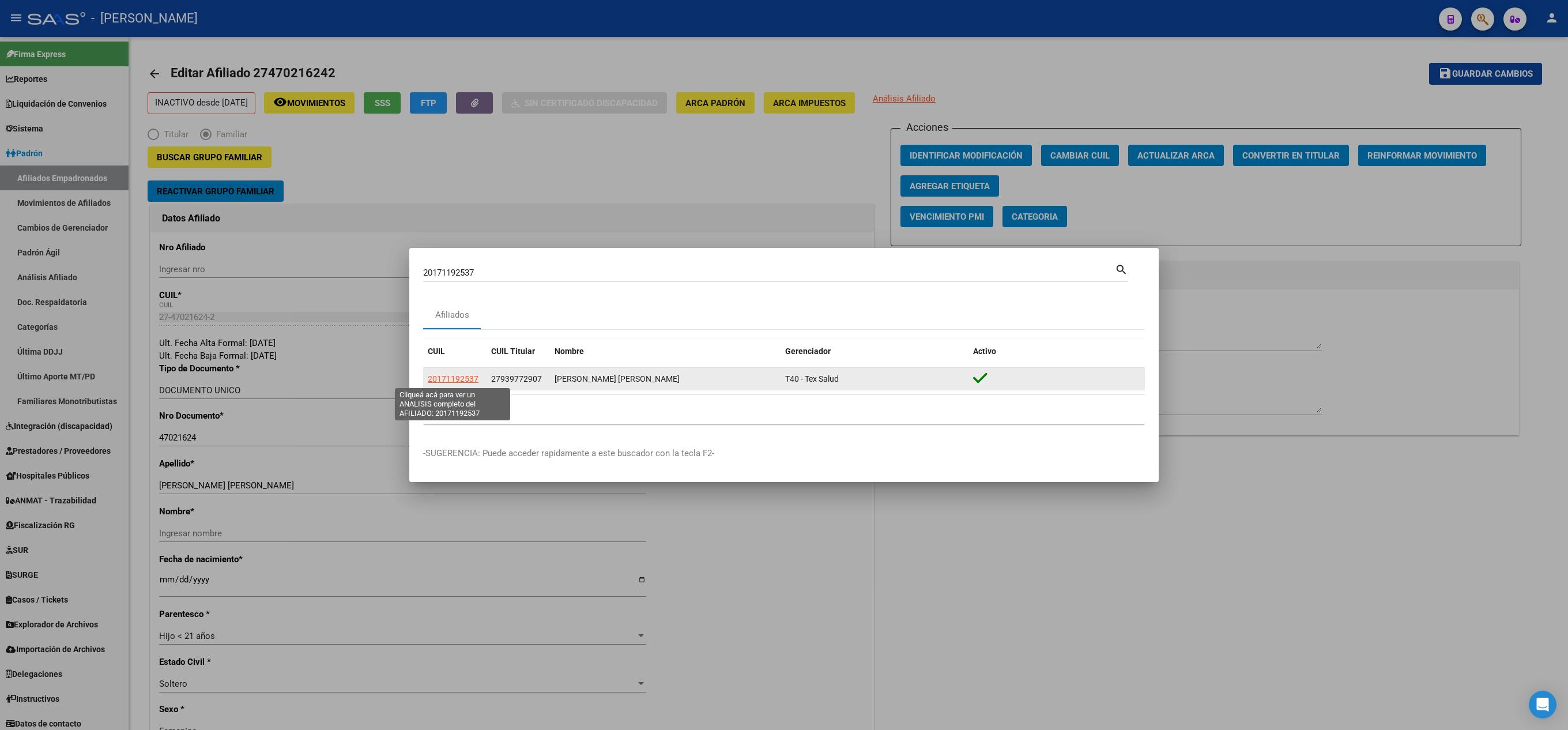
click at [446, 379] on span "20171192537" at bounding box center [453, 379] width 51 height 9
type textarea "20171192537"
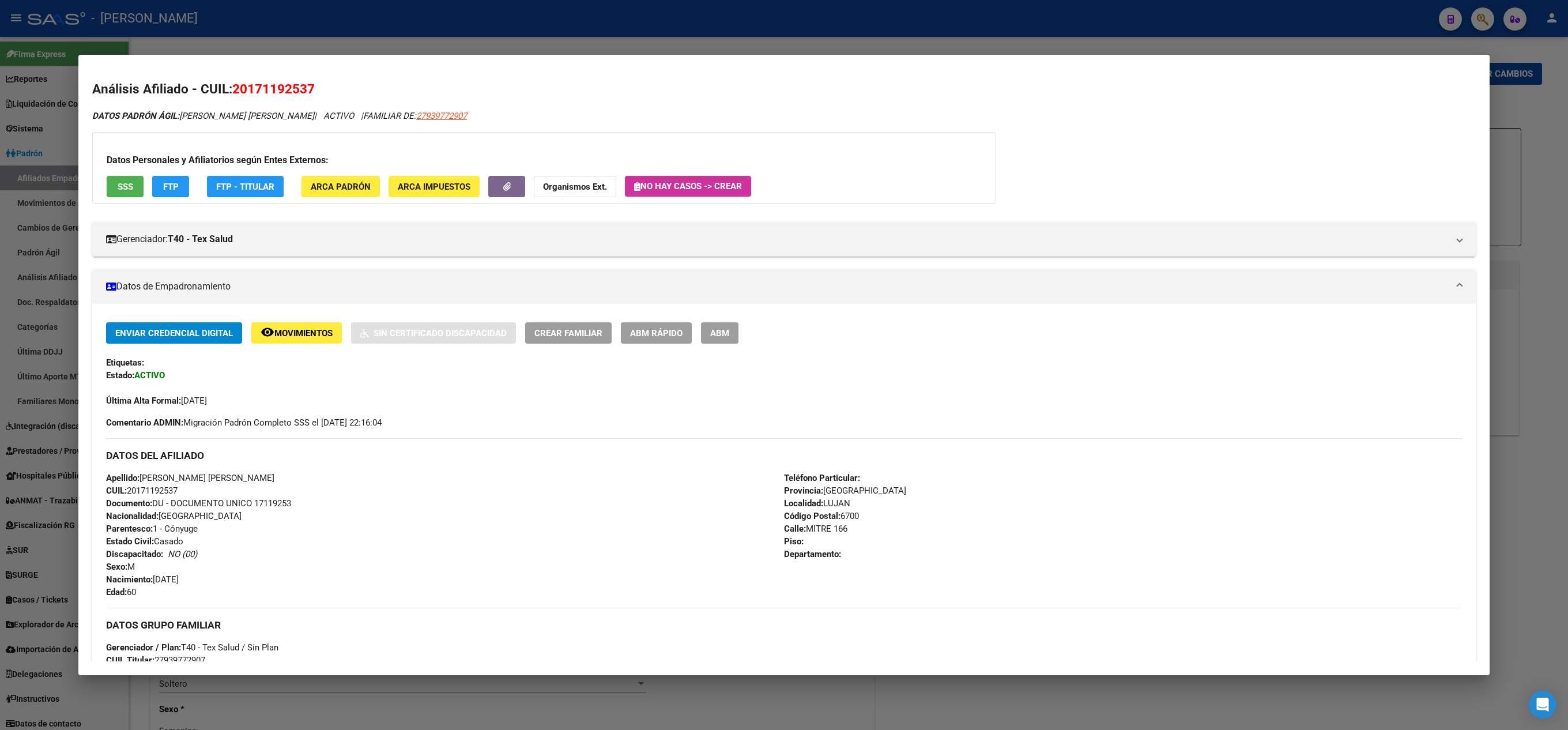
click at [703, 323] on div "Enviar Credencial Digital remove_red_eye Movimientos Sin Certificado Discapacid…" at bounding box center [784, 695] width 1384 height 782
click at [715, 323] on div "Enviar Credencial Digital remove_red_eye Movimientos Sin Certificado Discapacid…" at bounding box center [784, 695] width 1384 height 782
click at [719, 331] on span "ABM" at bounding box center [719, 333] width 19 height 10
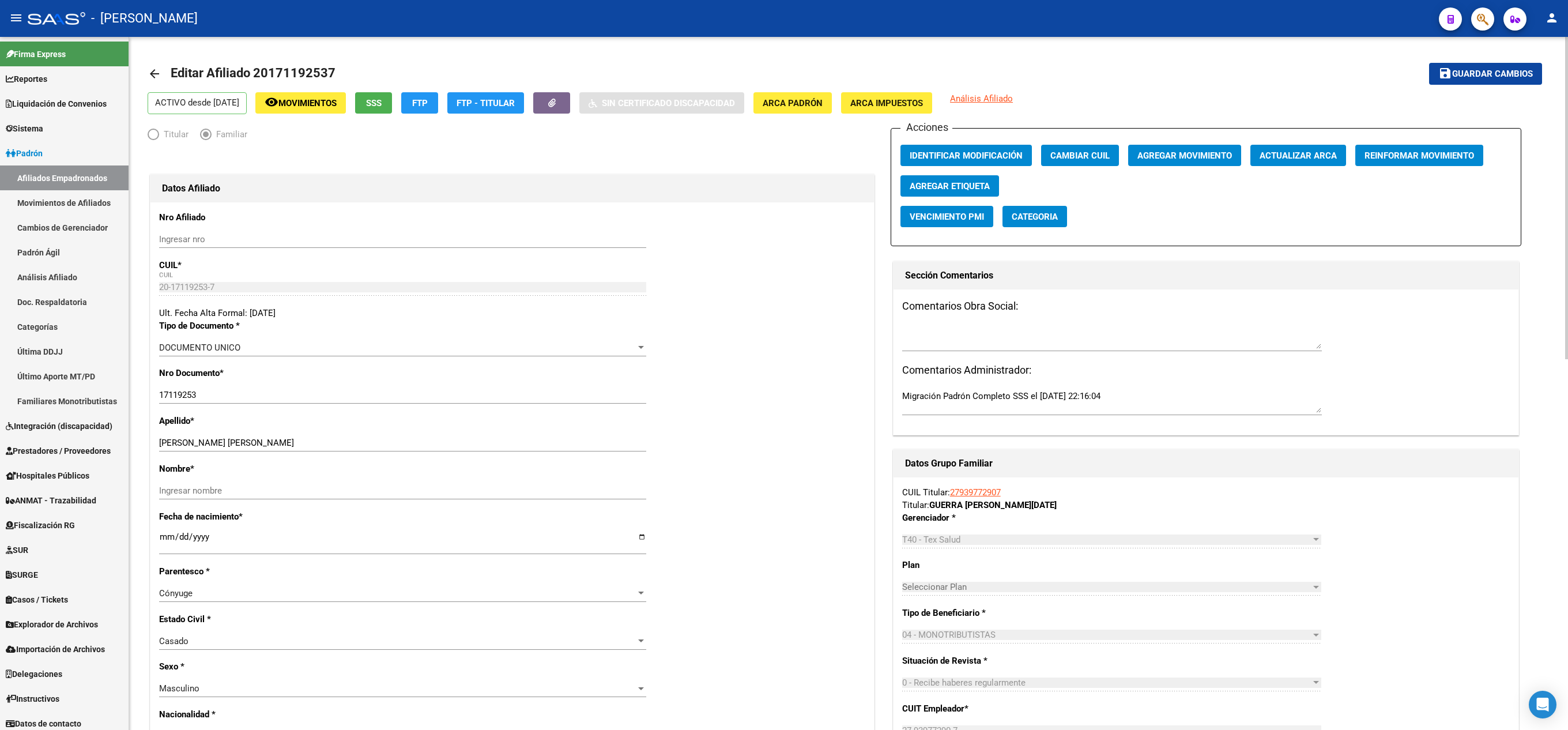
click at [1212, 152] on span "Agregar Movimiento" at bounding box center [1185, 155] width 94 height 10
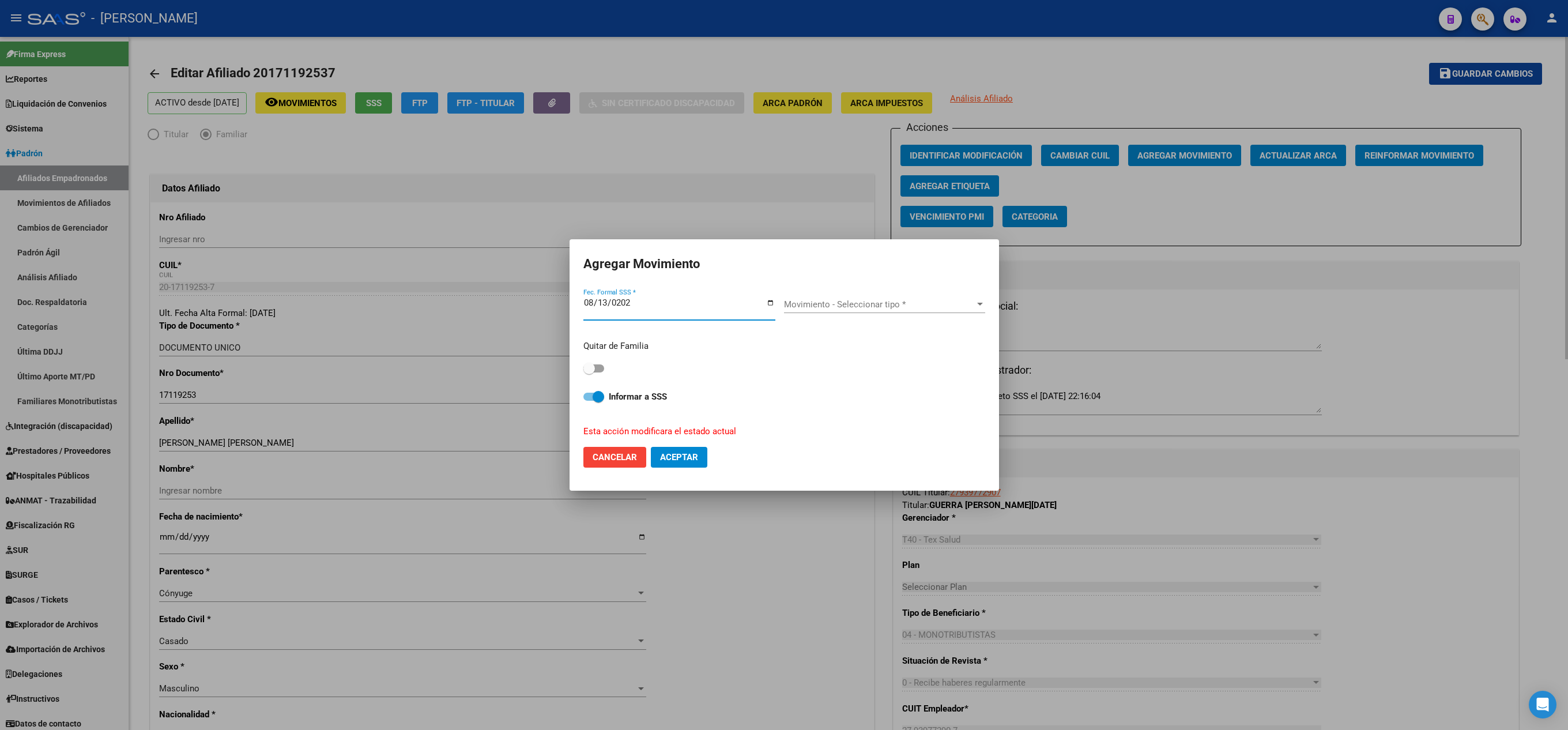
type input "[DATE]"
click at [829, 308] on span "Movimiento - Seleccionar tipo *" at bounding box center [879, 304] width 191 height 10
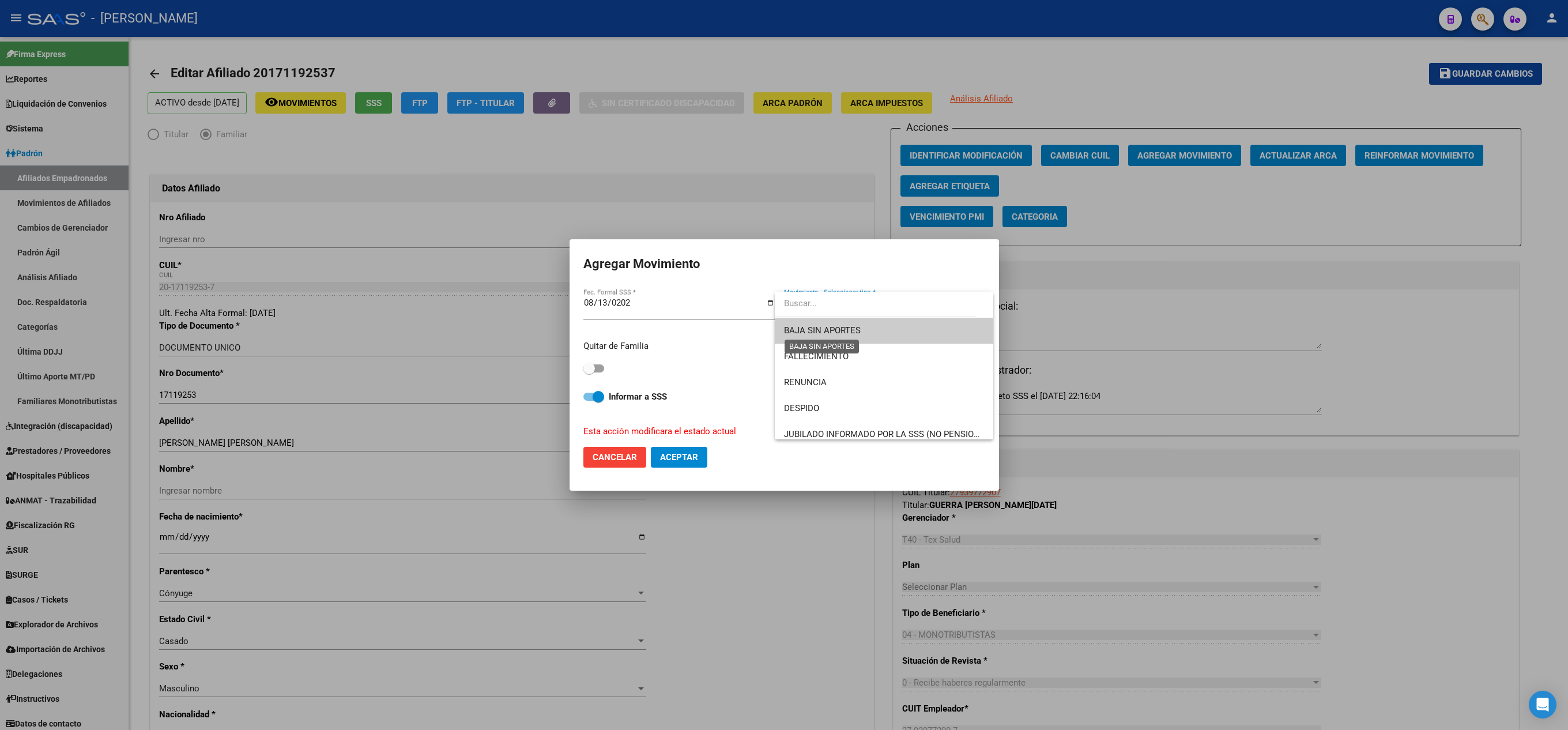
click at [829, 325] on span "BAJA SIN APORTES" at bounding box center [822, 330] width 77 height 10
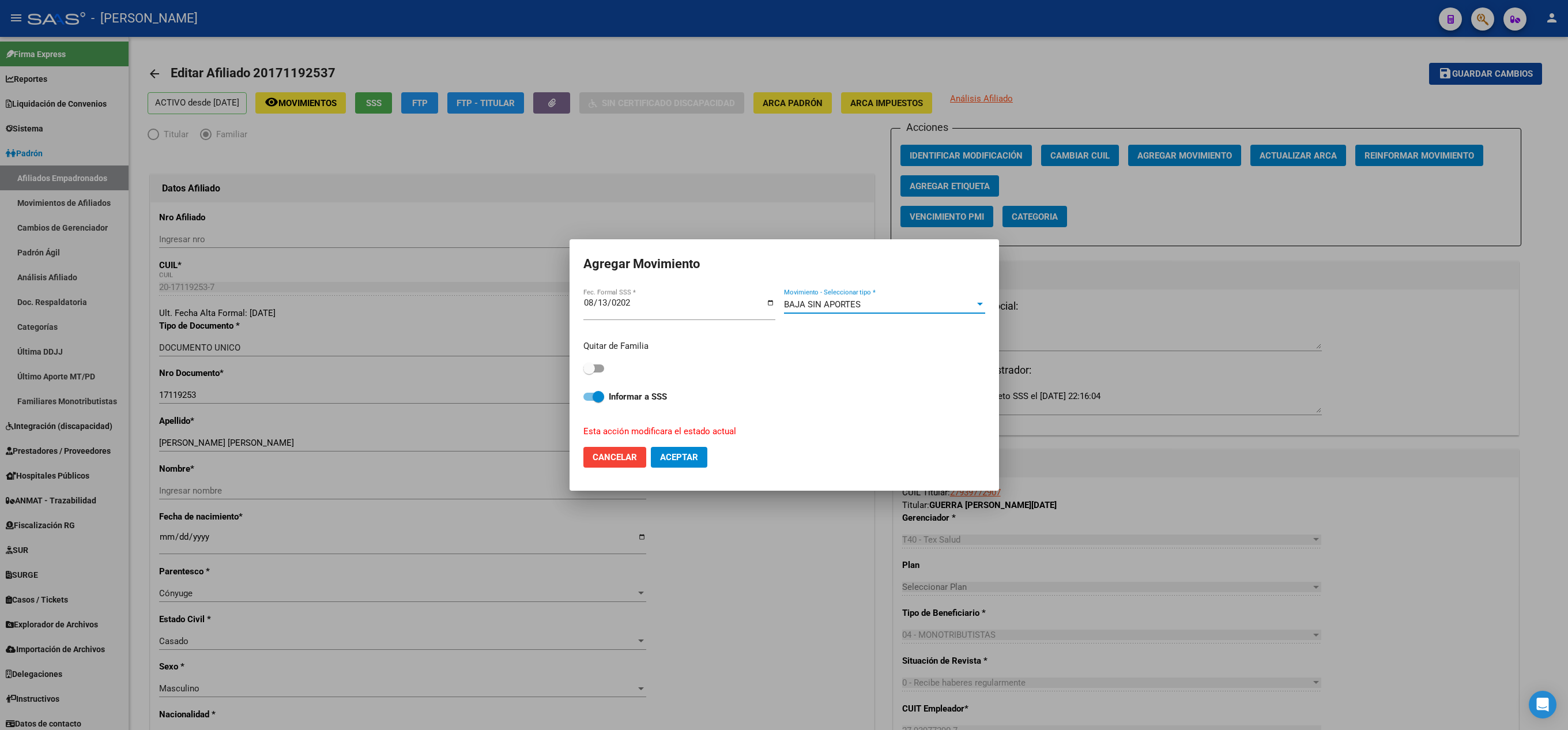
click at [605, 369] on div "Quitar de Familia" at bounding box center [784, 358] width 402 height 37
click at [604, 369] on span at bounding box center [593, 368] width 21 height 8
click at [589, 373] on input "checkbox" at bounding box center [589, 373] width 1 height 1
checkbox input "true"
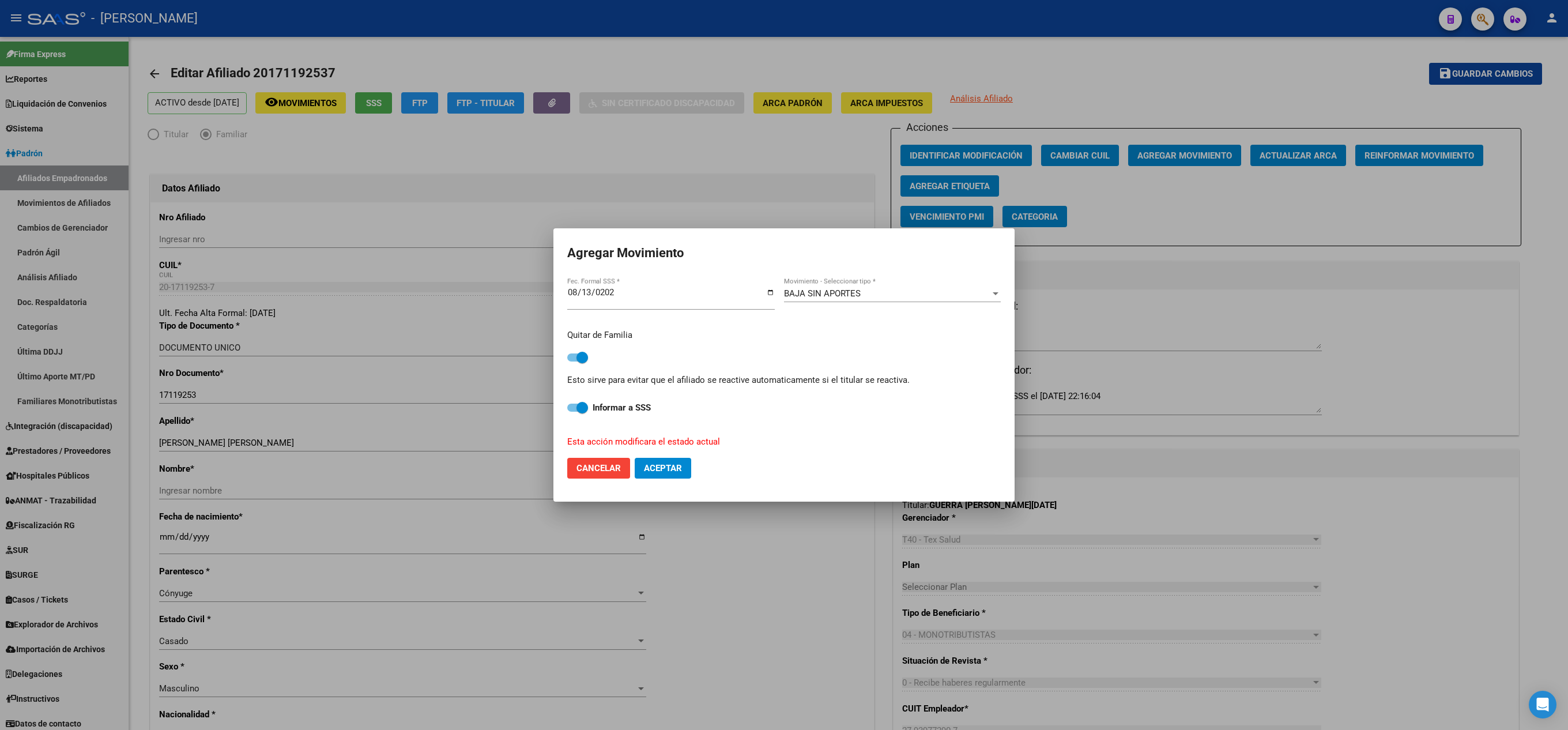
click at [668, 467] on span "Aceptar" at bounding box center [663, 468] width 38 height 10
checkbox input "false"
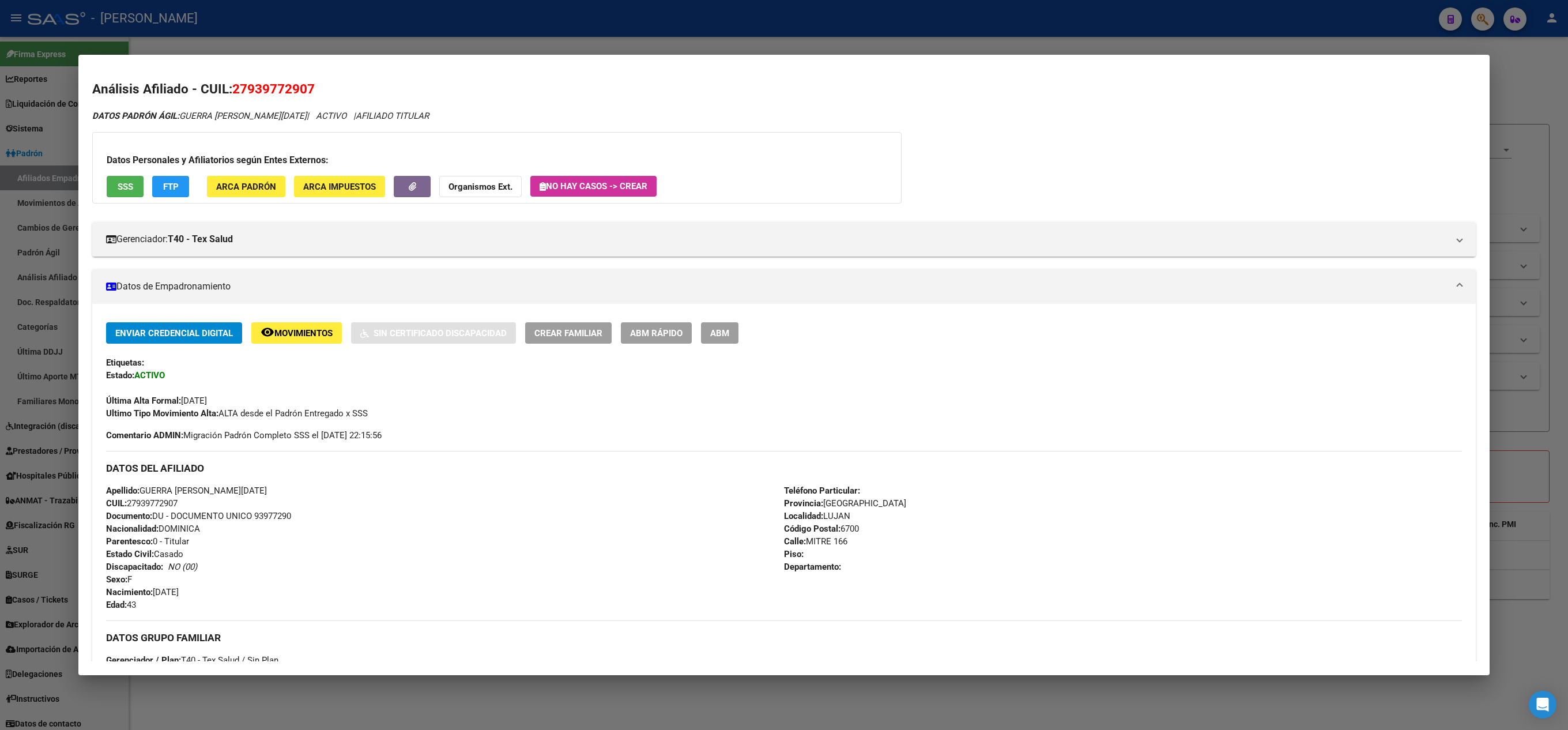
scroll to position [433, 0]
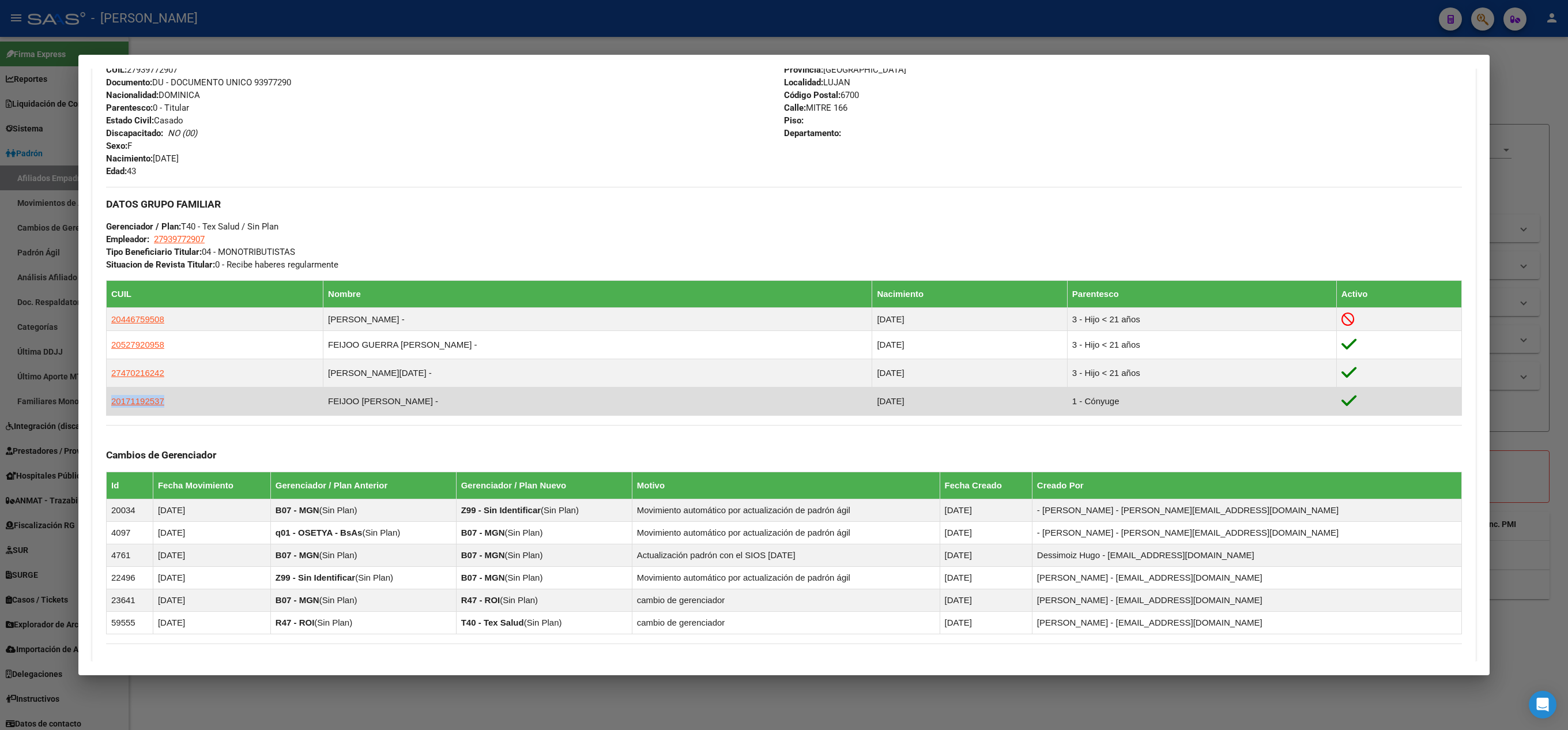
drag, startPoint x: 201, startPoint y: 400, endPoint x: 108, endPoint y: 404, distance: 93.1
click at [108, 404] on td "20171192537" at bounding box center [215, 401] width 217 height 28
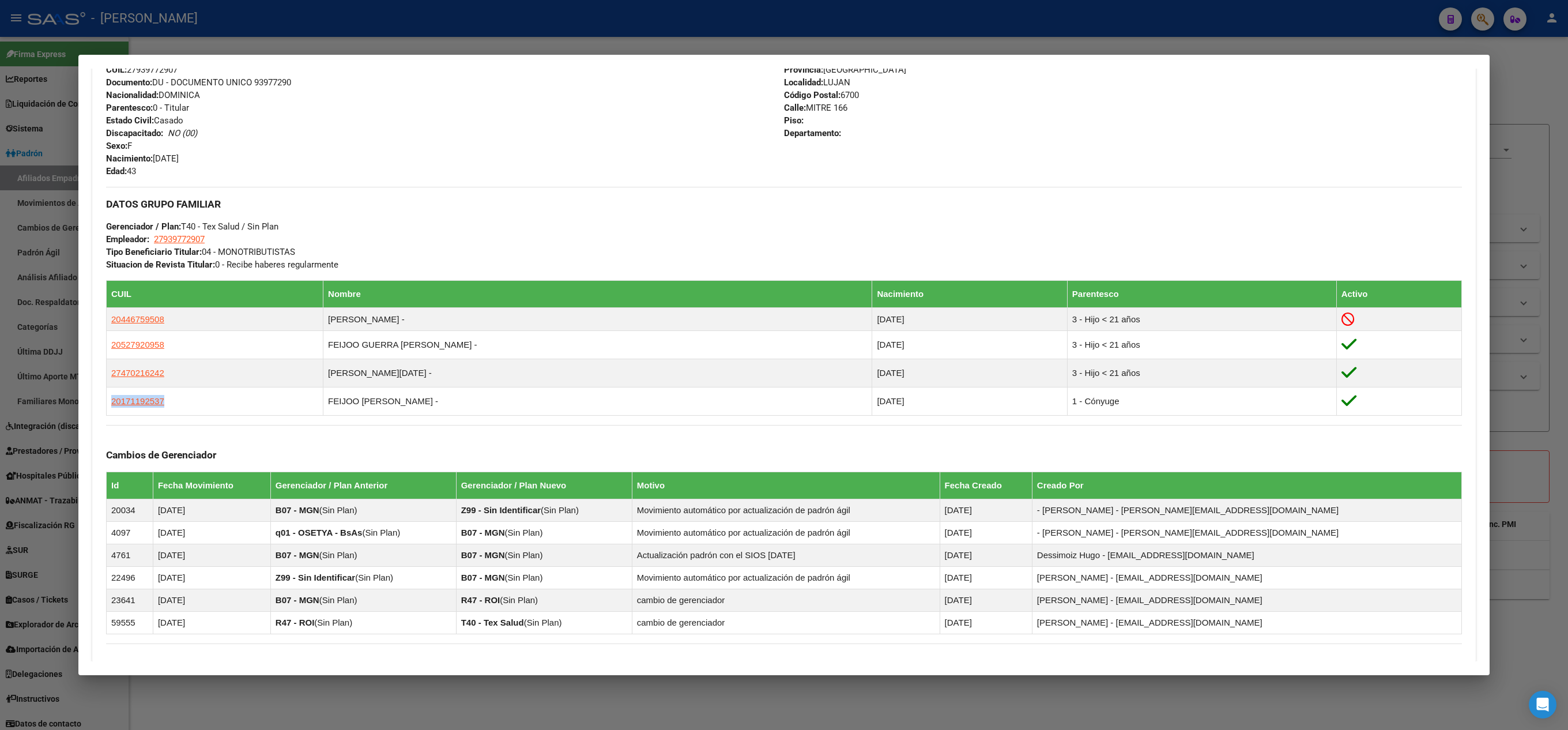
copy span "20171192537"
click at [0, 267] on div at bounding box center [784, 365] width 1568 height 730
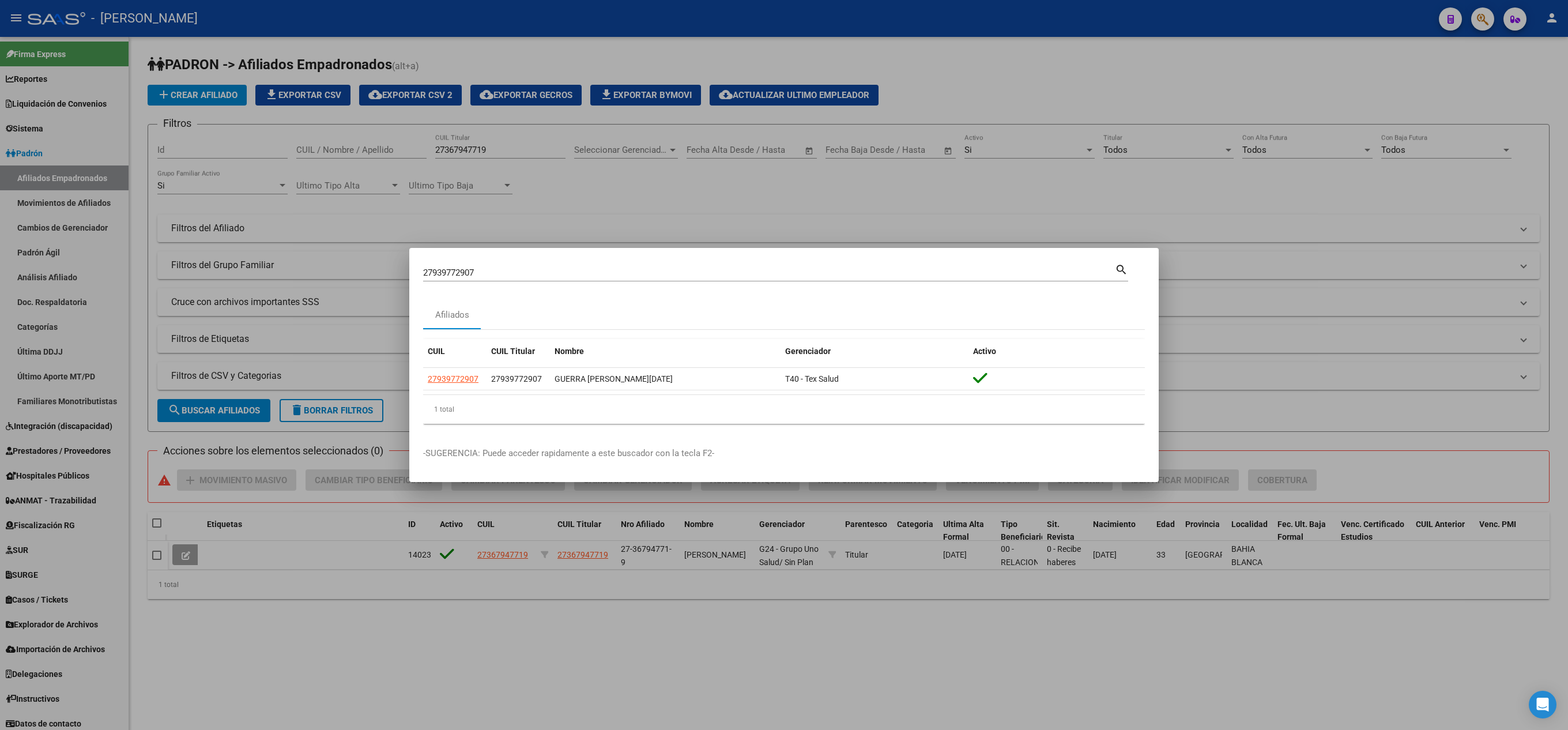
click at [281, 178] on div at bounding box center [784, 365] width 1568 height 730
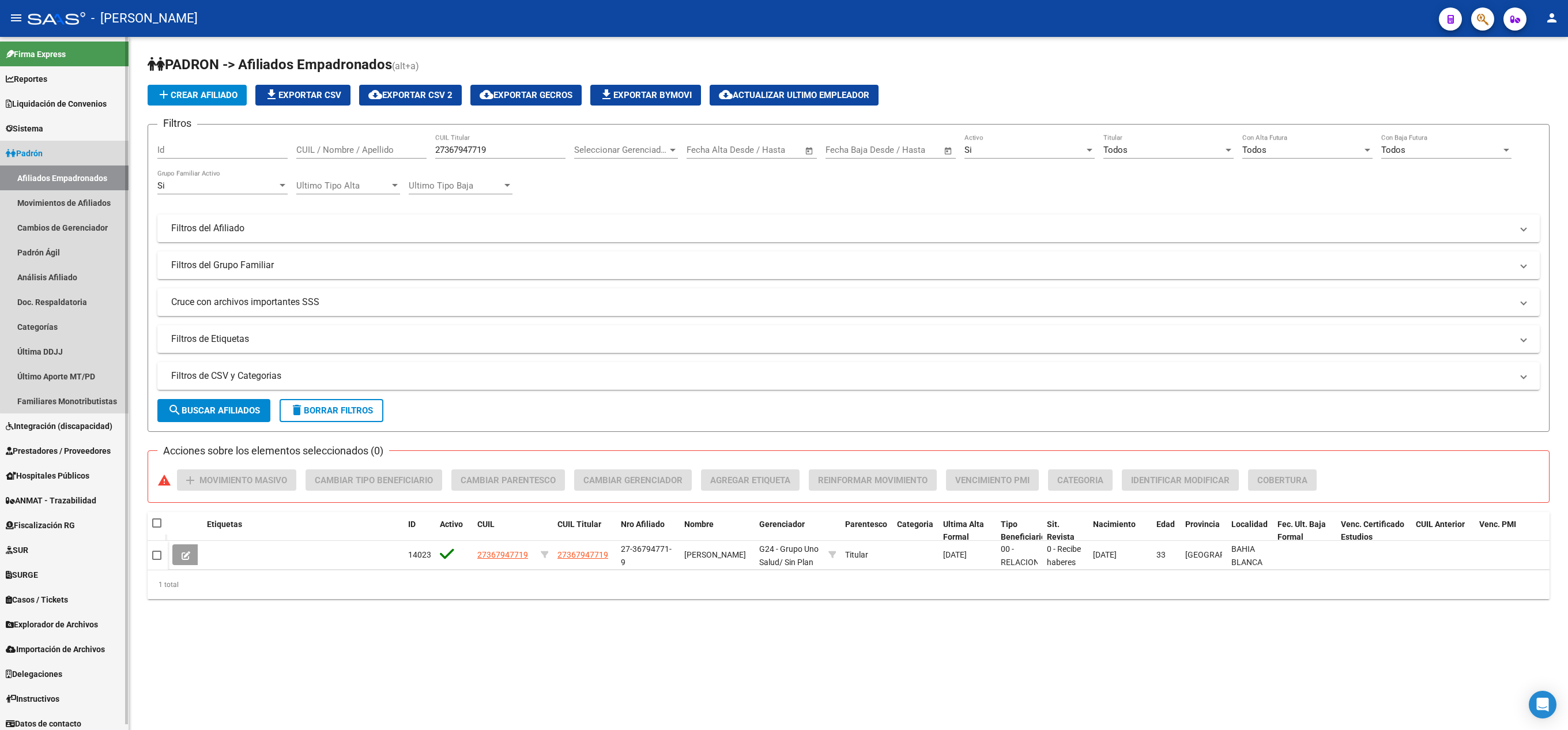
click at [96, 178] on link "Afiliados Empadronados" at bounding box center [64, 178] width 128 height 25
